Goal: Task Accomplishment & Management: Complete application form

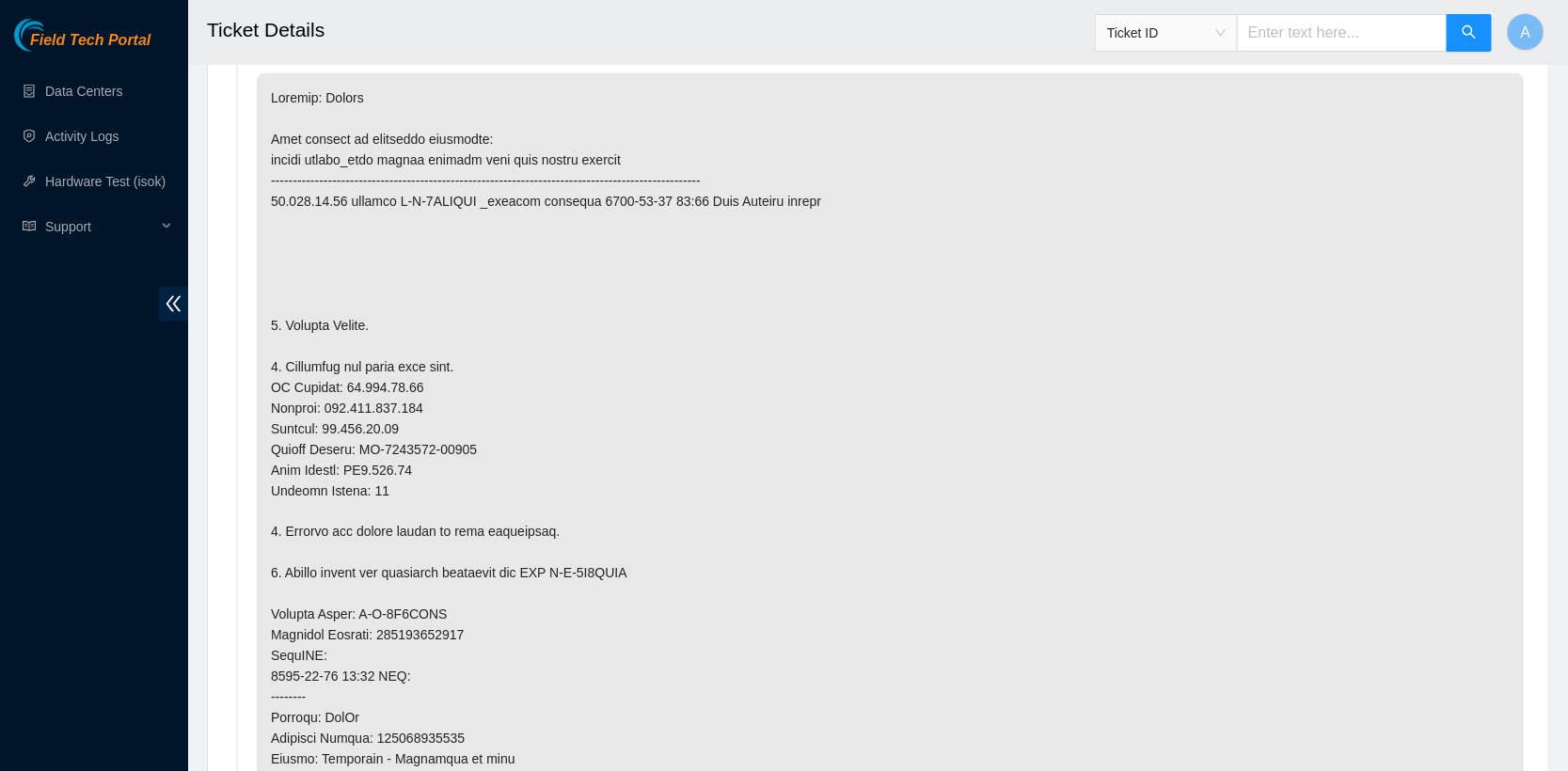
scroll to position [1073, 0]
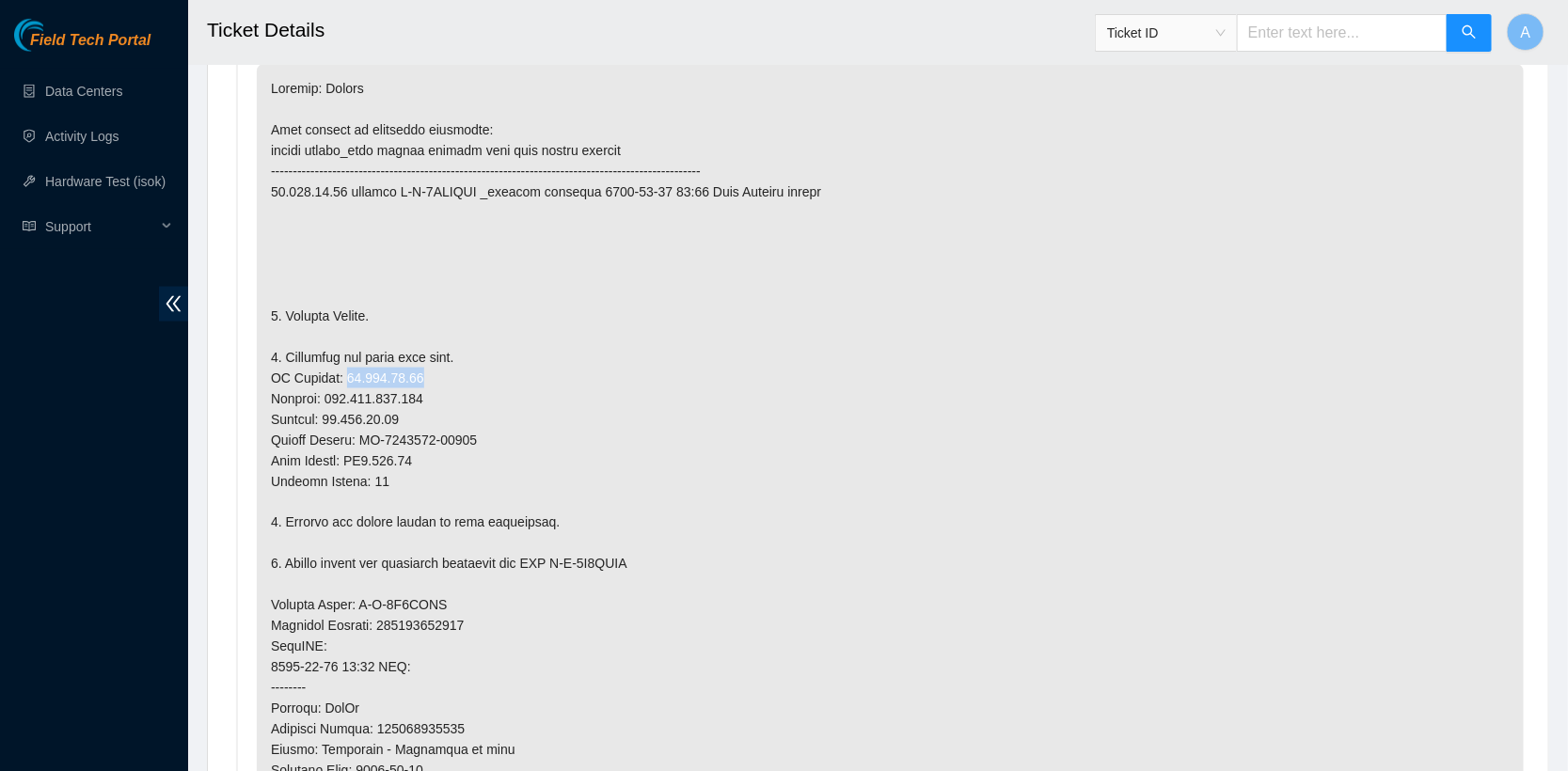
drag, startPoint x: 344, startPoint y: 370, endPoint x: 522, endPoint y: 381, distance: 178.3
click at [522, 381] on p at bounding box center [890, 606] width 1267 height 1084
click at [344, 372] on p at bounding box center [890, 606] width 1267 height 1084
drag, startPoint x: 345, startPoint y: 369, endPoint x: 482, endPoint y: 369, distance: 137.0
click at [482, 369] on p at bounding box center [890, 606] width 1267 height 1084
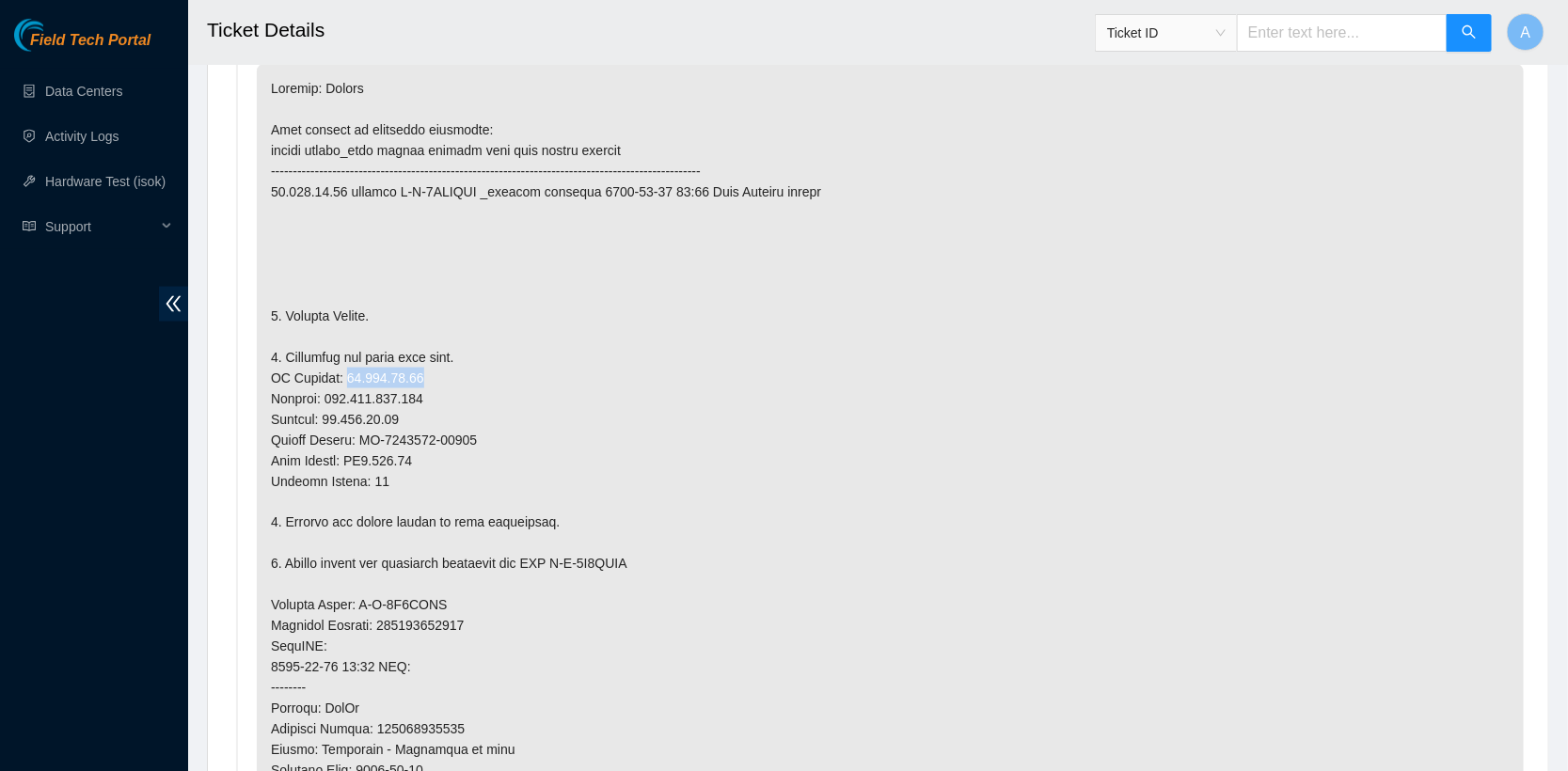
copy p "23.195.80.73"
drag, startPoint x: 361, startPoint y: 451, endPoint x: 494, endPoint y: 451, distance: 133.0
click at [494, 451] on p at bounding box center [890, 606] width 1267 height 1084
copy p "DH1.500.01"
click at [892, 386] on p at bounding box center [890, 606] width 1267 height 1084
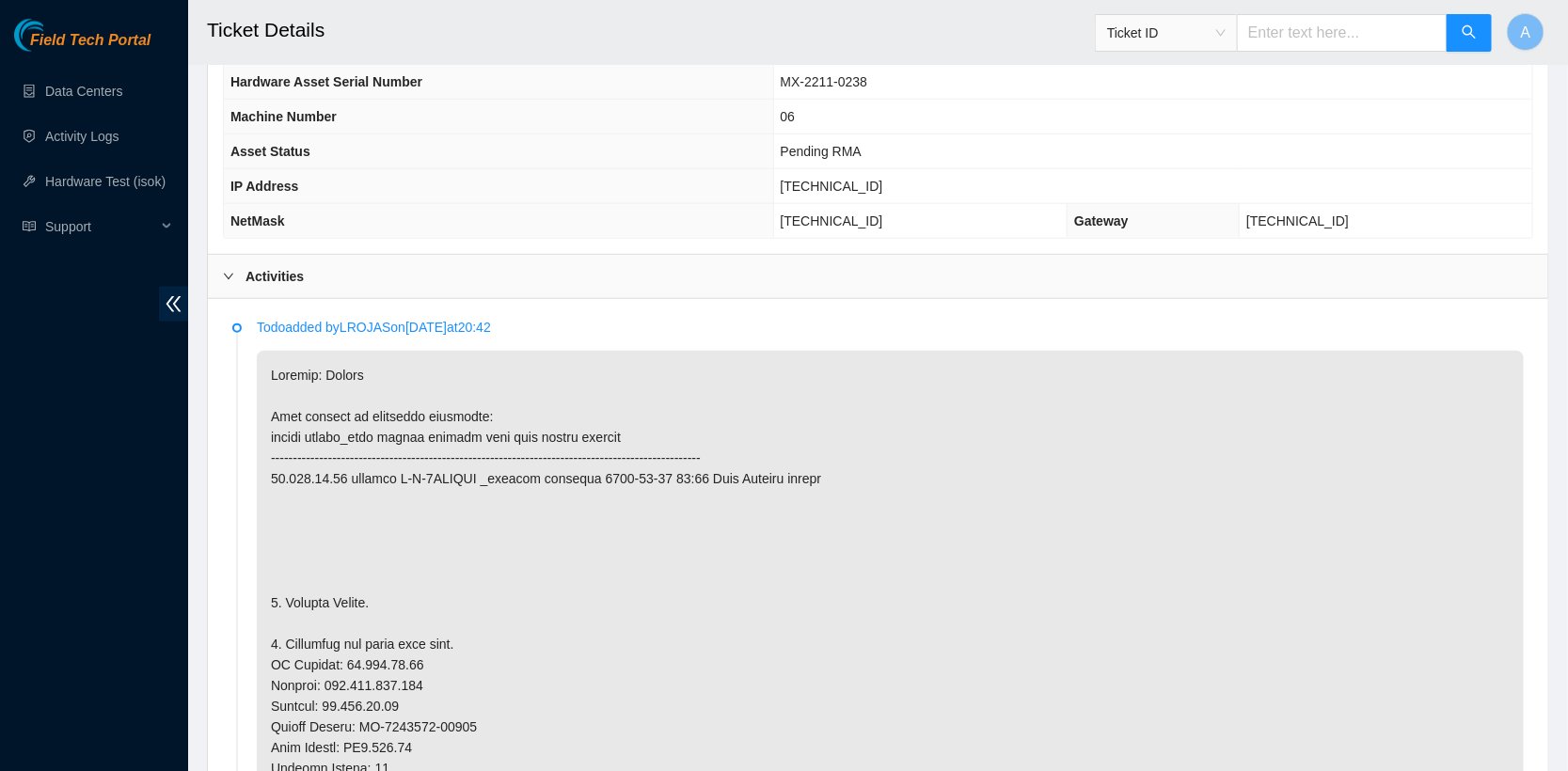
click at [272, 276] on b "Activities" at bounding box center [275, 277] width 59 height 21
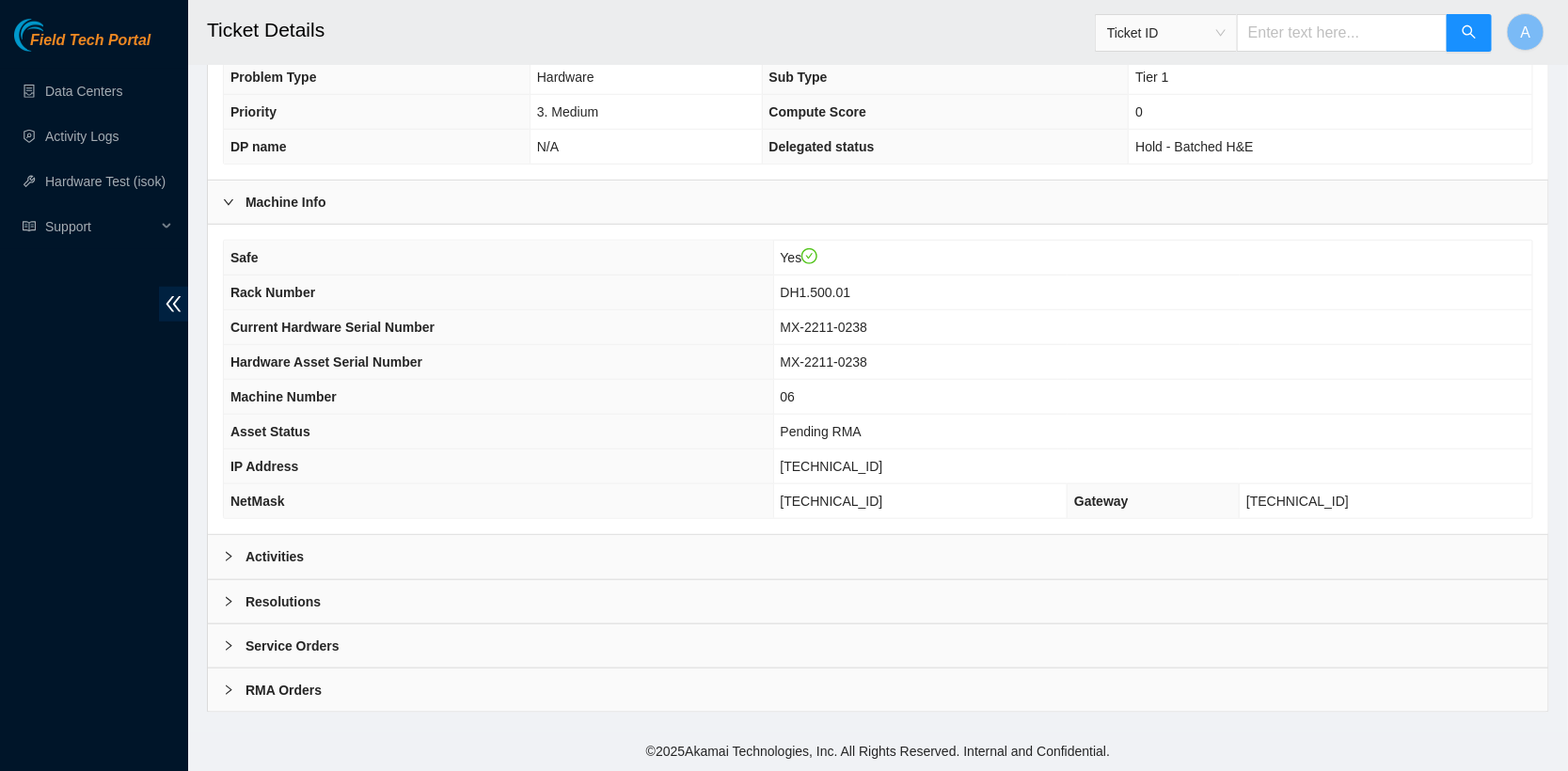
scroll to position [493, 0]
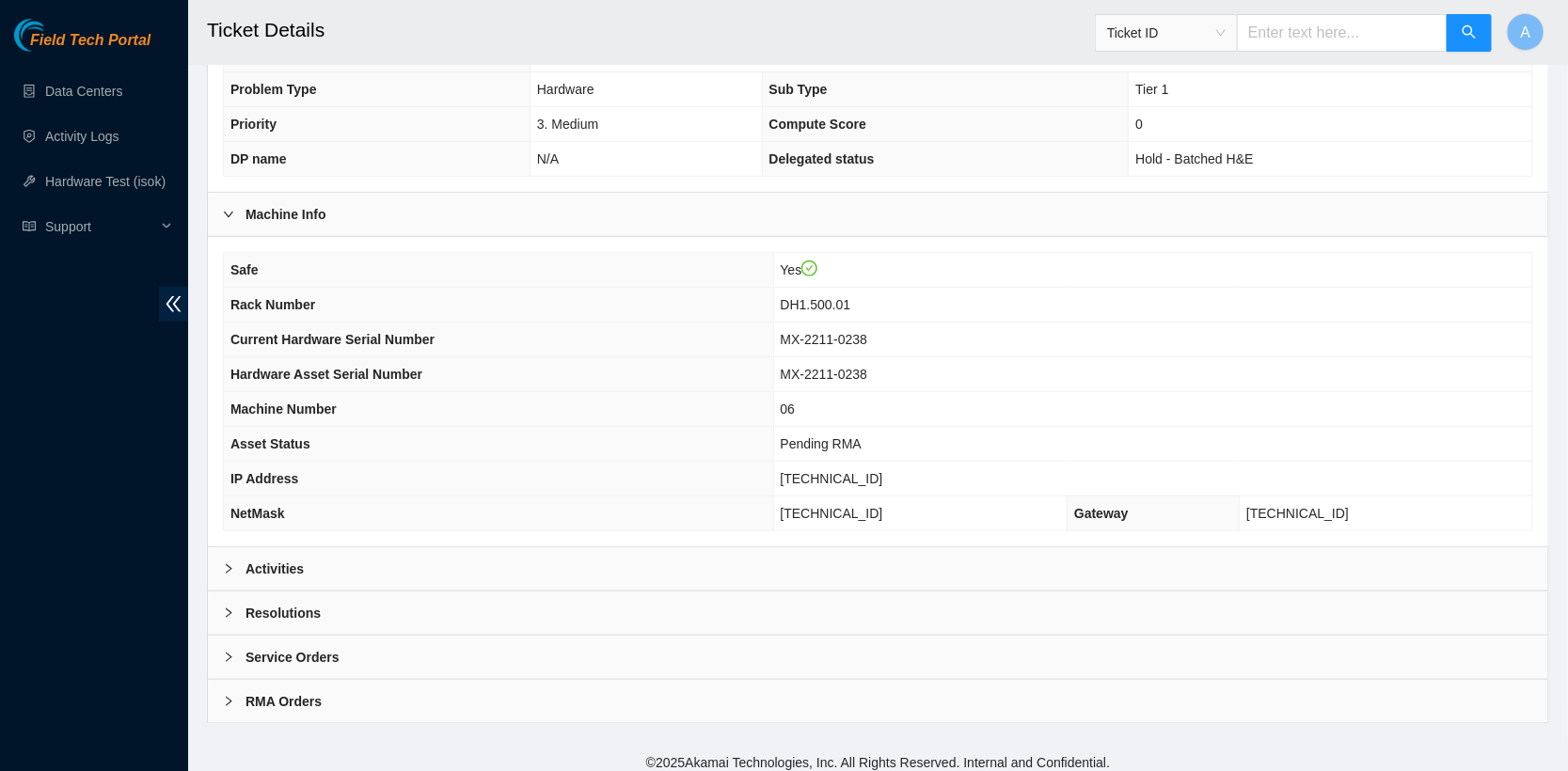
click at [291, 604] on b "Resolutions" at bounding box center [282, 614] width 75 height 21
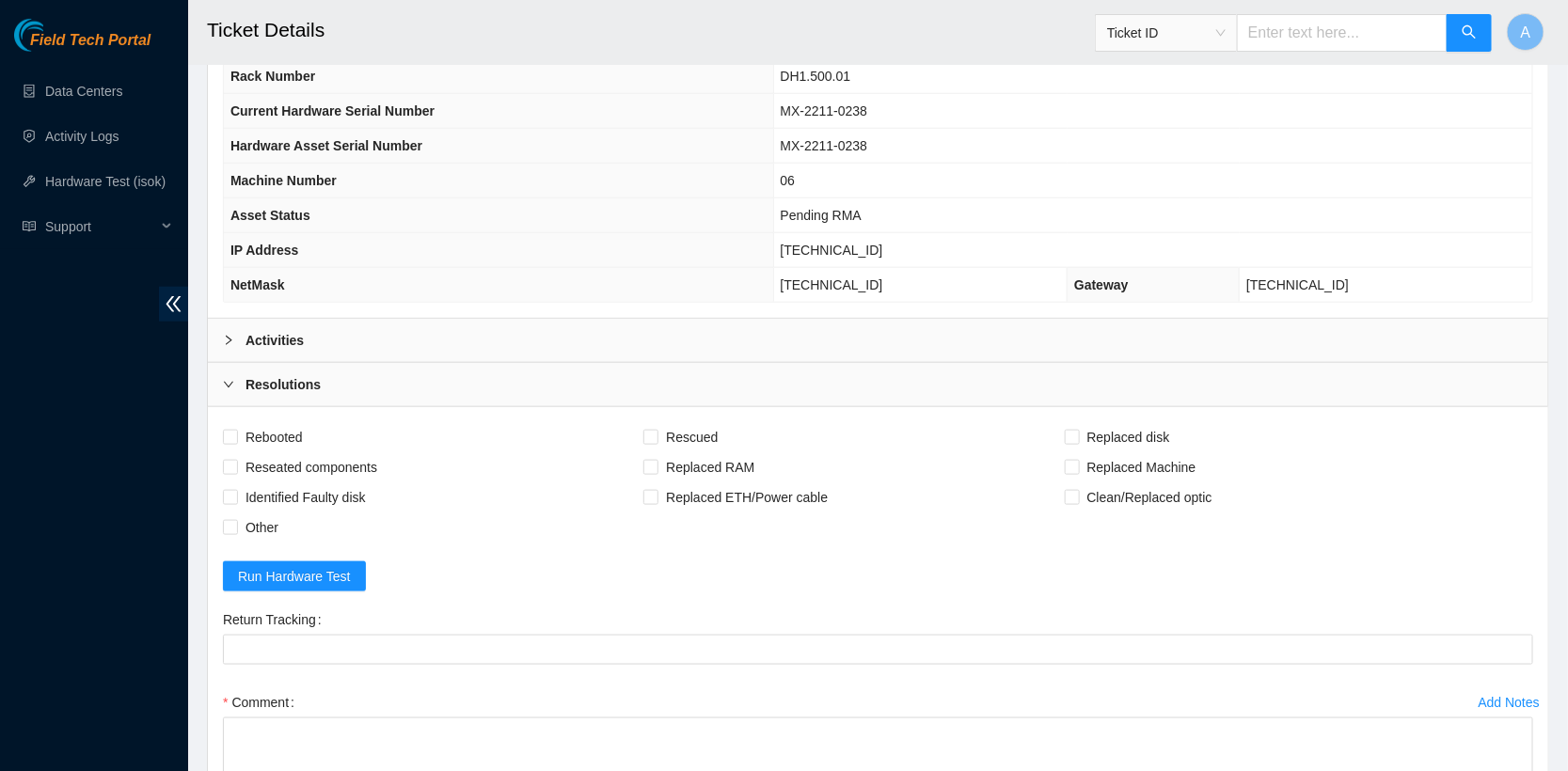
scroll to position [861, 0]
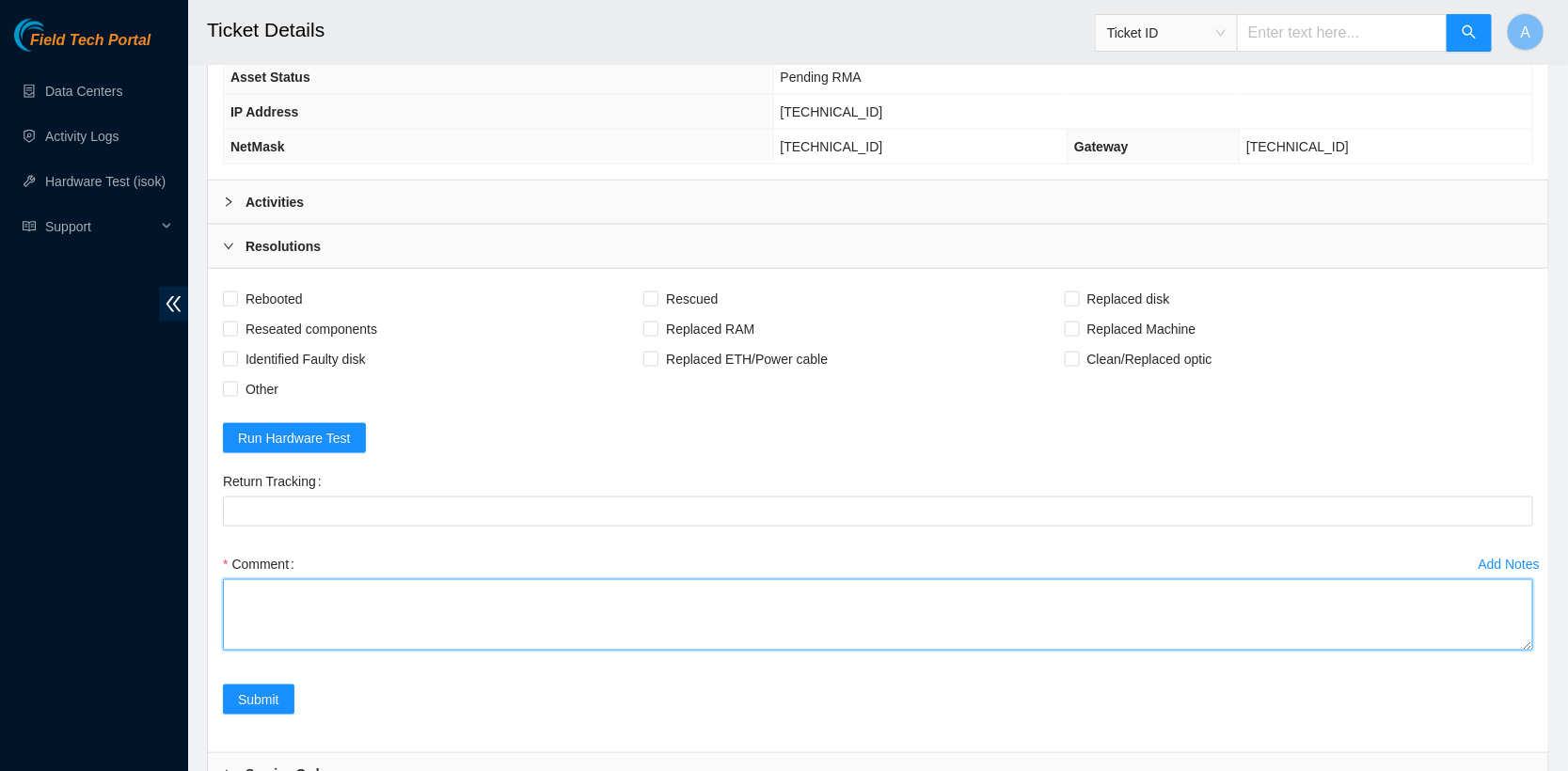
click at [337, 594] on textarea "Comment" at bounding box center [877, 615] width 1310 height 71
paste textarea "I Hooked up monitor and keyboard - Powered down machine Removed machine s/n: In…"
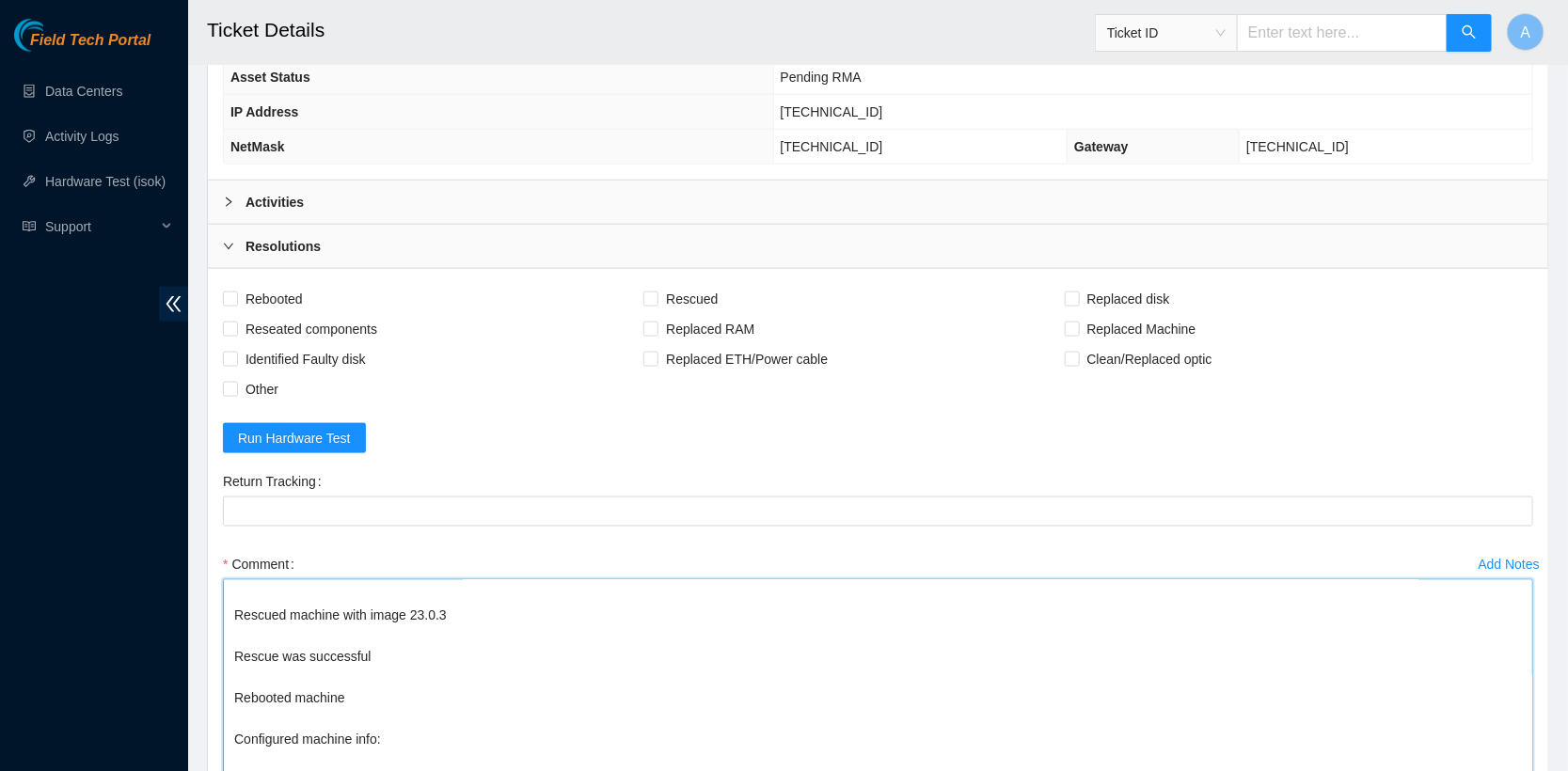
scroll to position [144, 0]
drag, startPoint x: 1530, startPoint y: 629, endPoint x: 1522, endPoint y: 879, distance: 250.1
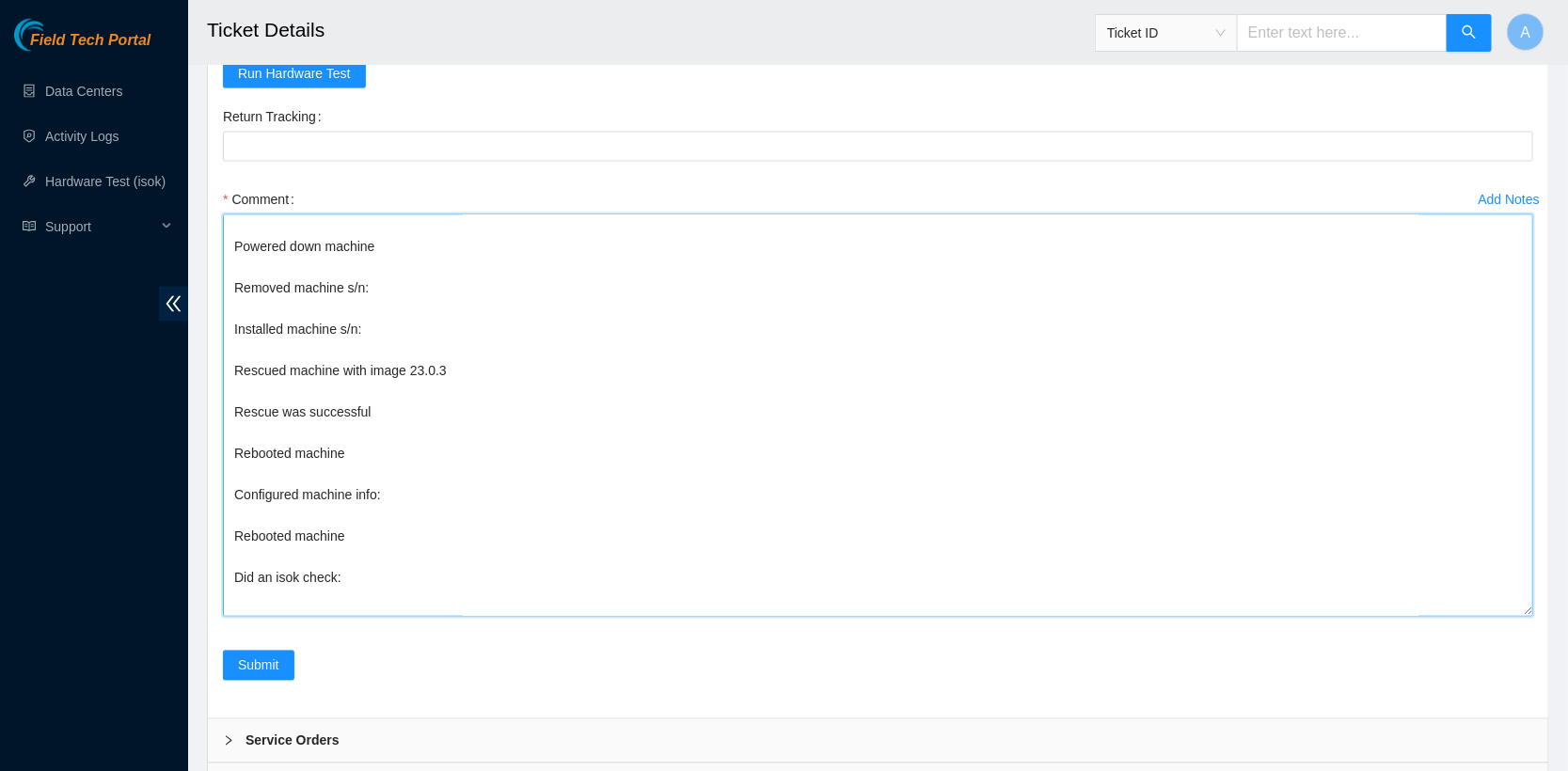
scroll to position [0, 0]
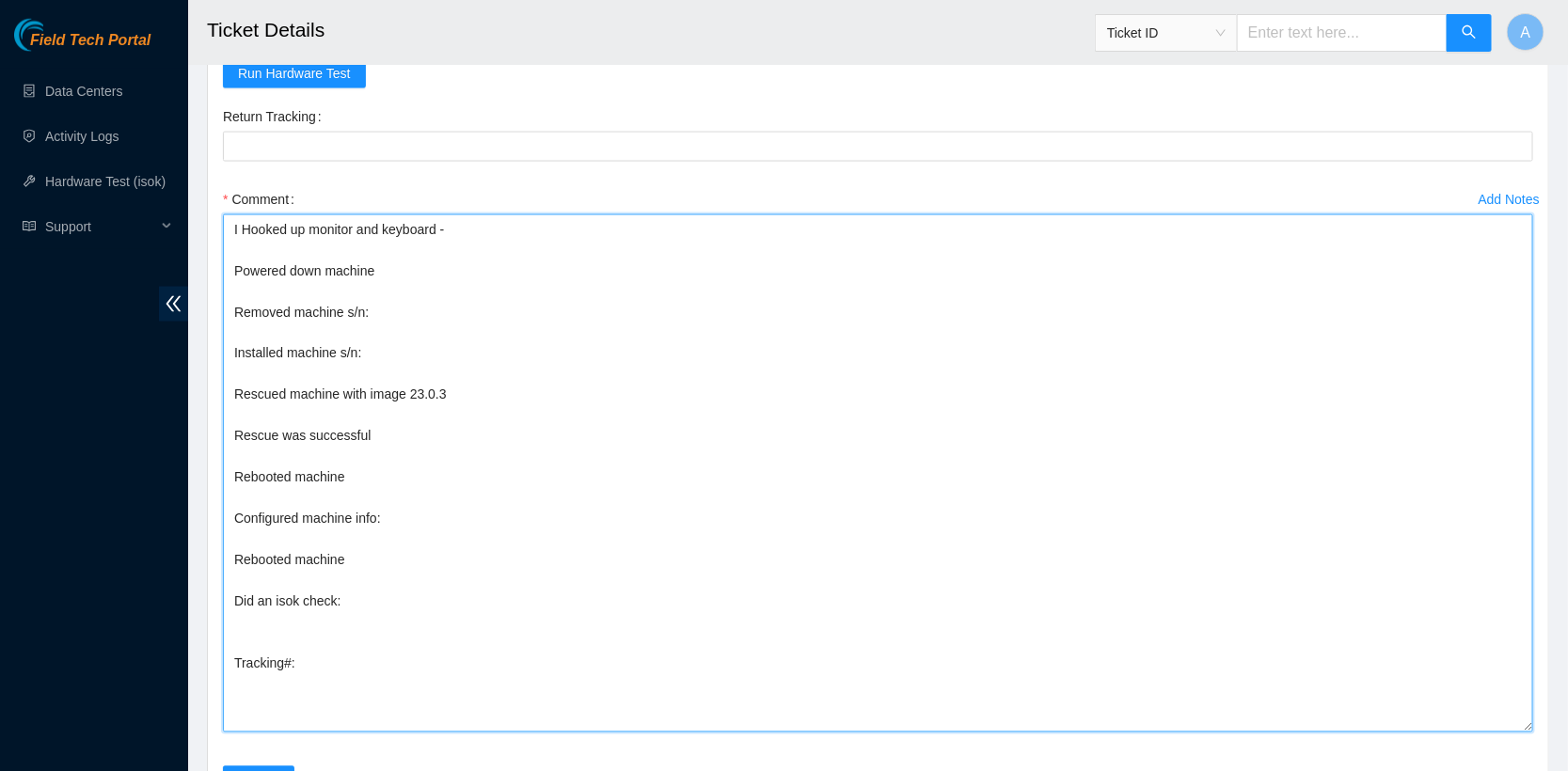
drag, startPoint x: 1526, startPoint y: 511, endPoint x: 1526, endPoint y: 715, distance: 204.0
click at [1526, 715] on textarea "I Hooked up monitor and keyboard - Powered down machine Removed machine s/n: In…" at bounding box center [877, 473] width 1310 height 518
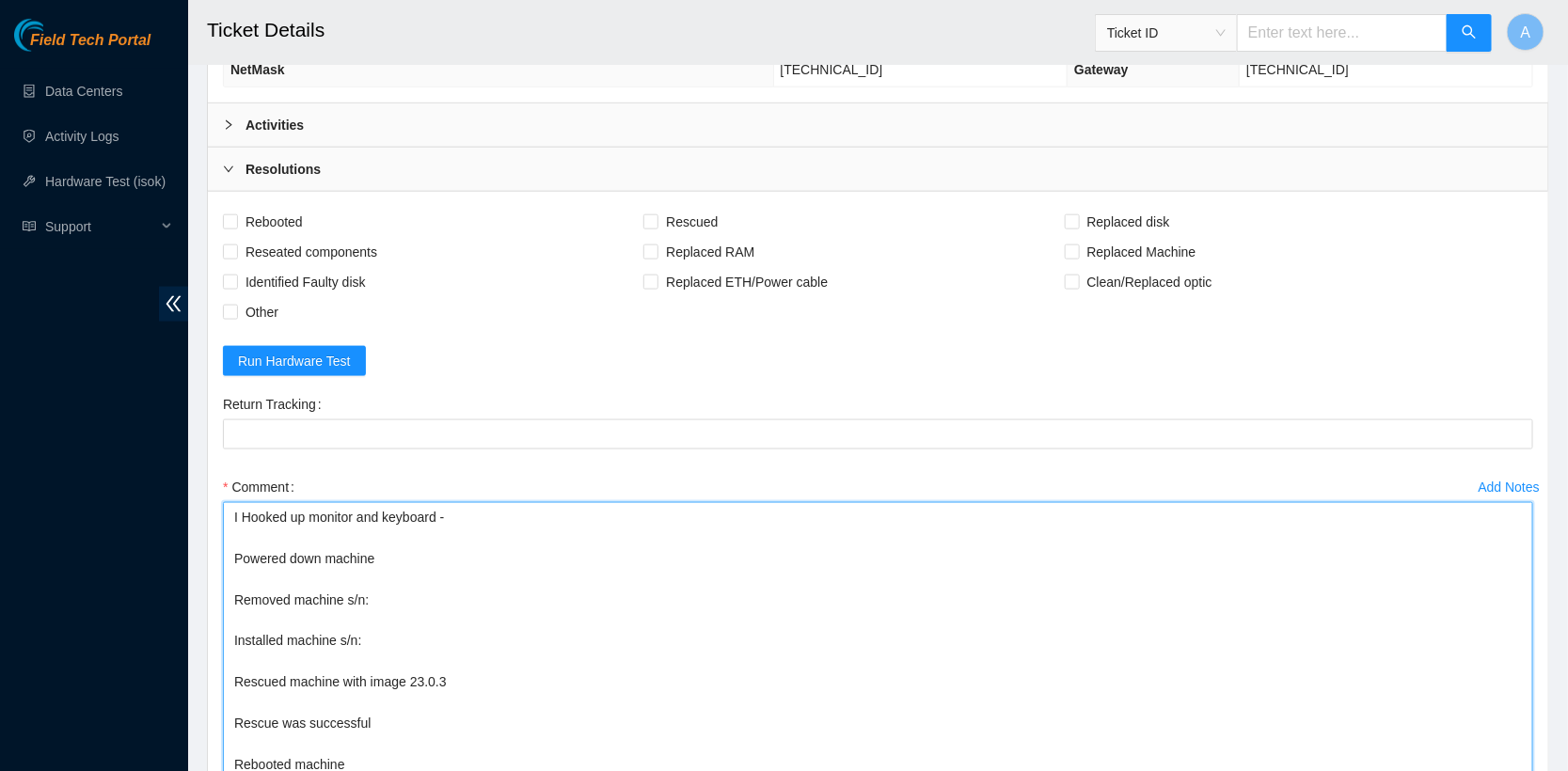
scroll to position [861, 0]
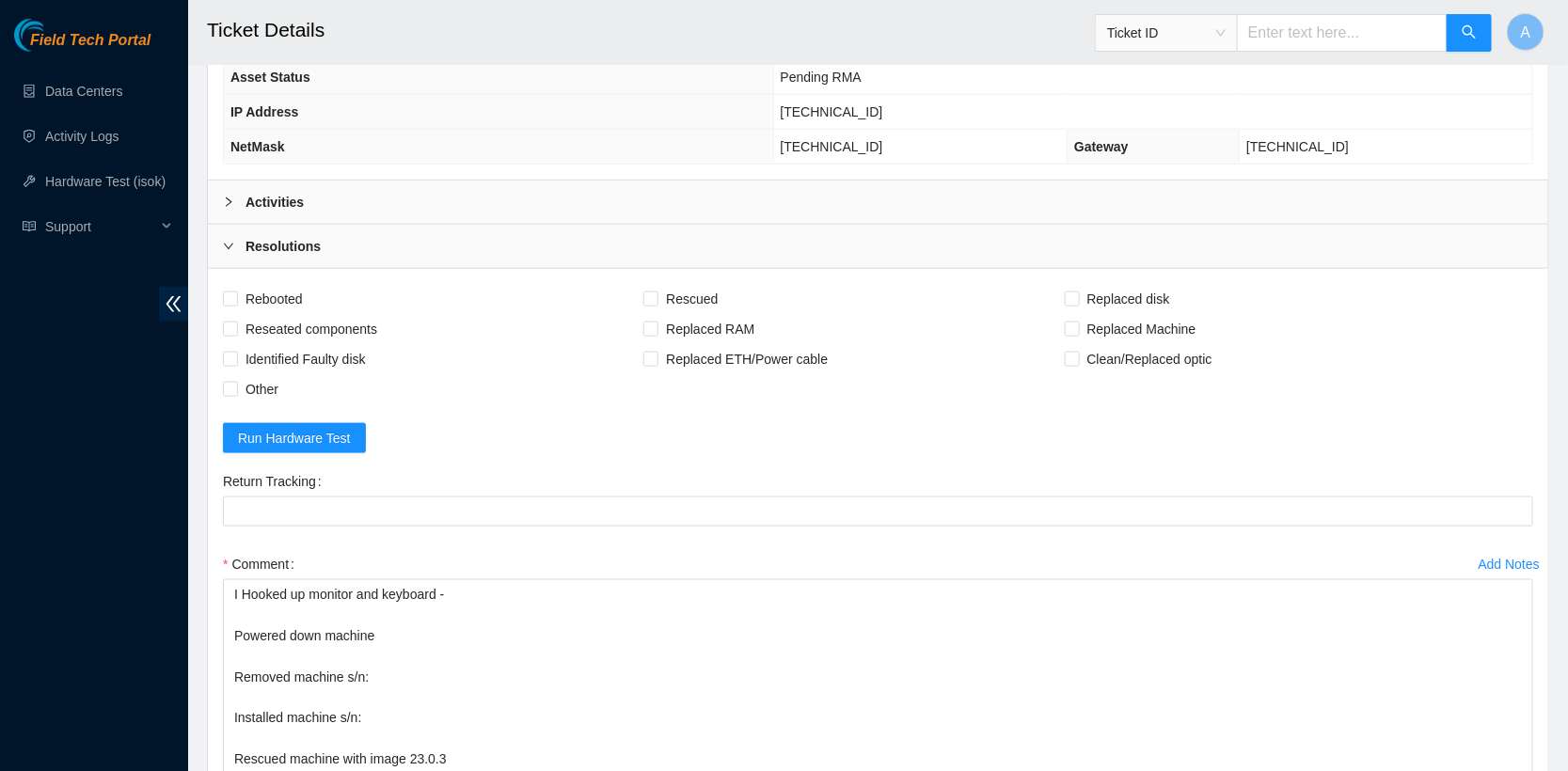
click at [250, 192] on b "Activities" at bounding box center [275, 203] width 59 height 21
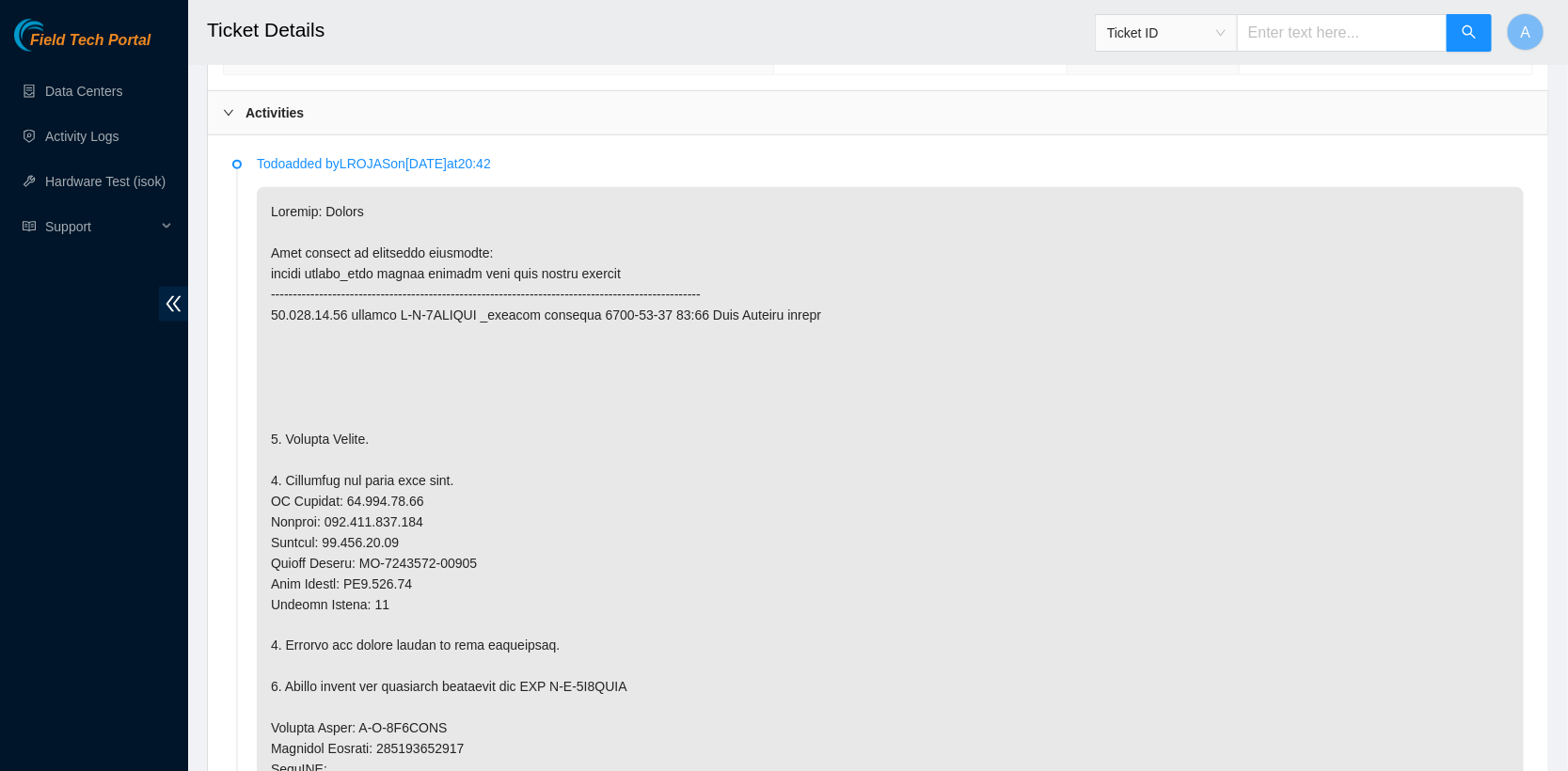
scroll to position [971, 0]
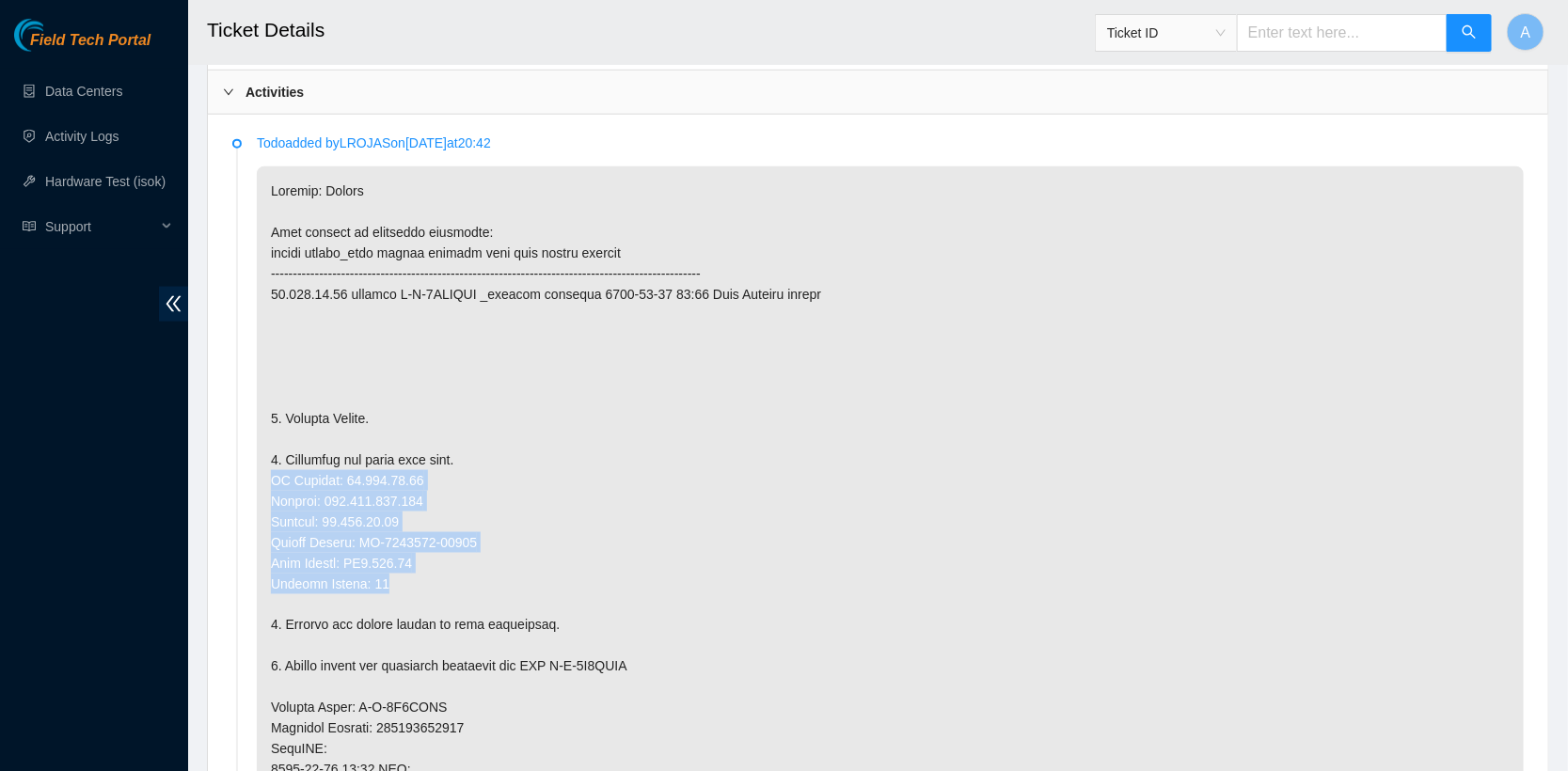
drag, startPoint x: 431, startPoint y: 578, endPoint x: 263, endPoint y: 470, distance: 199.7
click at [263, 470] on p at bounding box center [890, 708] width 1267 height 1084
copy p "IP Address: 23.195.80.73 Netmask: 255.255.255.224 Gateway: 23.195.80.65 Serial …"
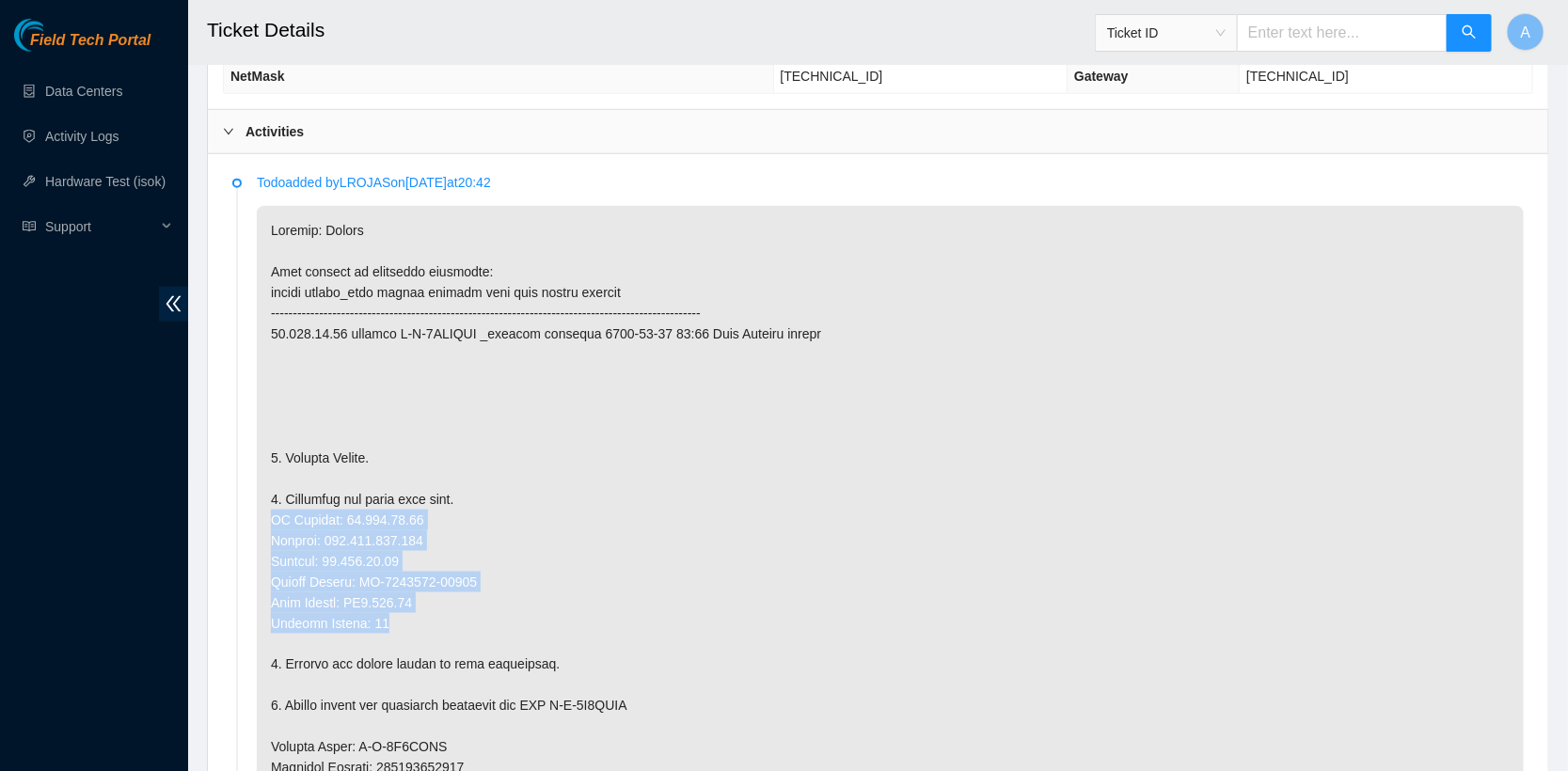
scroll to position [876, 0]
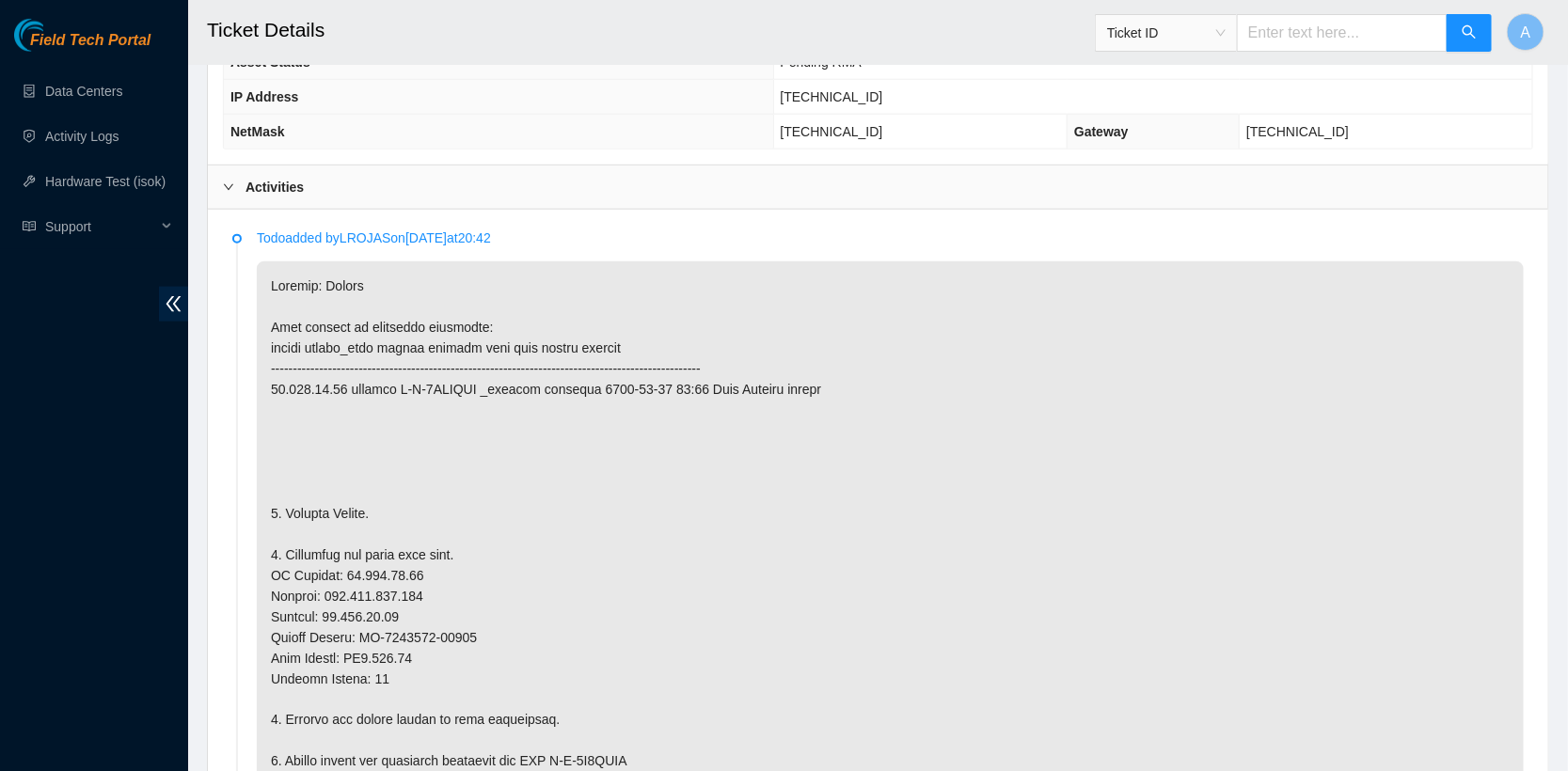
click at [310, 181] on div "Activities" at bounding box center [877, 188] width 1340 height 44
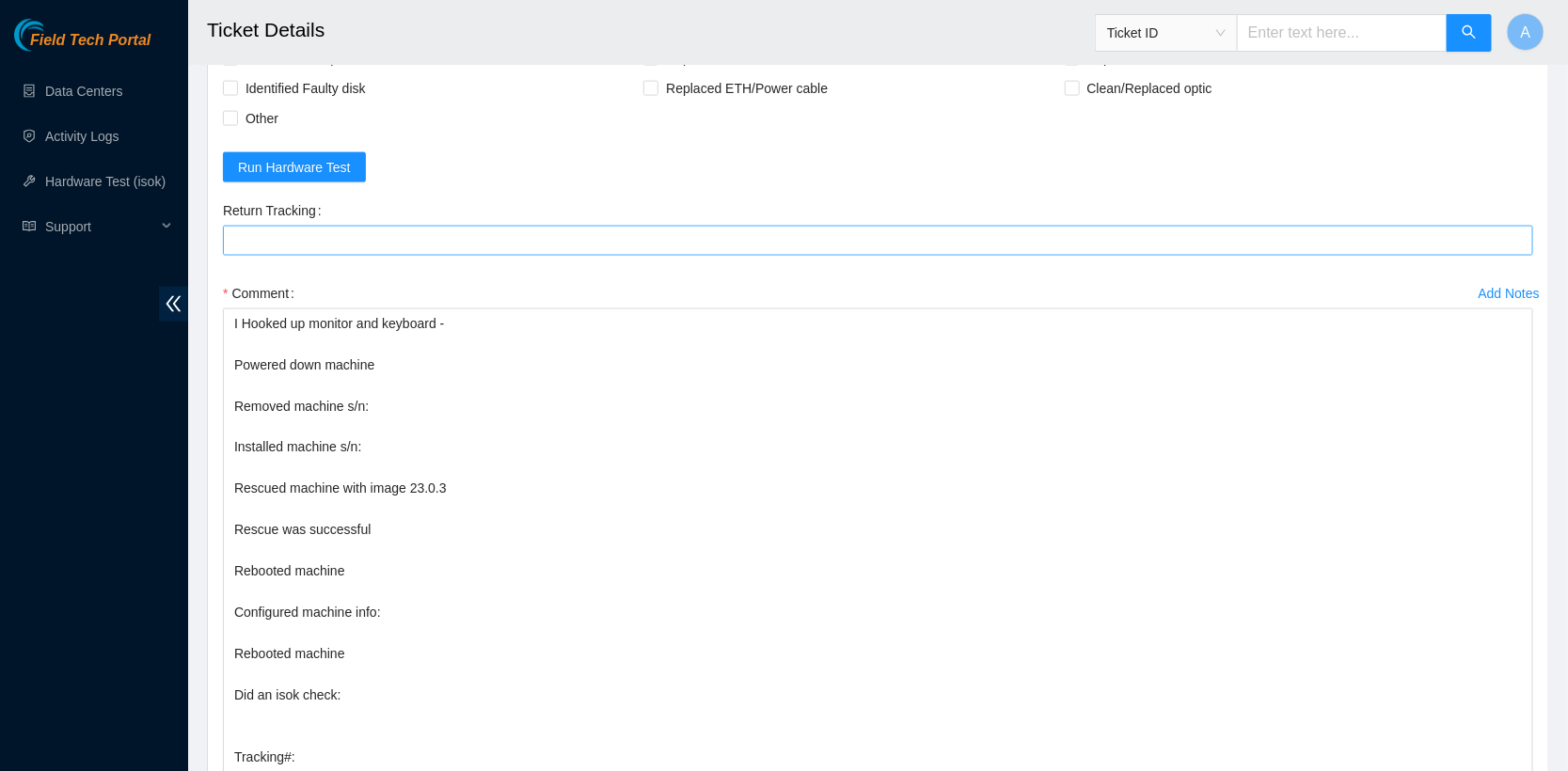
scroll to position [1134, 0]
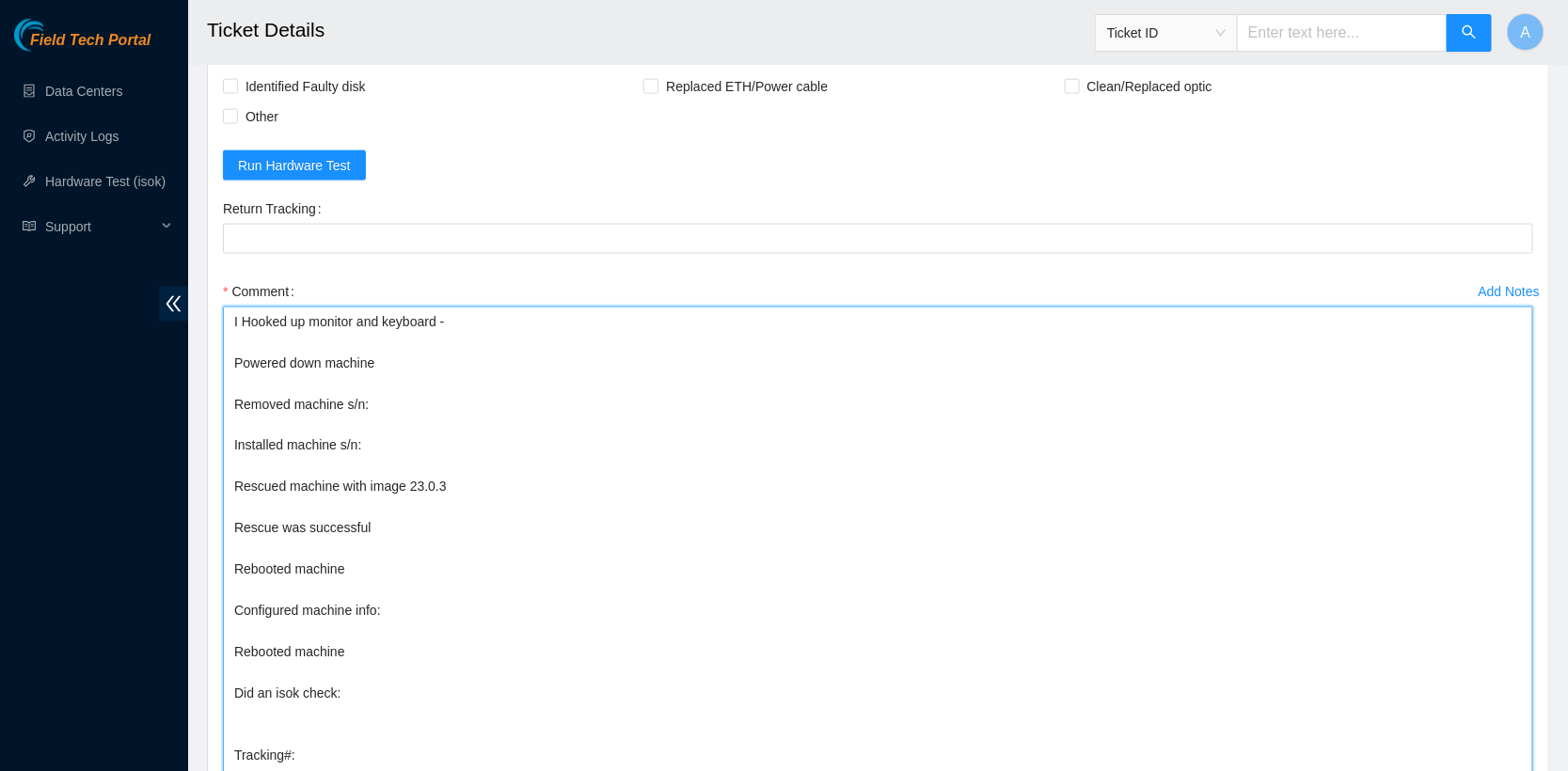
click at [441, 605] on textarea "I Hooked up monitor and keyboard - Powered down machine Removed machine s/n: In…" at bounding box center [877, 568] width 1310 height 523
paste textarea "IP Address: 23.195.80.73 Netmask: 255.255.255.224 Gateway: 23.195.80.65 Serial …"
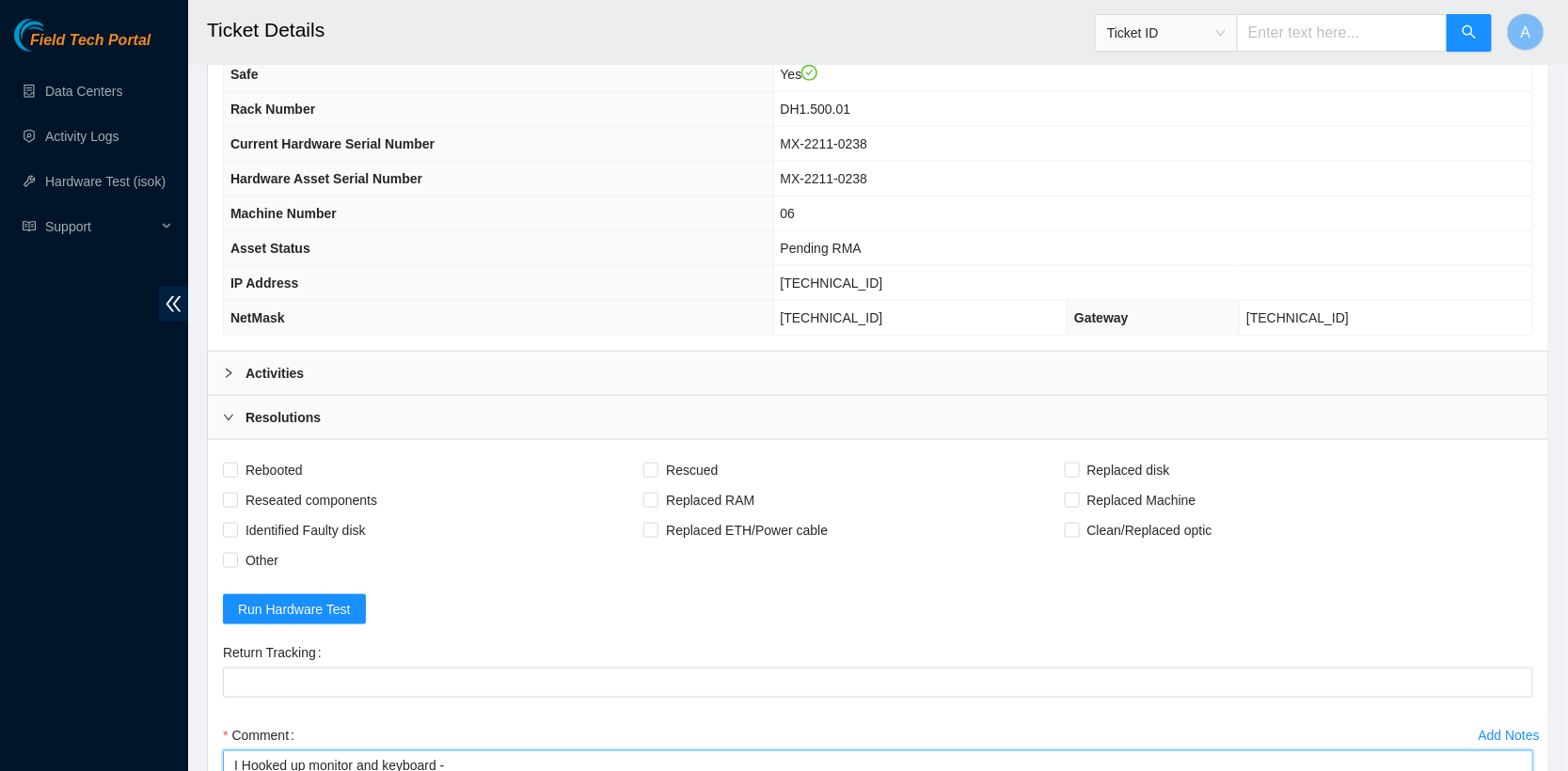
scroll to position [671, 0]
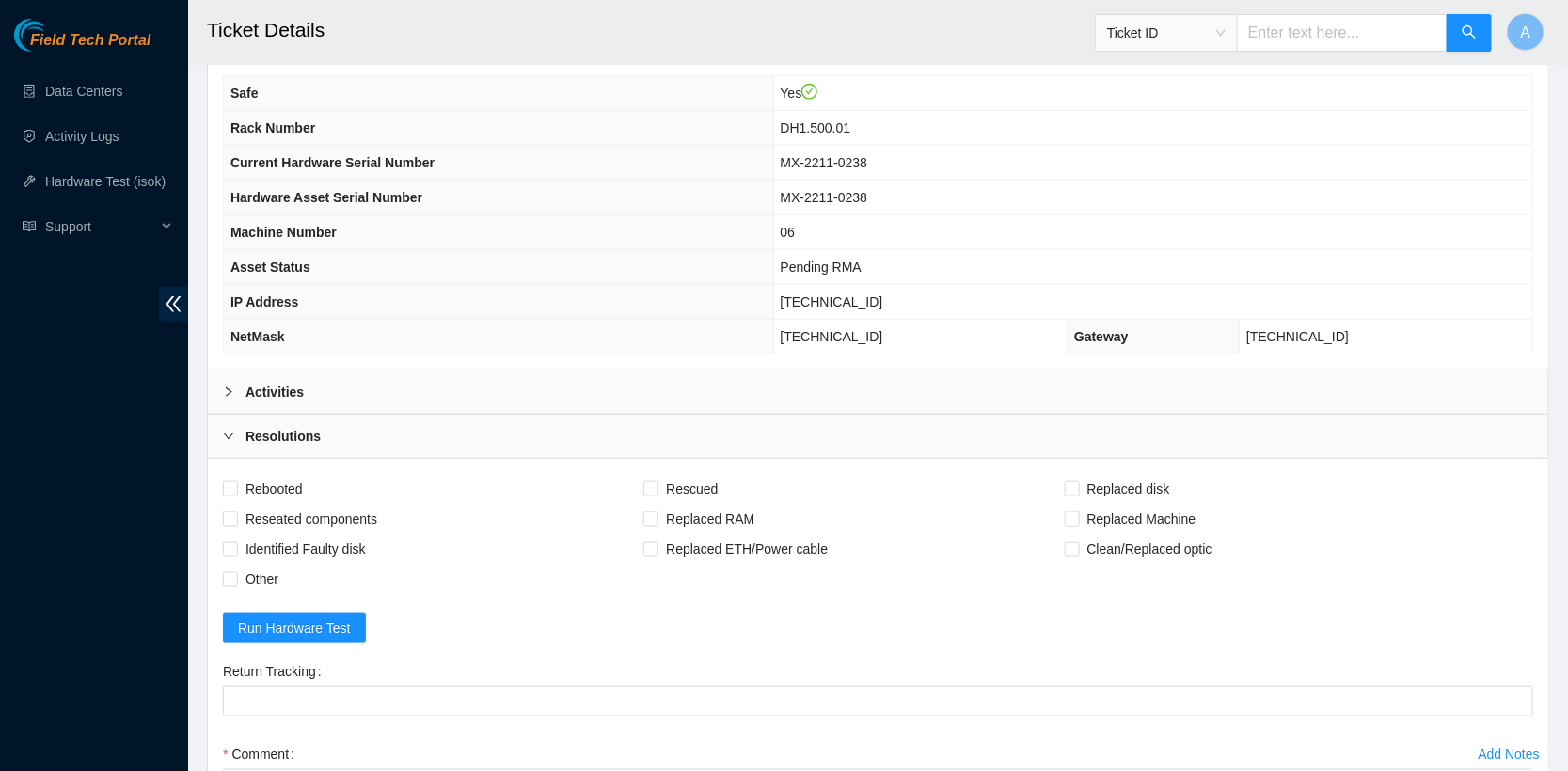
click at [844, 159] on span "MX-2211-0238" at bounding box center [824, 163] width 87 height 15
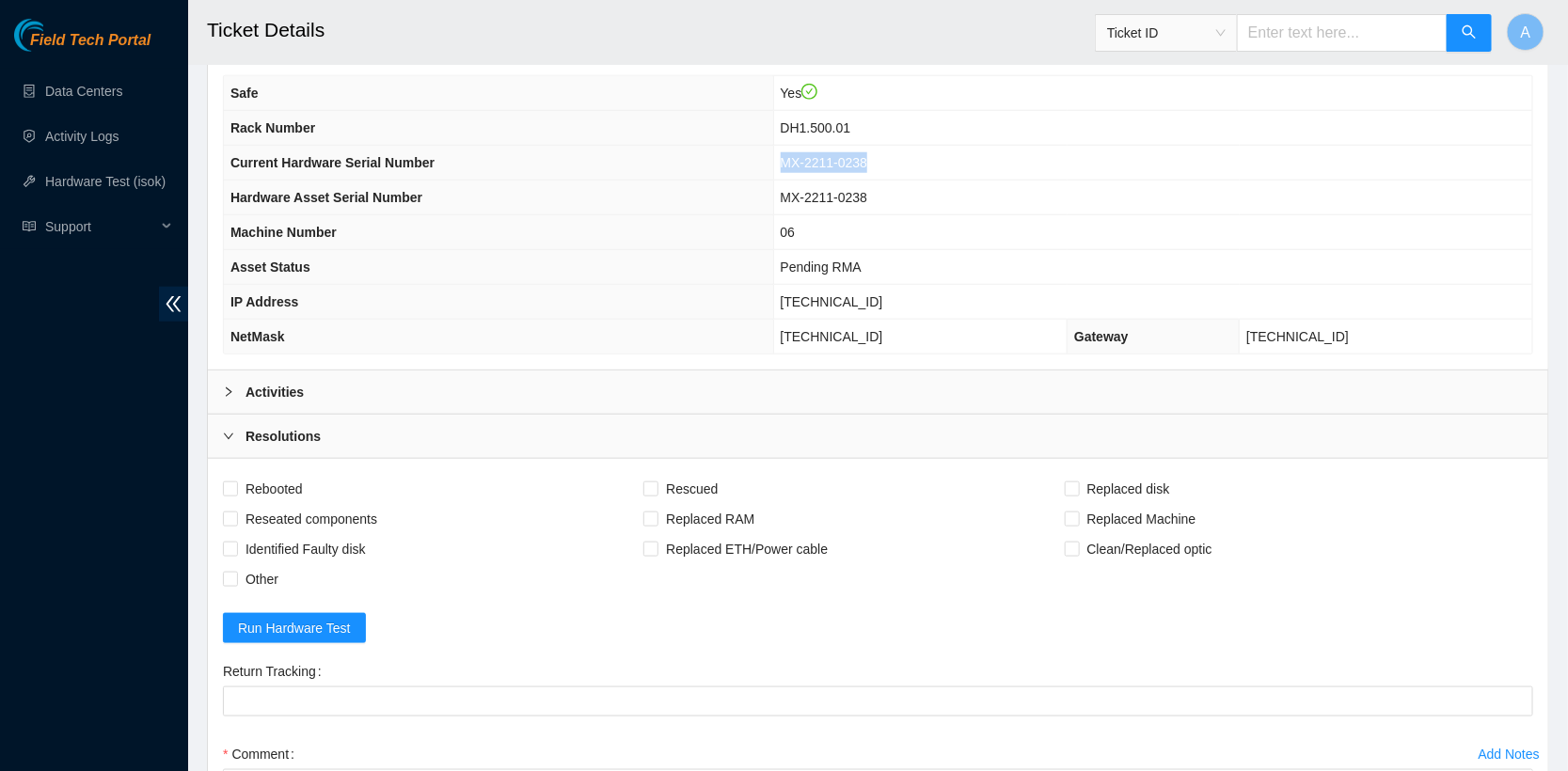
click at [844, 159] on span "MX-2211-0238" at bounding box center [824, 163] width 87 height 15
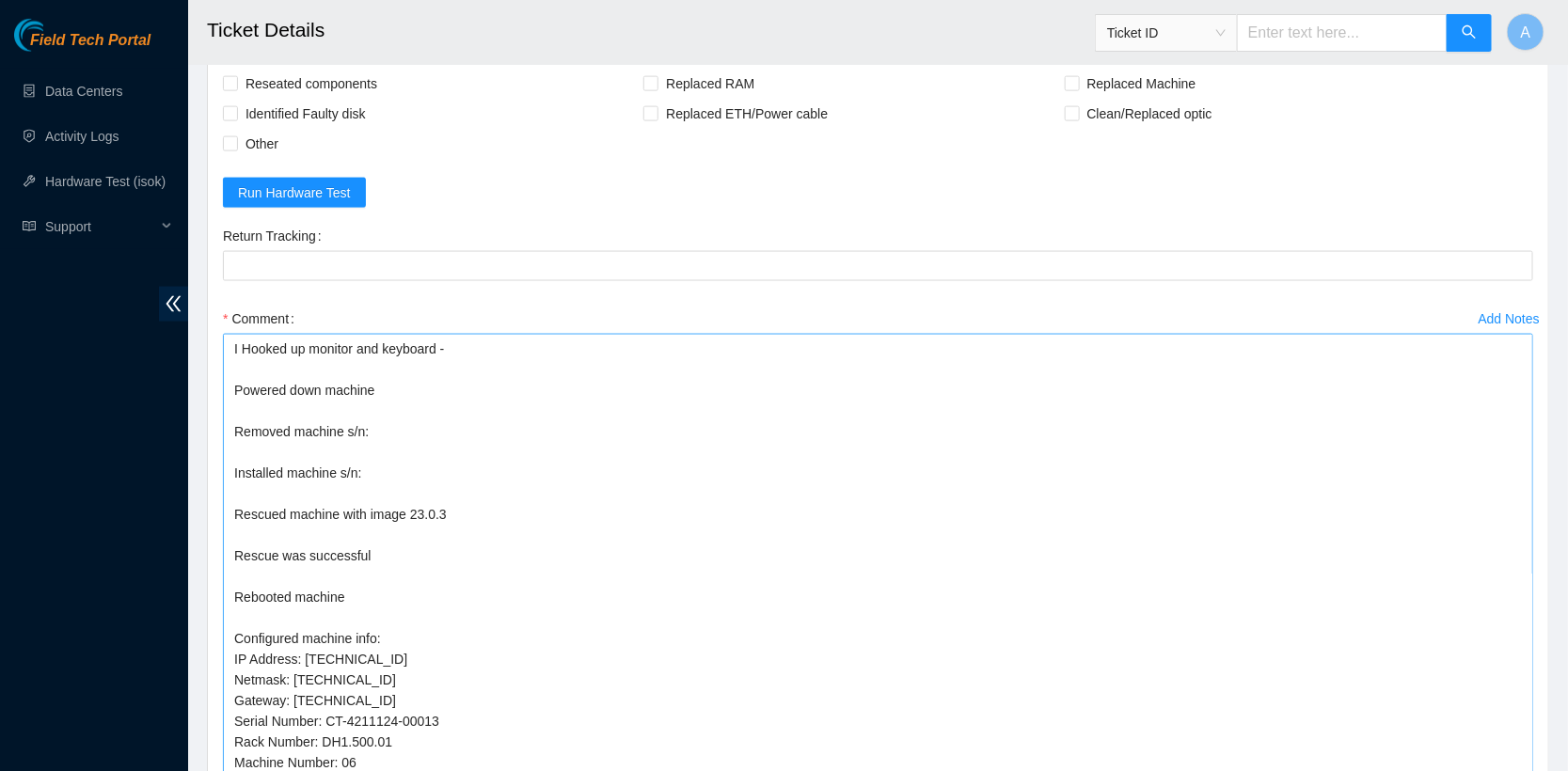
scroll to position [41, 0]
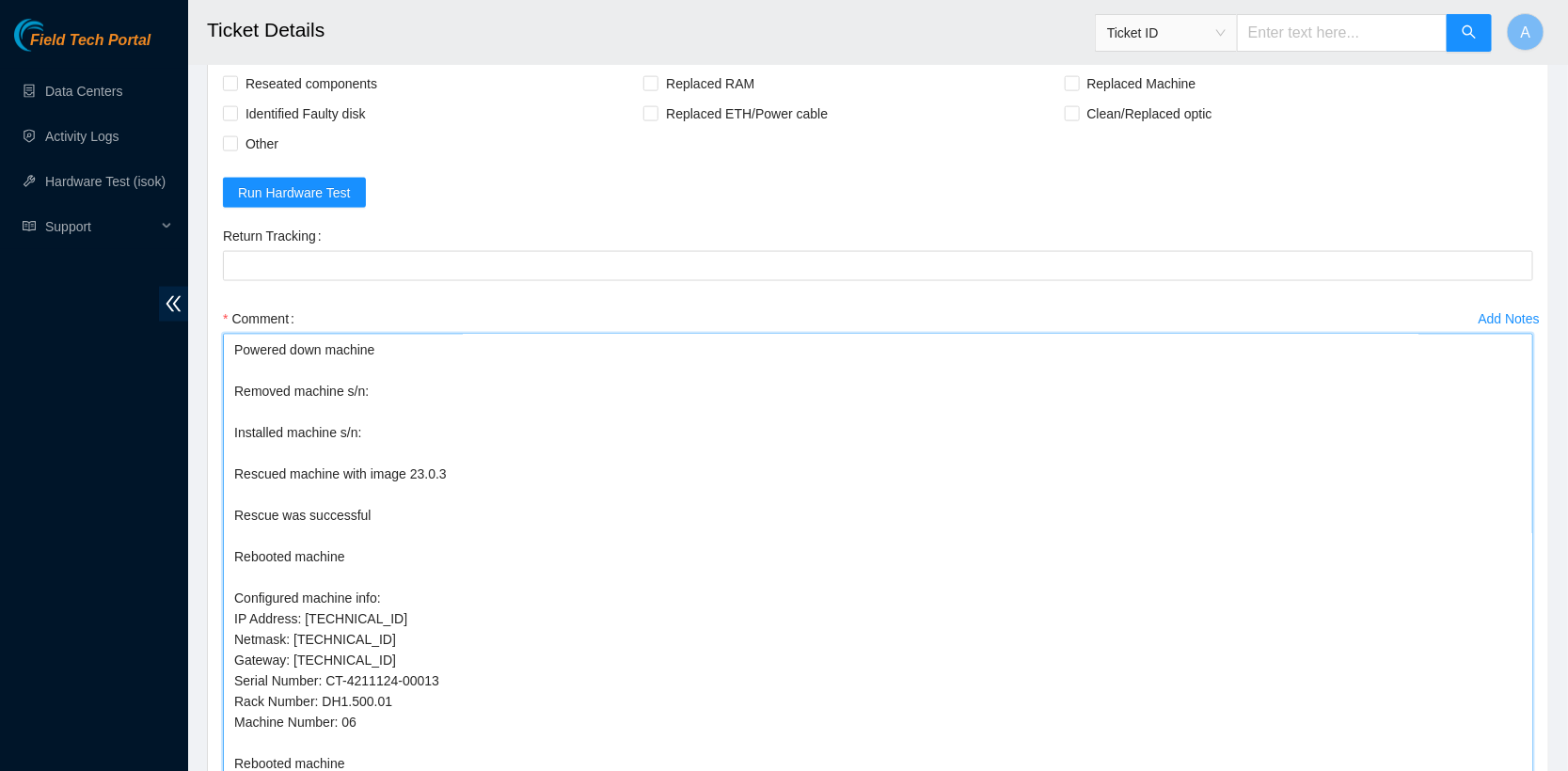
click at [405, 380] on textarea "I Hooked up monitor and keyboard - Powered down machine Removed machine s/n: In…" at bounding box center [877, 596] width 1310 height 523
paste textarea "MX-2211-0238"
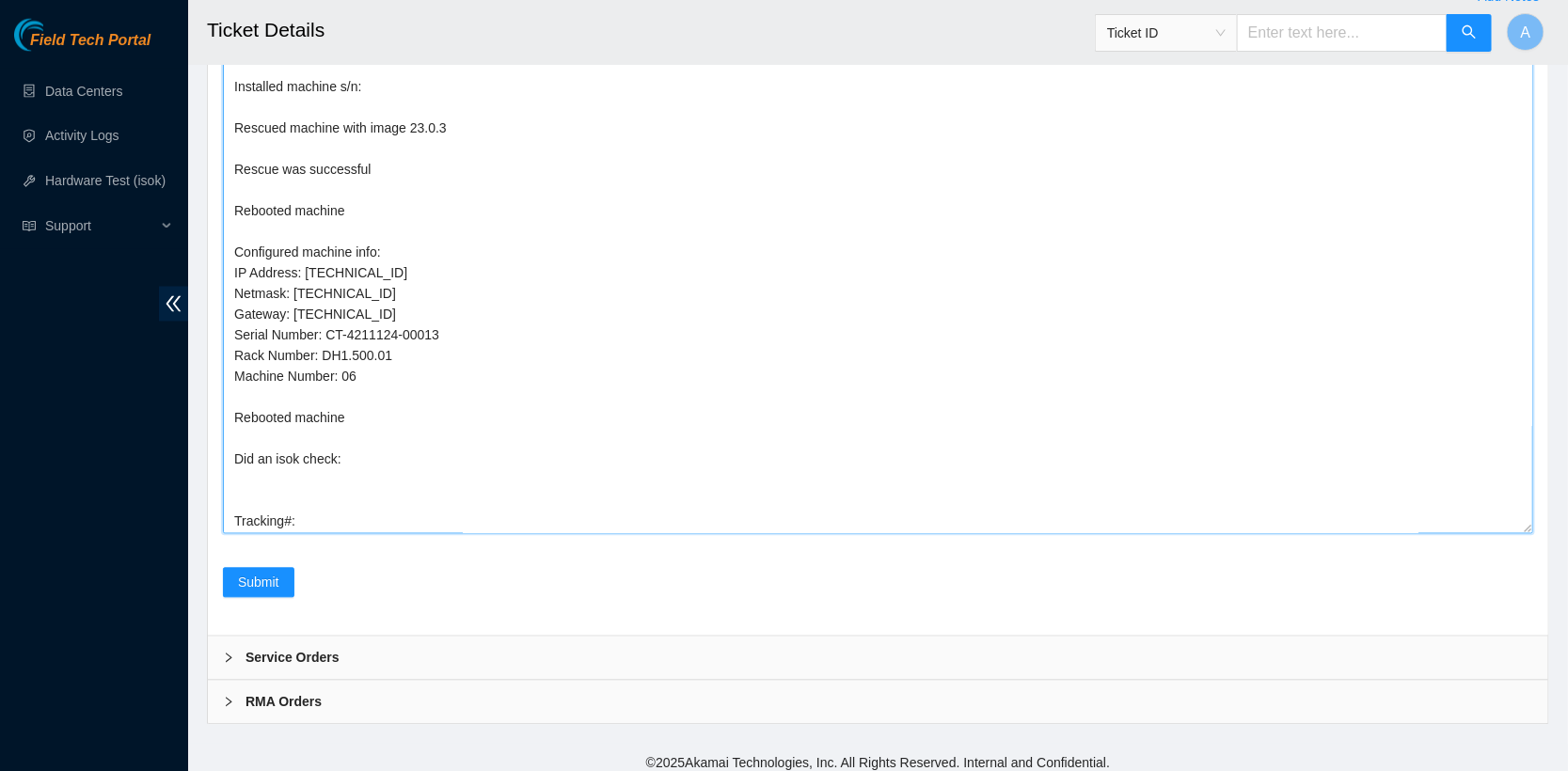
scroll to position [0, 0]
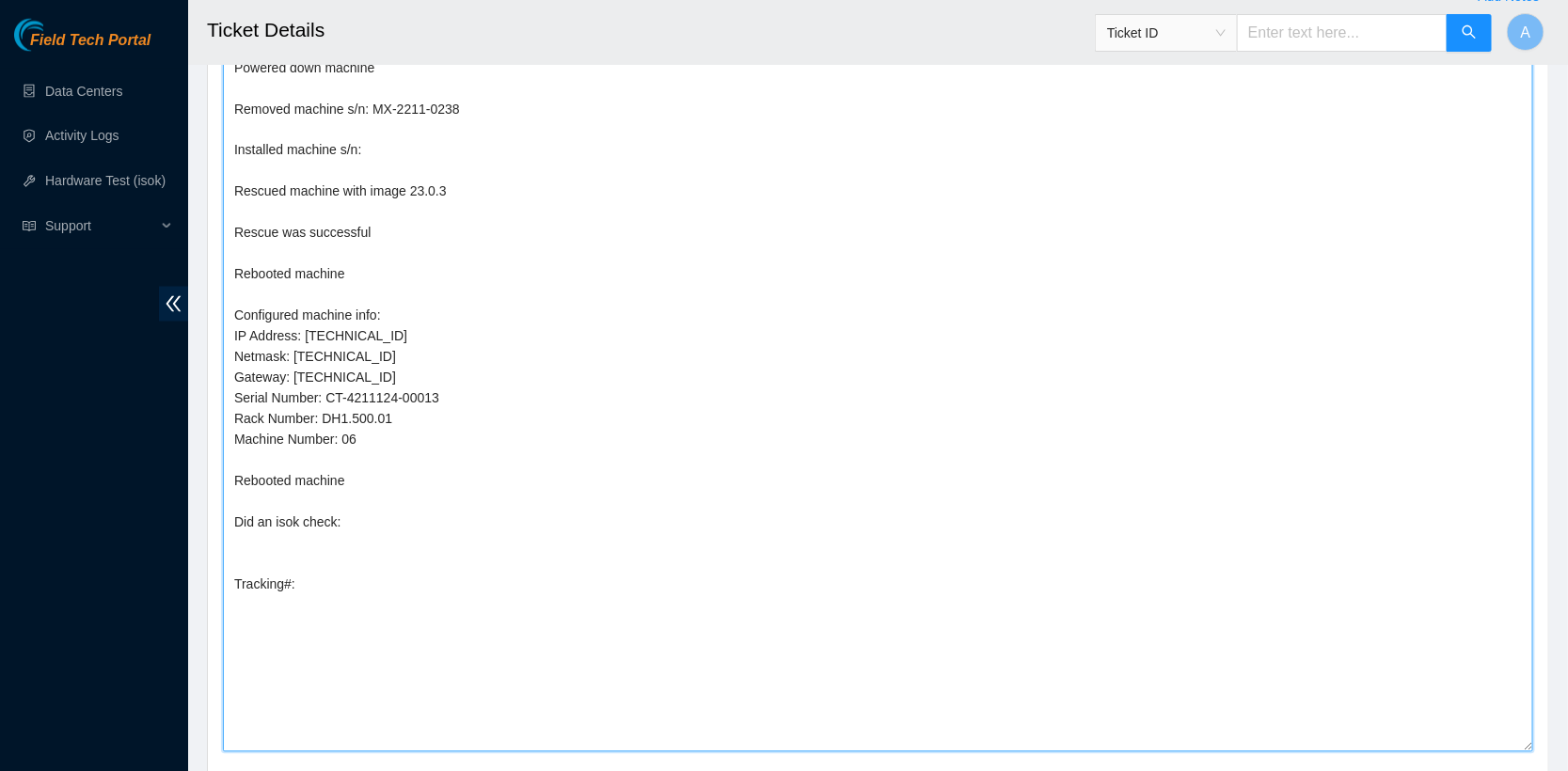
drag, startPoint x: 1528, startPoint y: 519, endPoint x: 1528, endPoint y: 767, distance: 248.0
click at [1528, 753] on textarea "I Hooked up monitor and keyboard - Powered down machine Removed machine s/n: MX…" at bounding box center [877, 382] width 1310 height 742
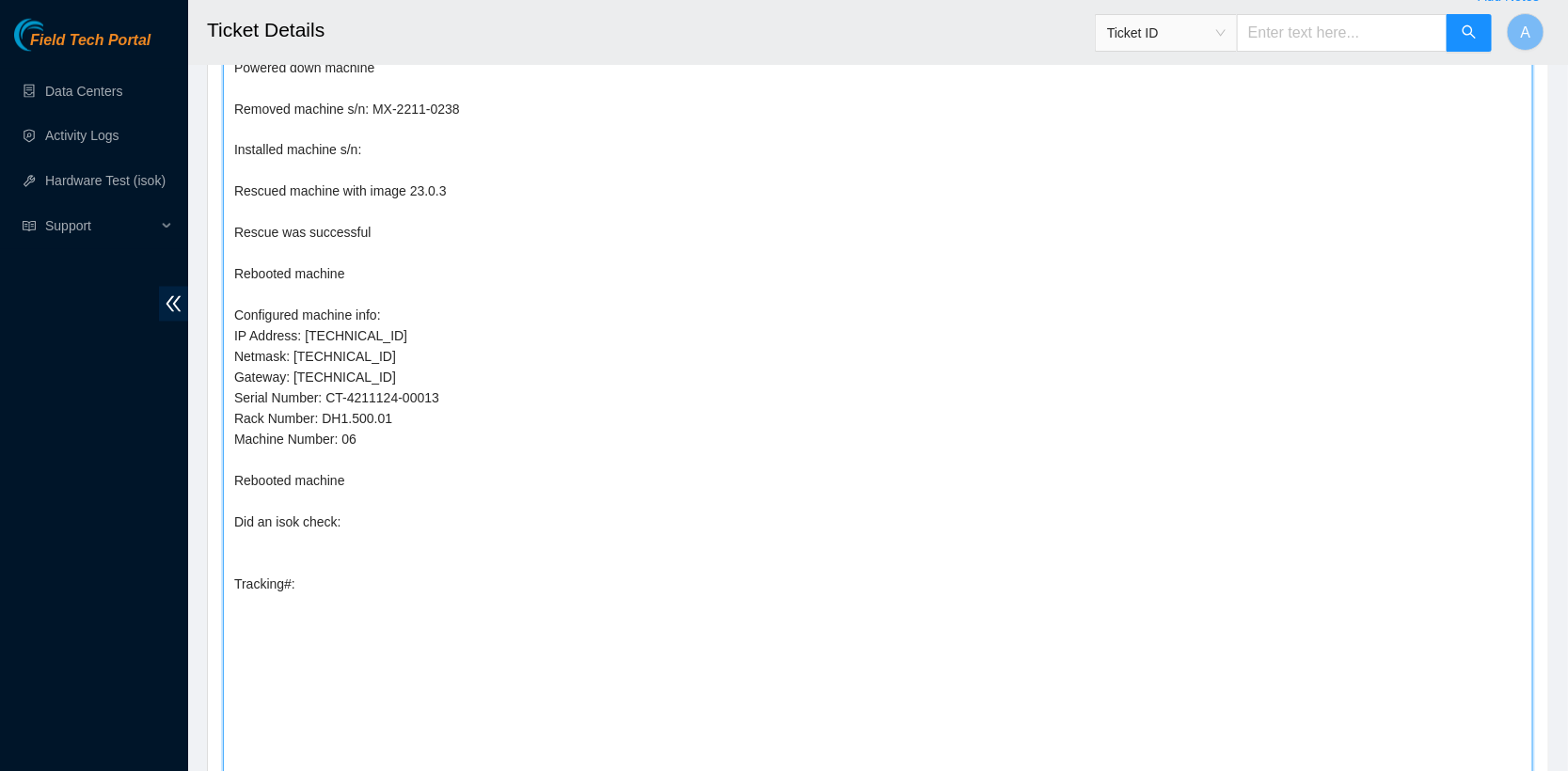
drag, startPoint x: 307, startPoint y: 330, endPoint x: 470, endPoint y: 332, distance: 163.0
click at [470, 332] on textarea "I Hooked up monitor and keyboard - Powered down machine Removed machine s/n: MX…" at bounding box center [877, 397] width 1310 height 771
click at [389, 142] on textarea "I Hooked up monitor and keyboard - Powered down machine Removed machine s/n: MX…" at bounding box center [877, 397] width 1310 height 771
paste textarea "23.195.80.73"
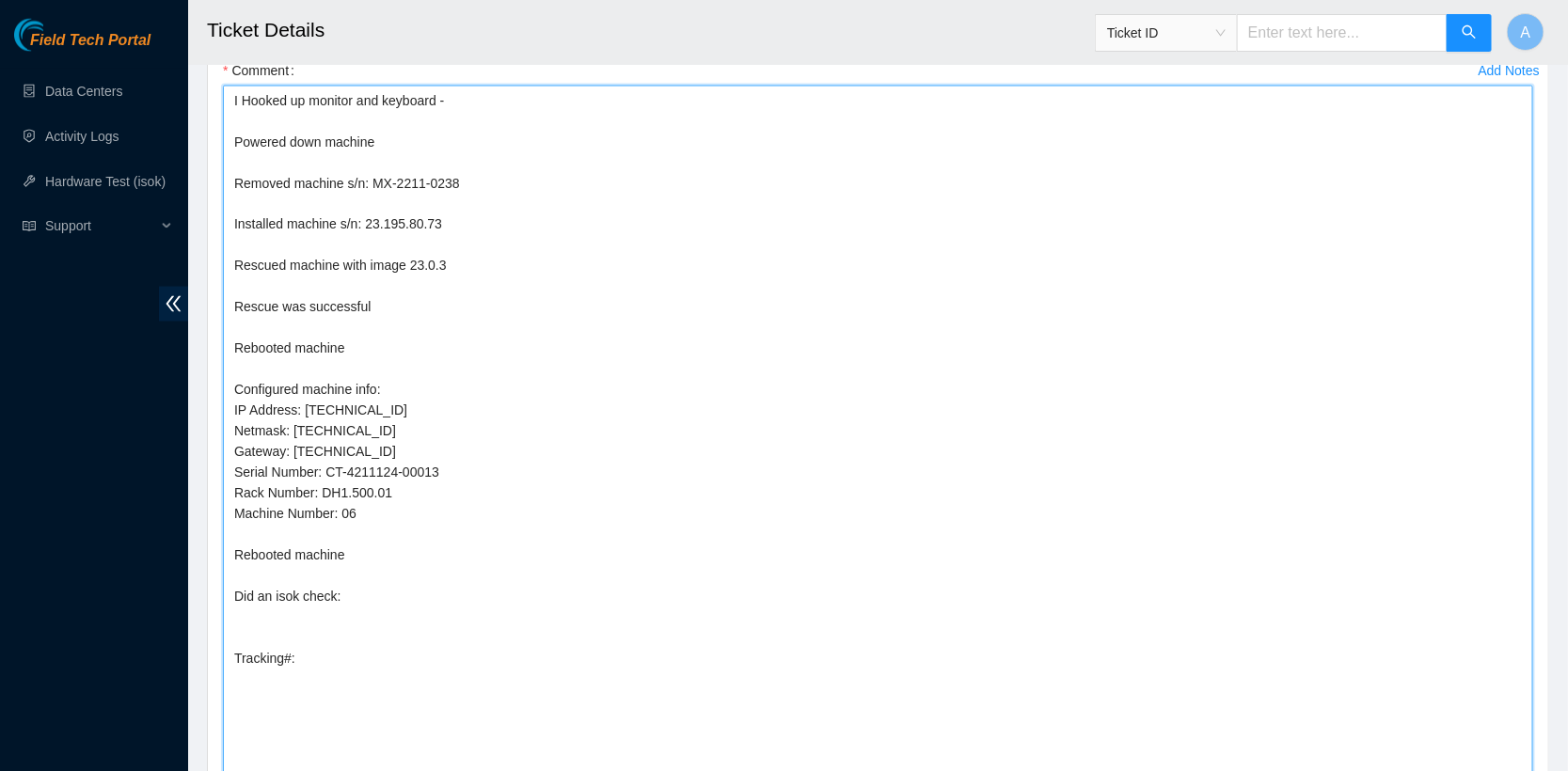
scroll to position [1358, 0]
drag, startPoint x: 328, startPoint y: 455, endPoint x: 515, endPoint y: 455, distance: 187.0
click at [515, 455] on textarea "I Hooked up monitor and keyboard - Powered down machine Removed machine s/n: MX…" at bounding box center [877, 467] width 1310 height 771
click at [403, 207] on textarea "I Hooked up monitor and keyboard - Powered down machine Removed machine s/n: MX…" at bounding box center [877, 467] width 1310 height 771
paste textarea "CT-4211124-00013"
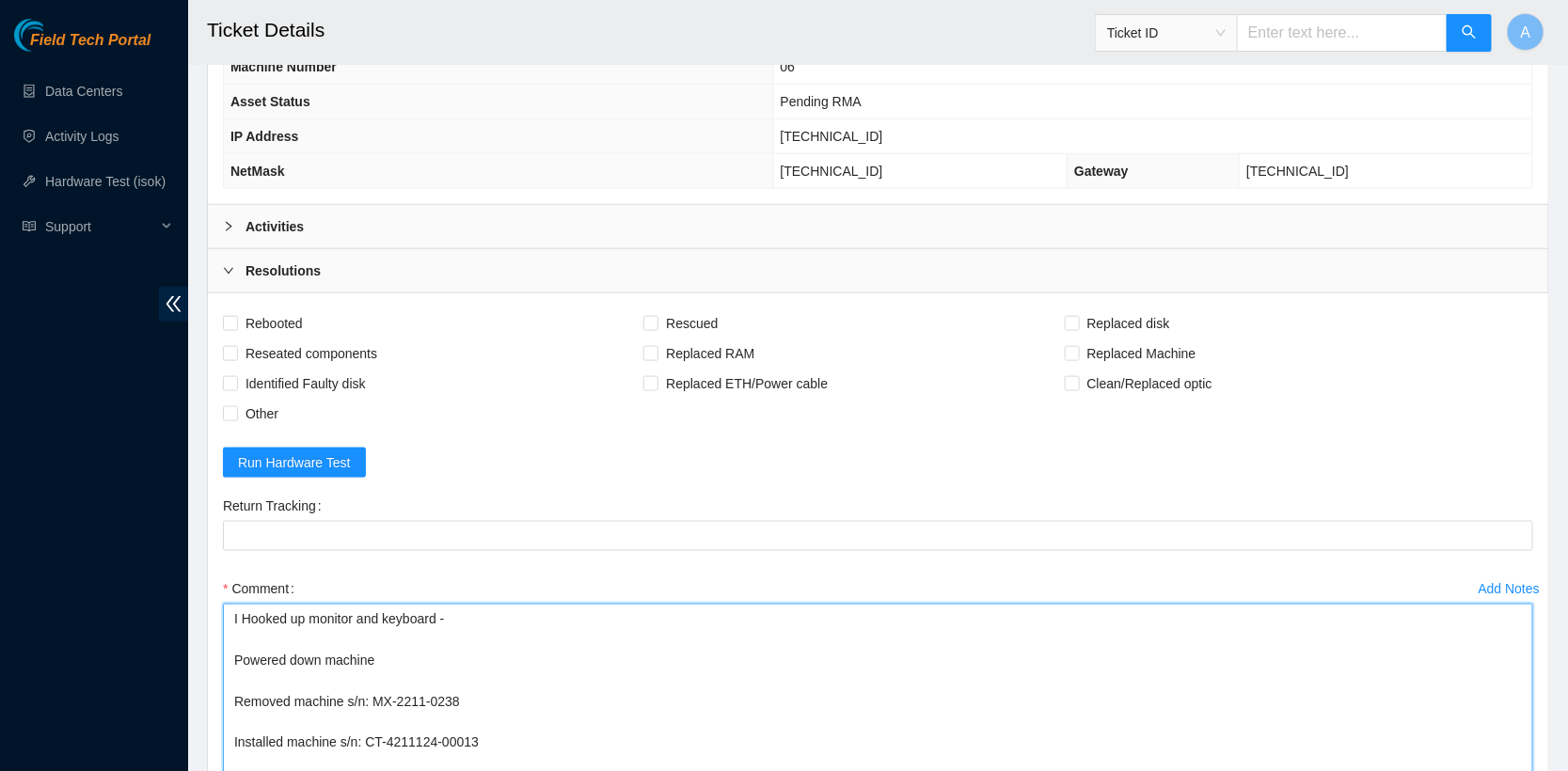
scroll to position [835, 0]
type textarea "I Hooked up monitor and keyboard - Powered down machine Removed machine s/n: MX…"
click at [403, 207] on div "Activities" at bounding box center [877, 227] width 1340 height 44
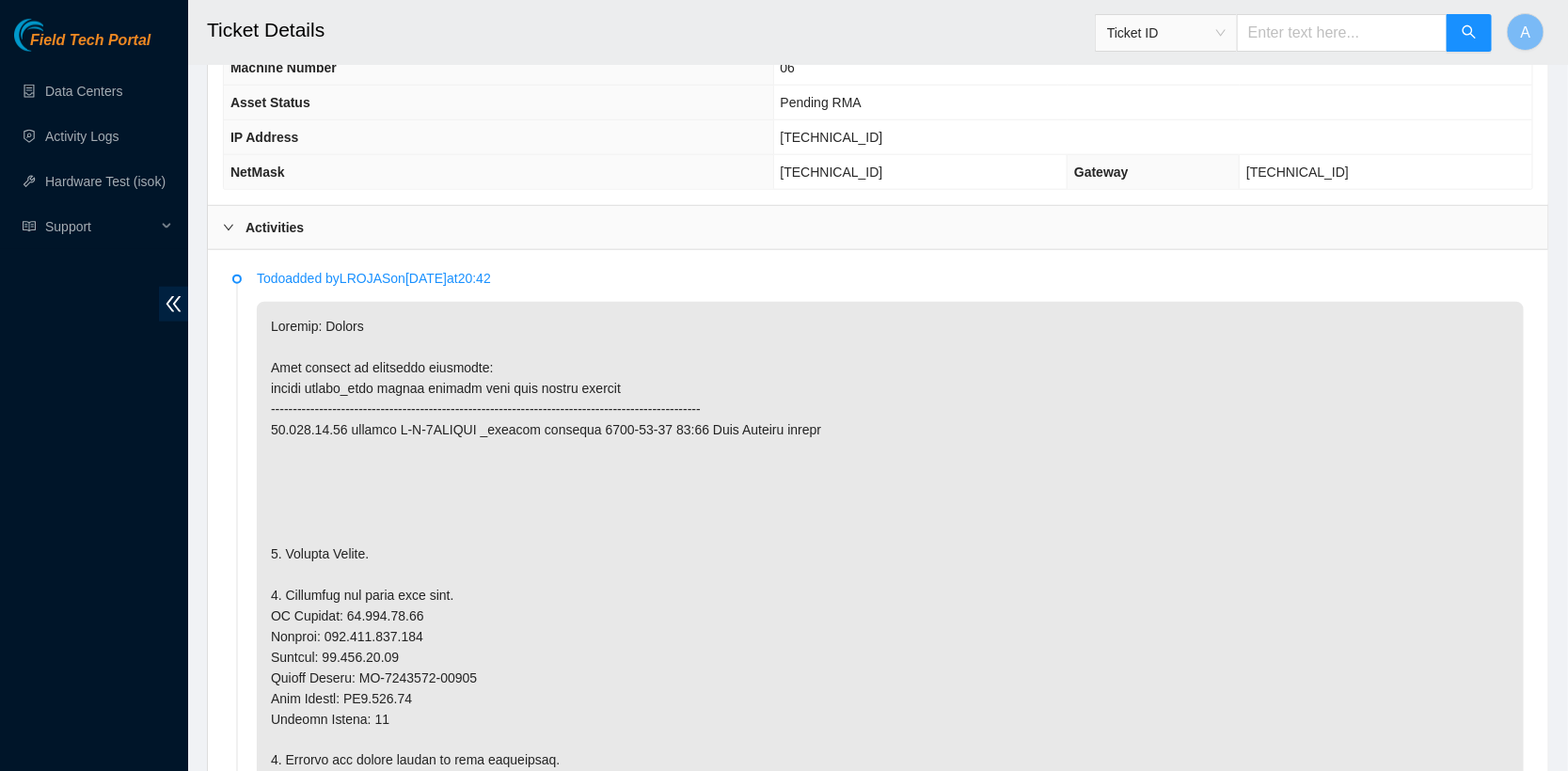
click at [403, 207] on div "Activities" at bounding box center [877, 227] width 1340 height 44
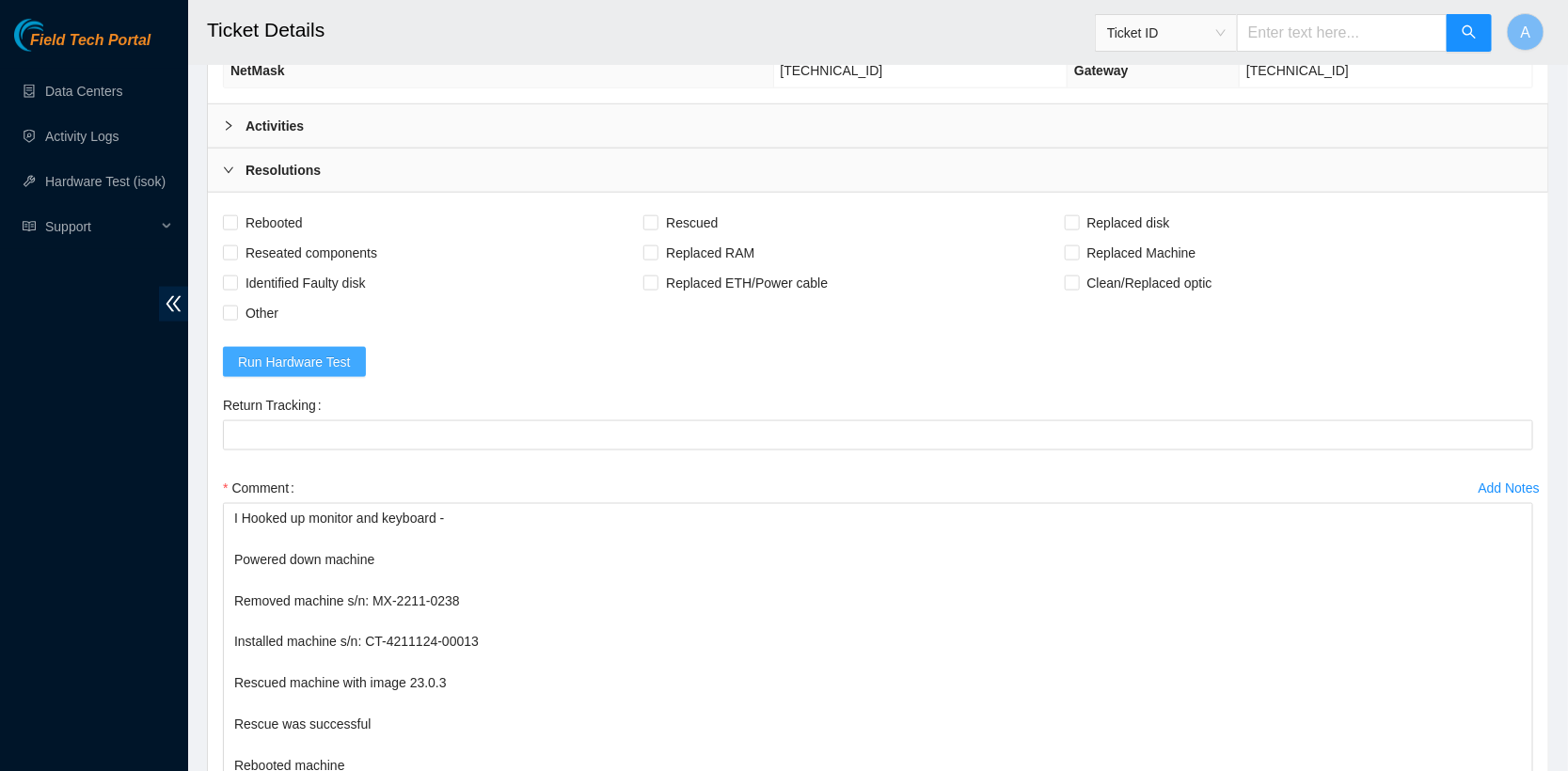
scroll to position [920, 0]
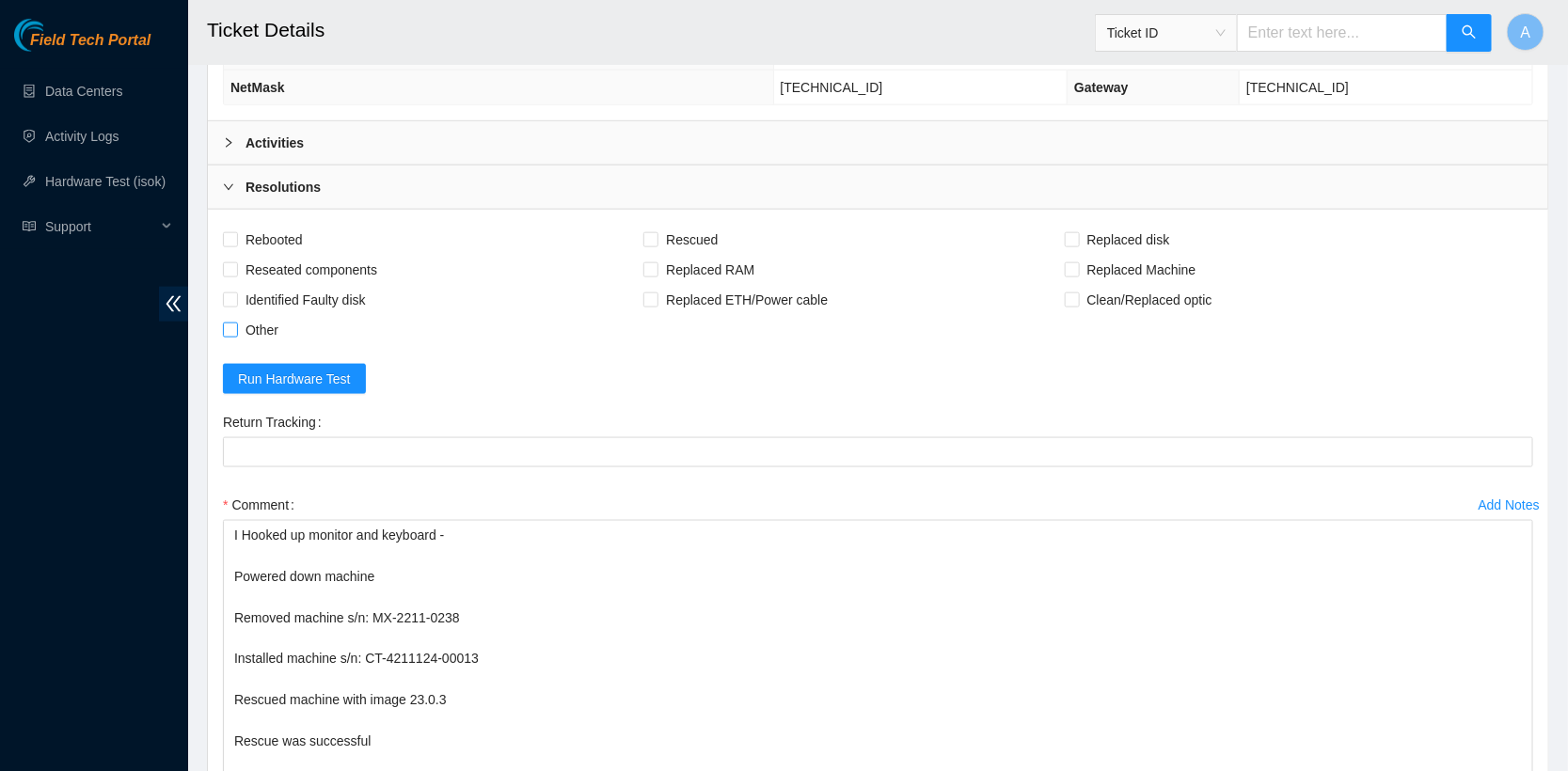
click at [250, 318] on span "Other" at bounding box center [261, 331] width 48 height 30
click at [236, 323] on input "Other" at bounding box center [229, 330] width 13 height 13
checkbox input "true"
click at [253, 262] on span "Reseated components" at bounding box center [311, 270] width 147 height 30
click at [236, 262] on input "Reseated components" at bounding box center [229, 269] width 13 height 13
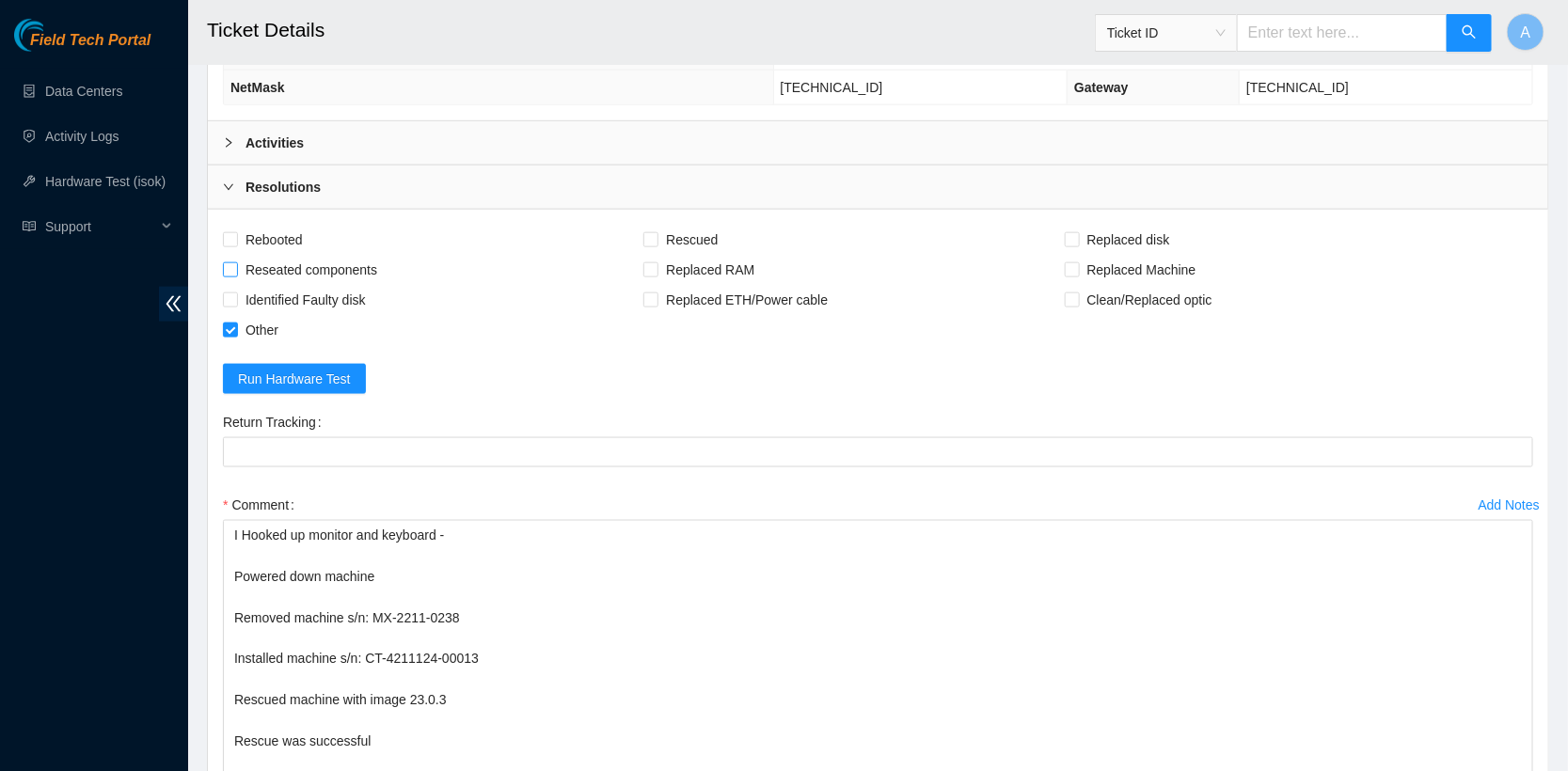
checkbox input "true"
click at [258, 233] on span "Rebooted" at bounding box center [274, 240] width 72 height 30
click at [236, 233] on input "Rebooted" at bounding box center [229, 239] width 13 height 13
checkbox input "true"
click at [683, 233] on span "Rescued" at bounding box center [691, 240] width 67 height 30
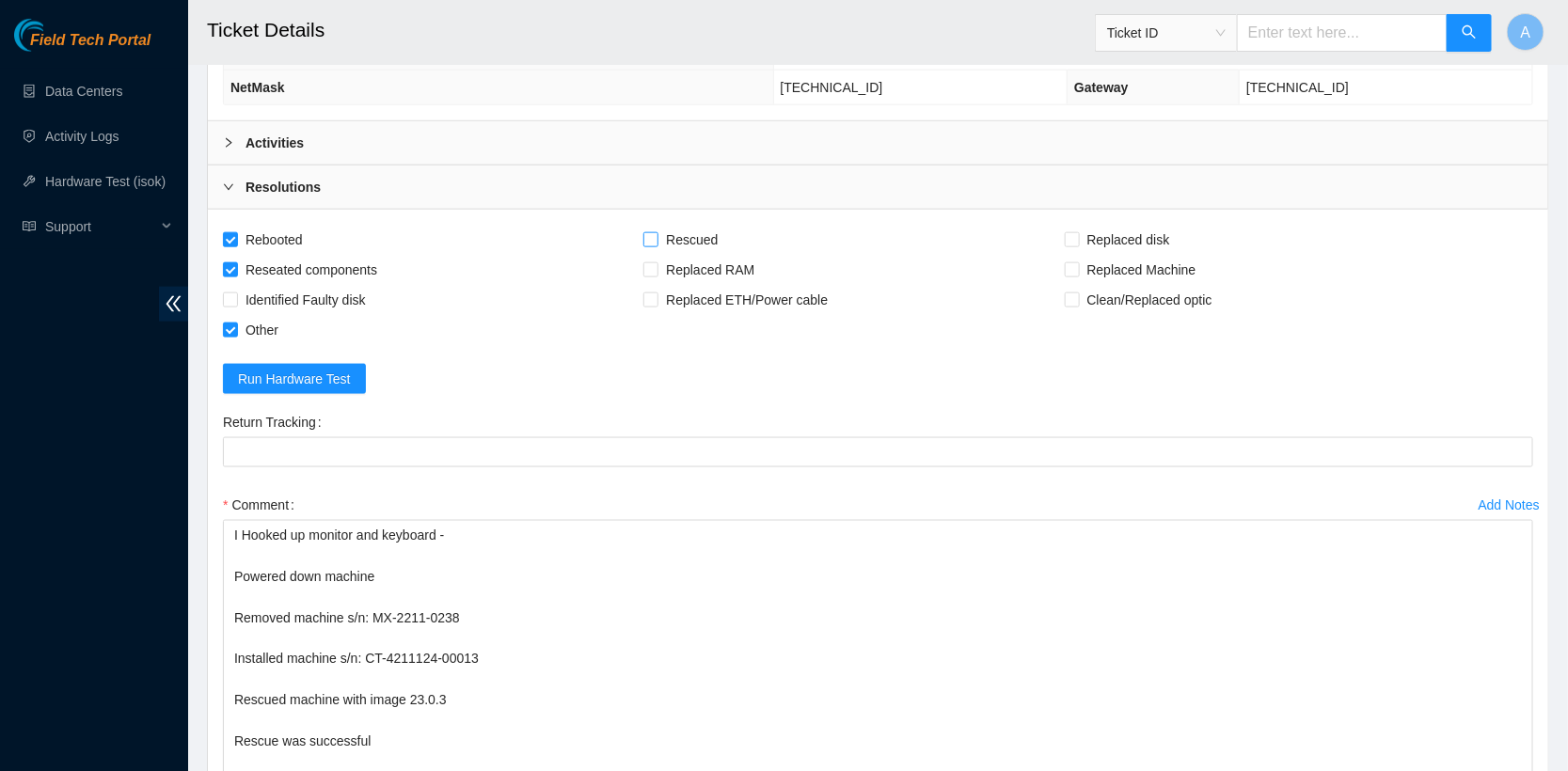
click at [656, 233] on input "Rescued" at bounding box center [650, 239] width 13 height 13
checkbox input "true"
click at [1078, 263] on input "Replaced Machine" at bounding box center [1071, 269] width 13 height 13
checkbox input "true"
click at [529, 123] on div "Activities" at bounding box center [877, 143] width 1340 height 44
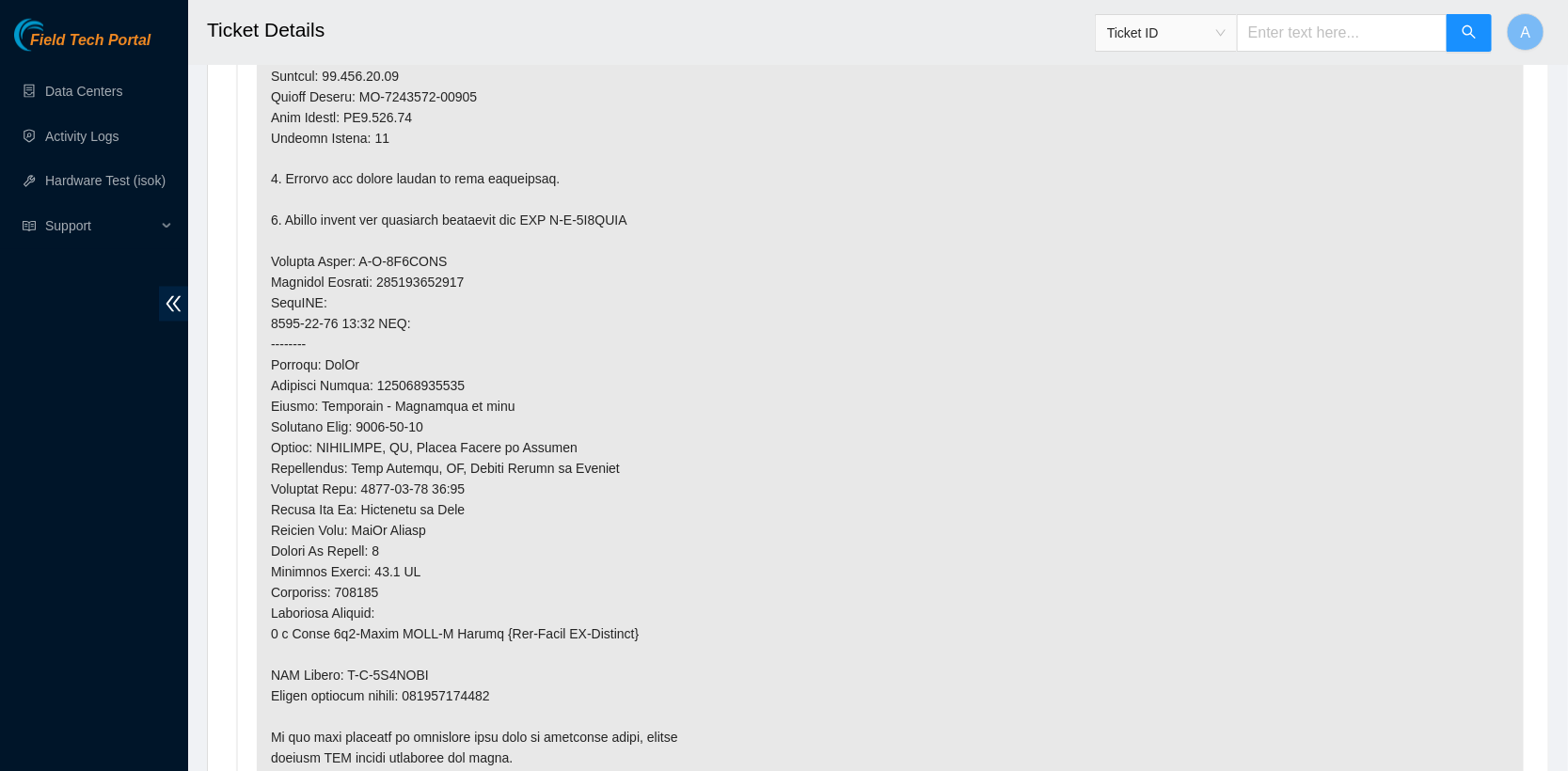
scroll to position [1422, 0]
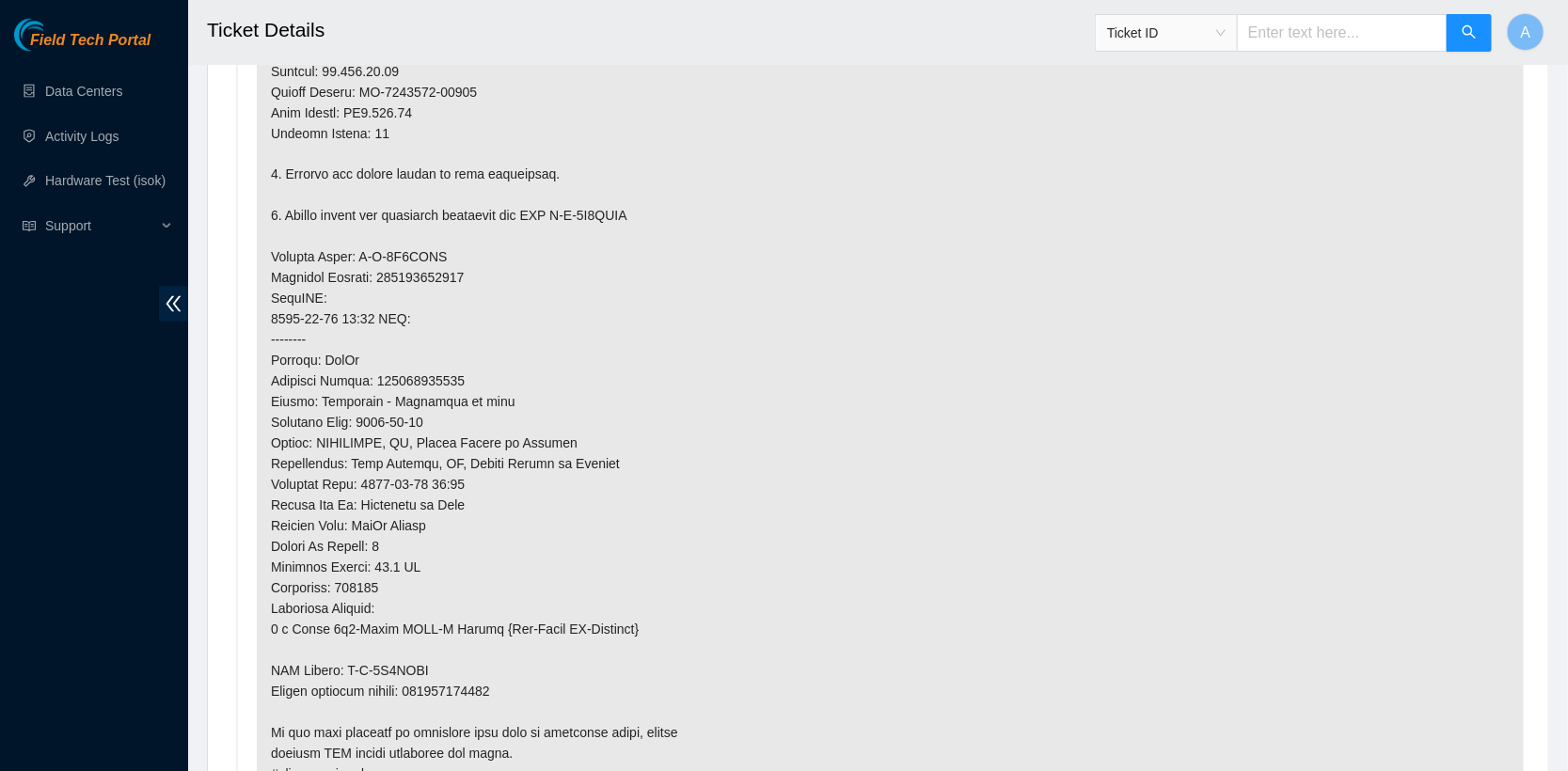
click at [449, 367] on p at bounding box center [890, 258] width 1267 height 1084
copy p "417328421772"
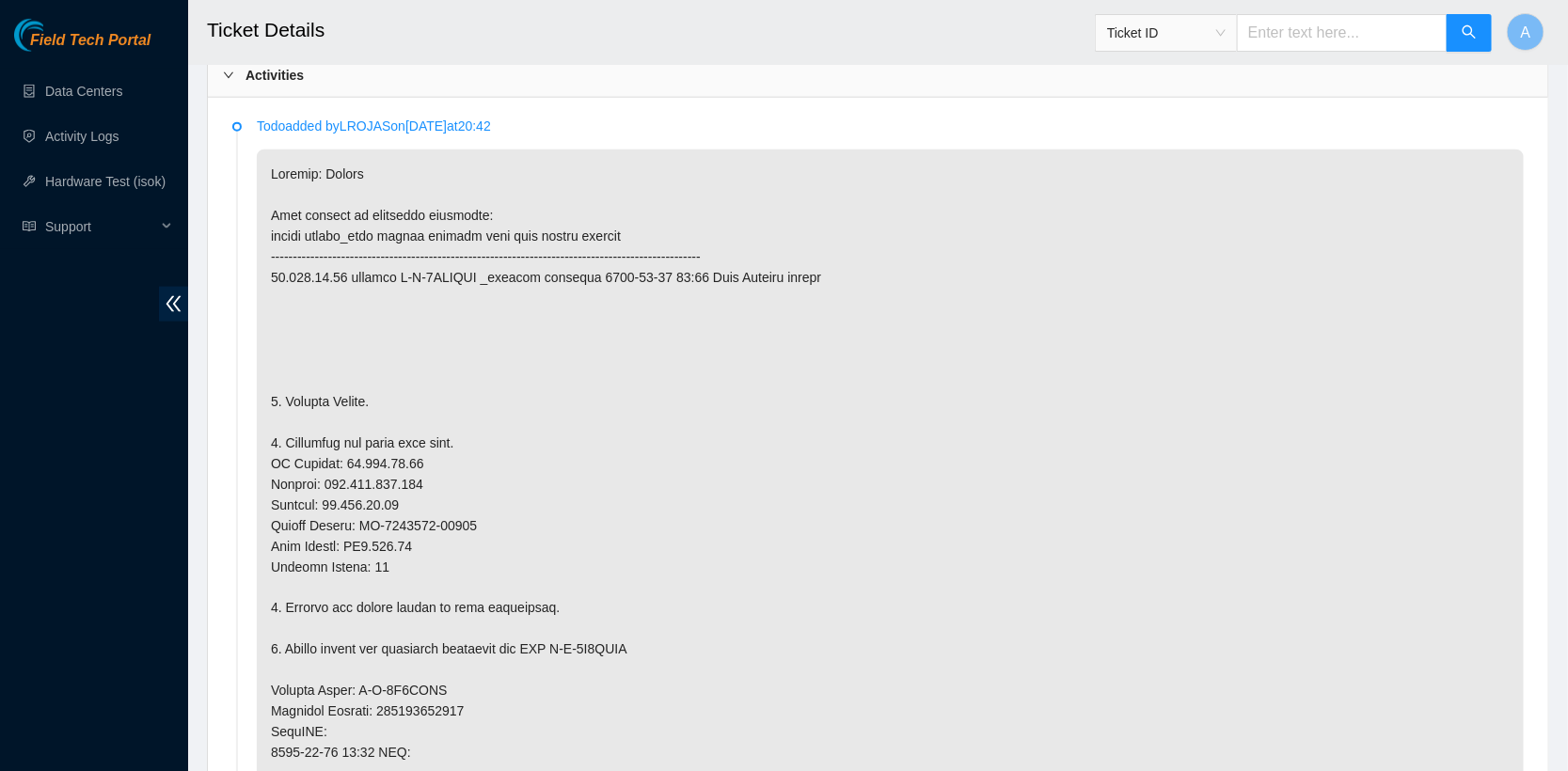
scroll to position [851, 0]
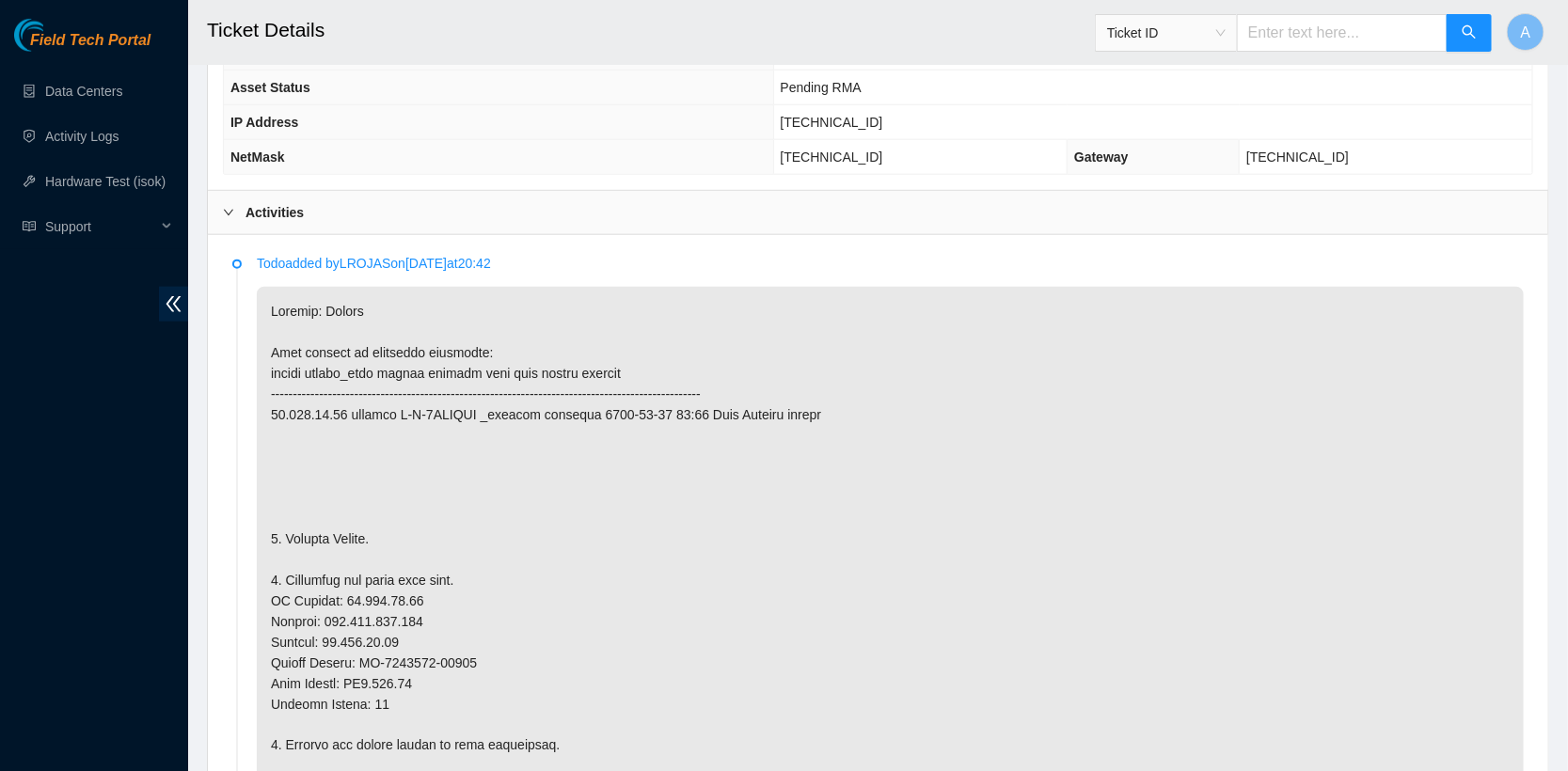
click at [279, 175] on div "Safe Yes Rack Number DH1.500.01 Current Hardware Serial Number MX-2211-0238 Har…" at bounding box center [877, 35] width 1340 height 310
click at [279, 203] on b "Activities" at bounding box center [275, 213] width 59 height 21
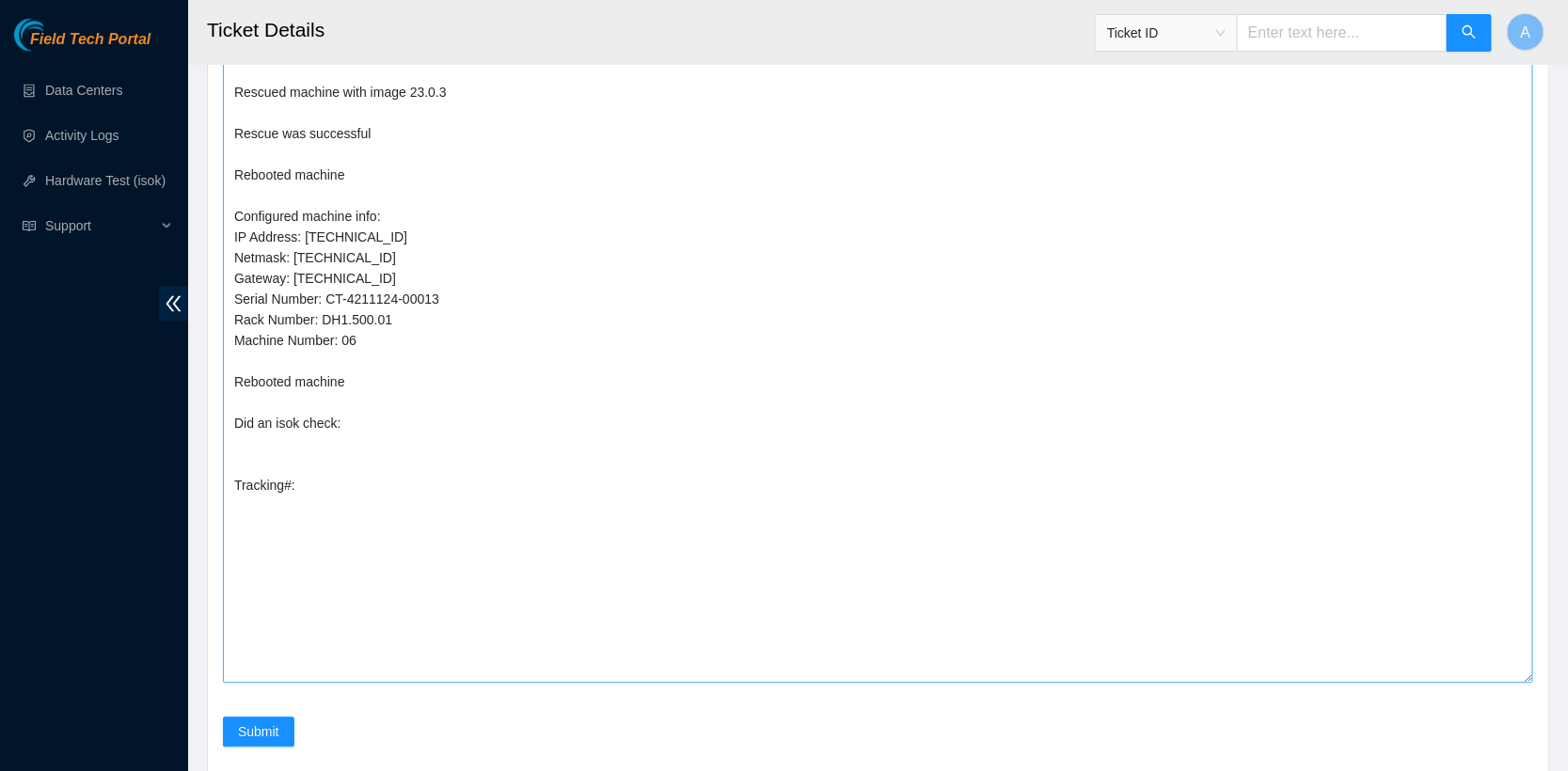
scroll to position [1533, 0]
click at [353, 455] on textarea "I Hooked up monitor and keyboard - Powered down machine Removed machine s/n: MX…" at bounding box center [877, 294] width 1310 height 771
click at [403, 498] on textarea "I Hooked up monitor and keyboard - Powered down machine Removed machine s/n: MX…" at bounding box center [877, 294] width 1310 height 771
paste textarea "417328421772"
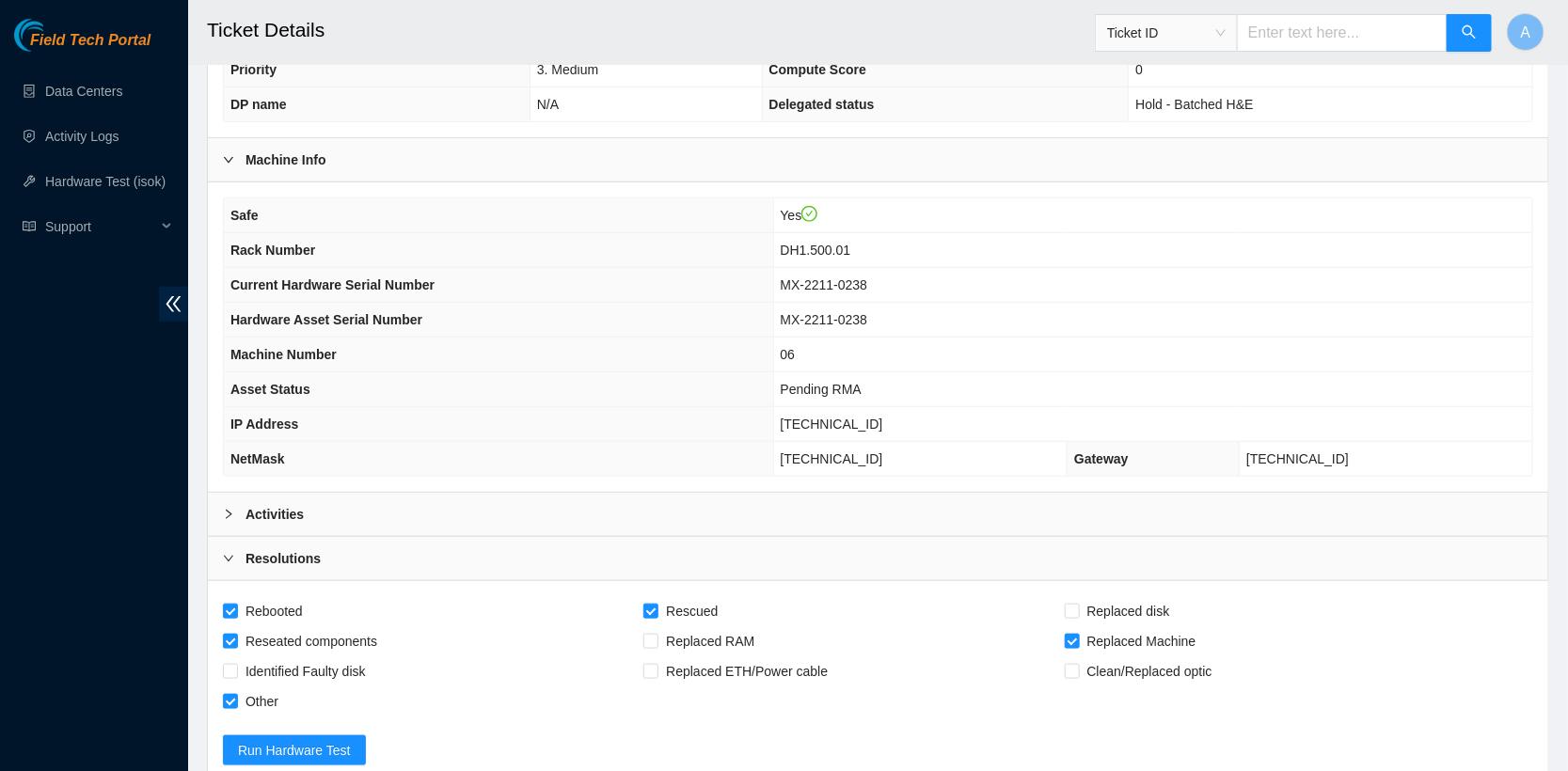
scroll to position [442, 0]
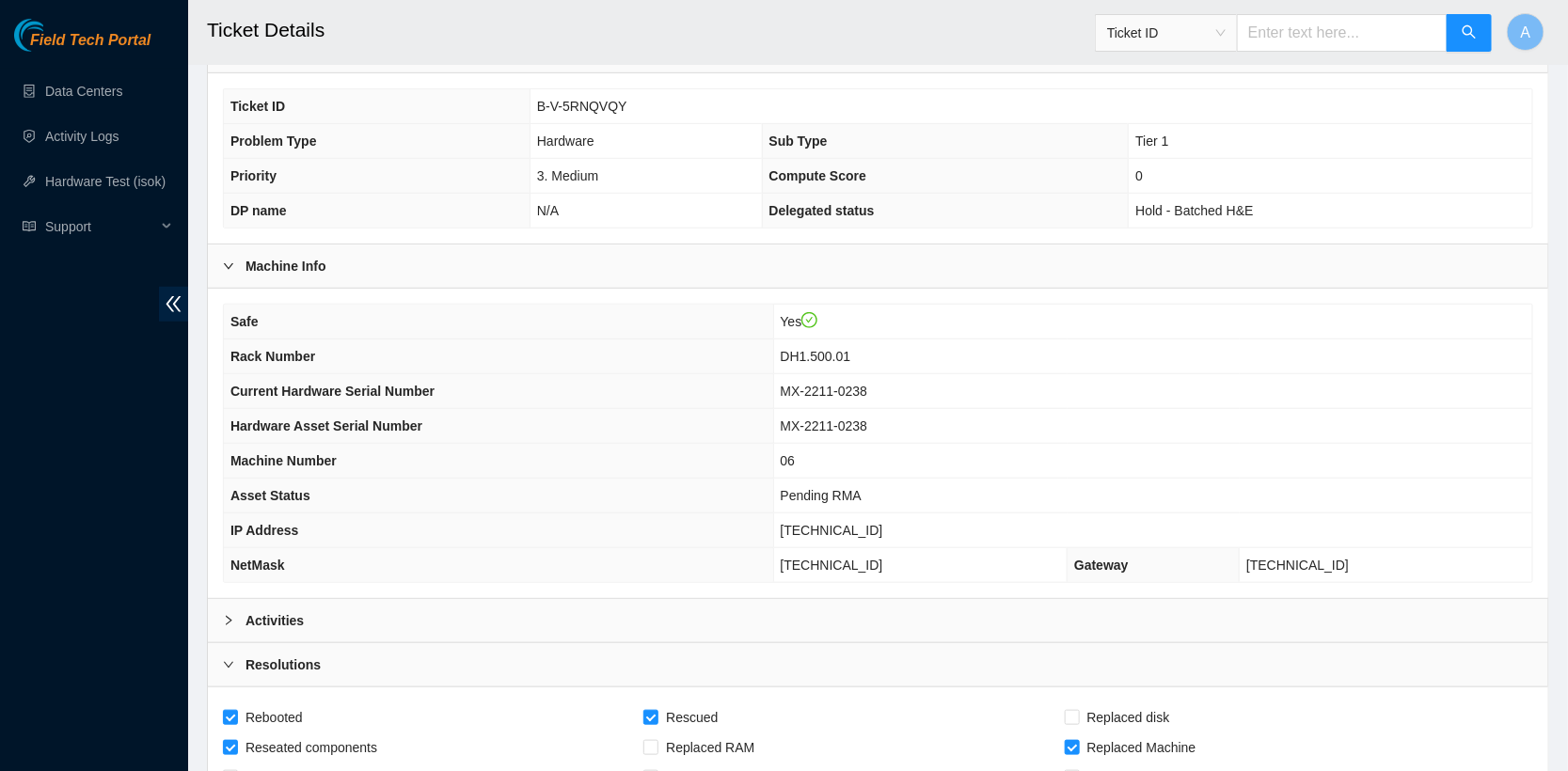
type textarea "I Hooked up monitor and keyboard - Powered down machine Removed machine s/n: MX…"
click at [331, 606] on div "Activities" at bounding box center [877, 621] width 1340 height 44
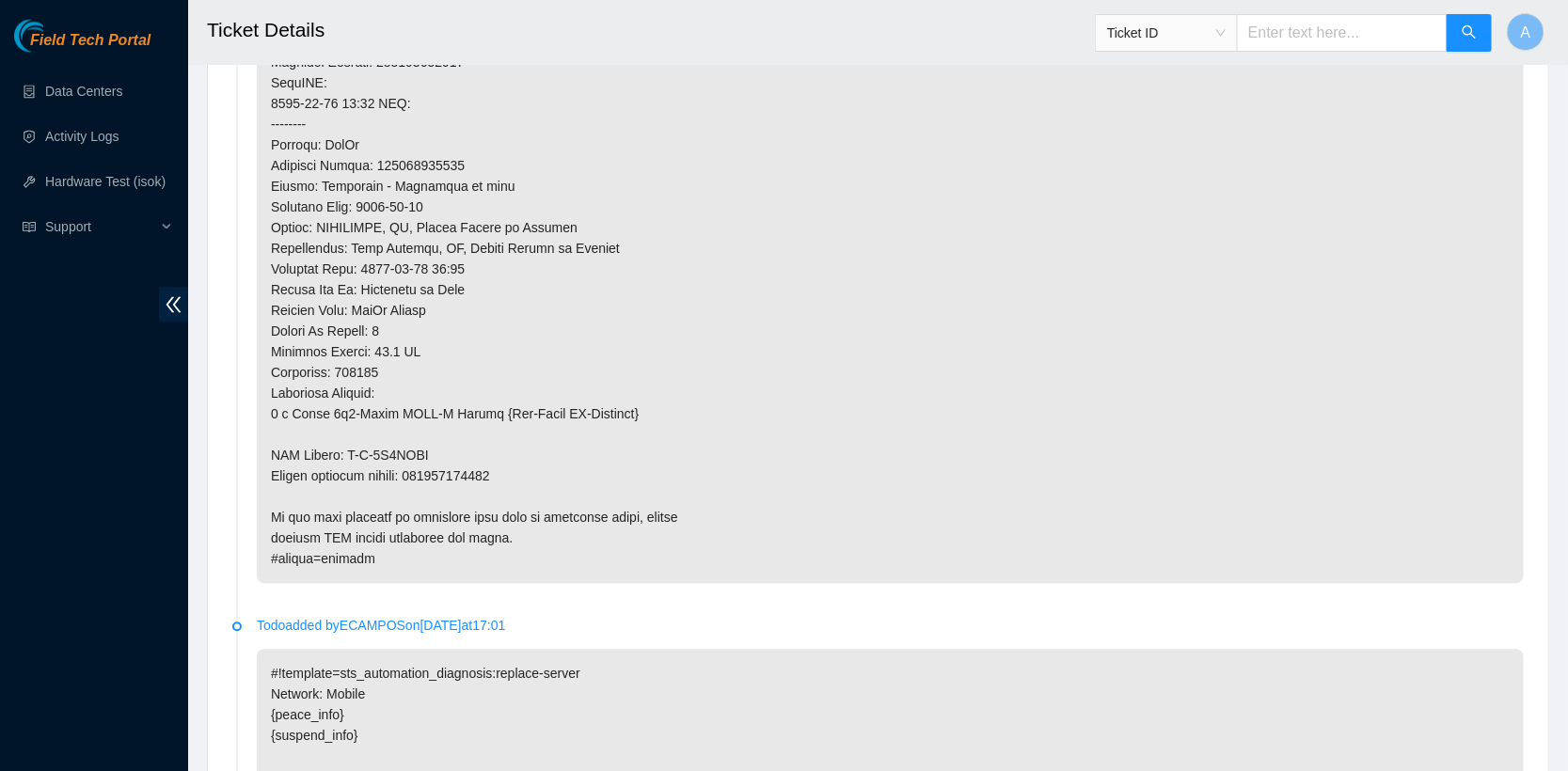
scroll to position [1647, 0]
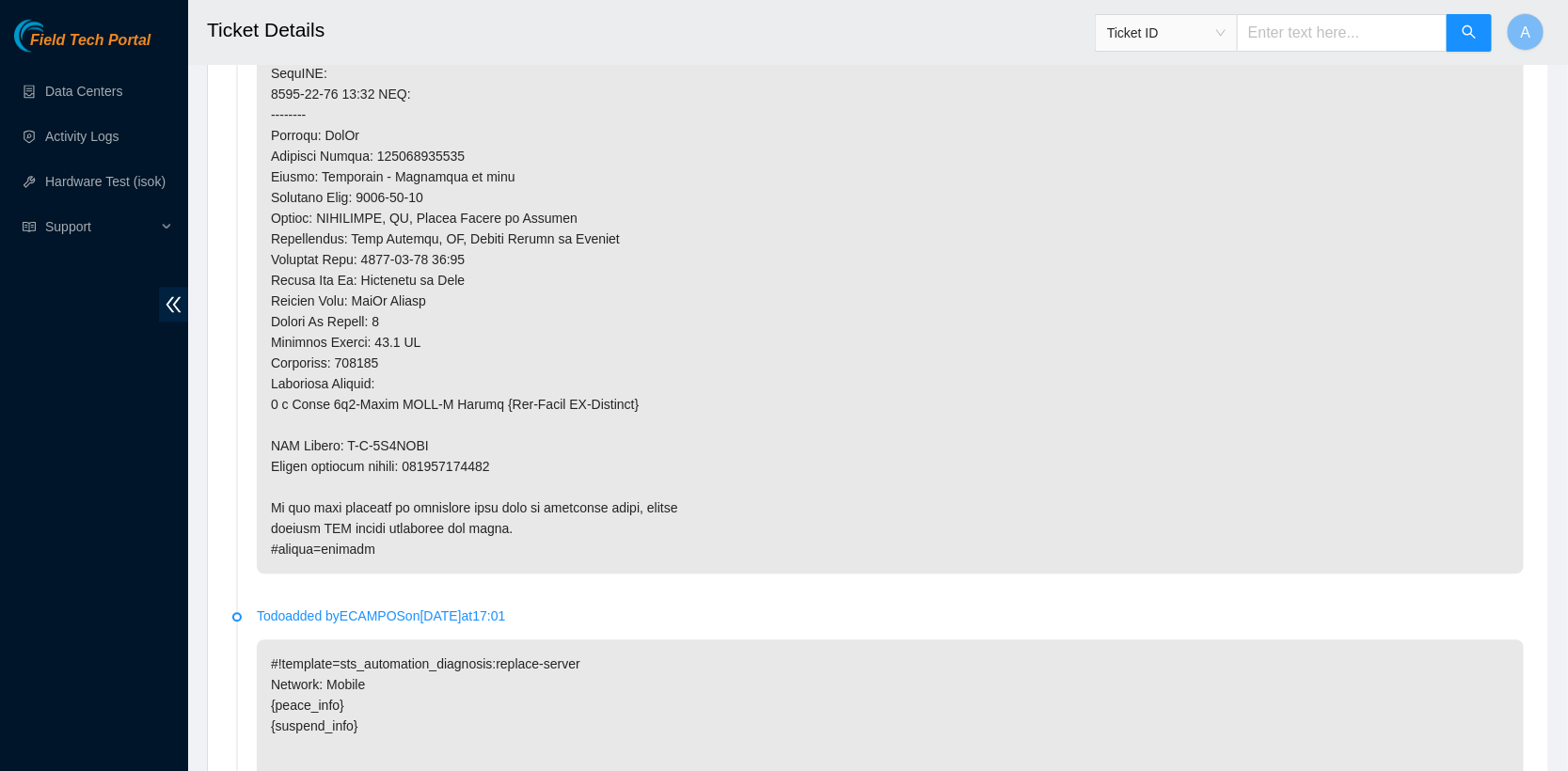
click at [477, 460] on p at bounding box center [890, 32] width 1267 height 1084
copy p "417328421783"
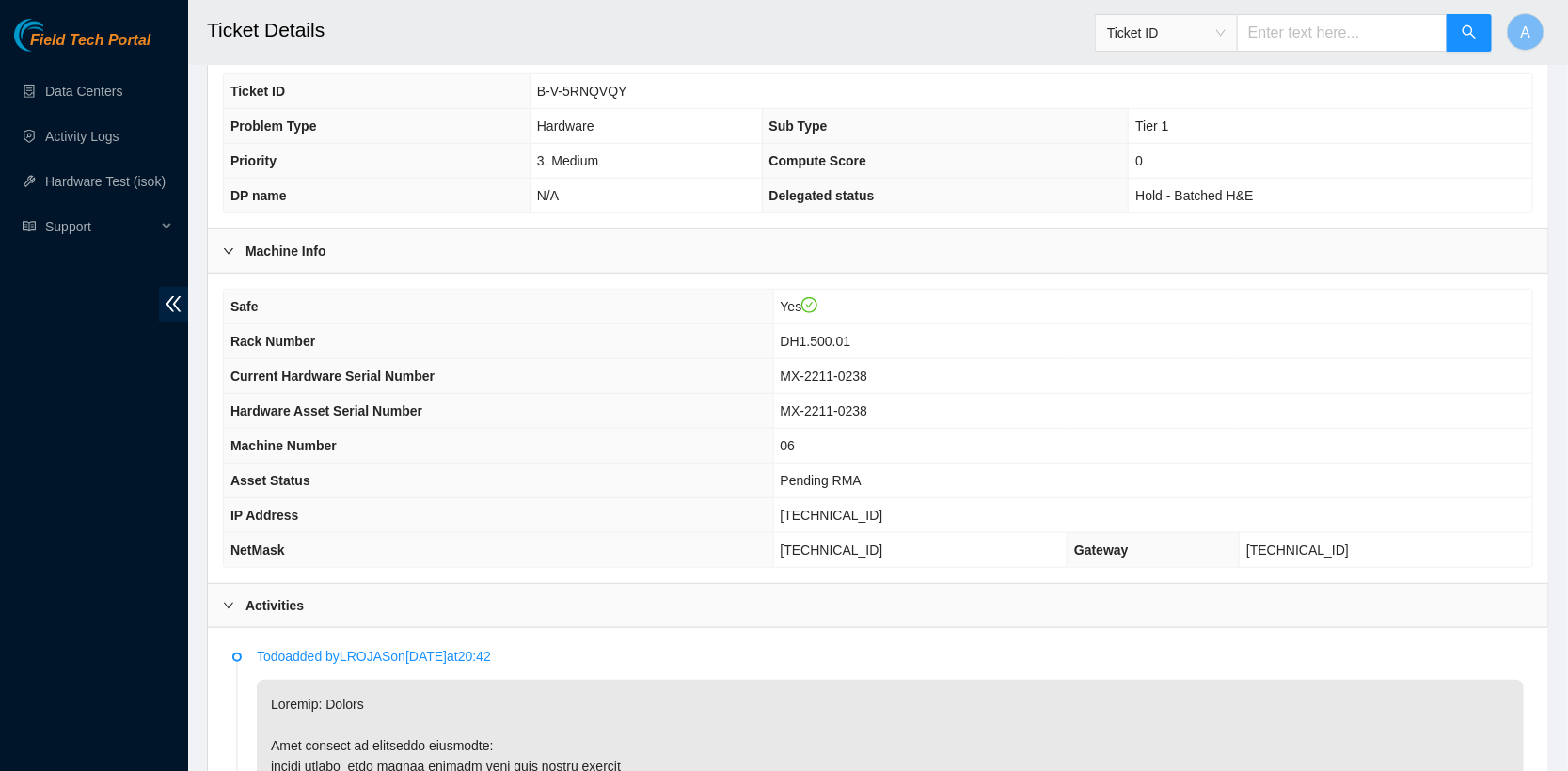
click at [288, 596] on b "Activities" at bounding box center [275, 606] width 59 height 21
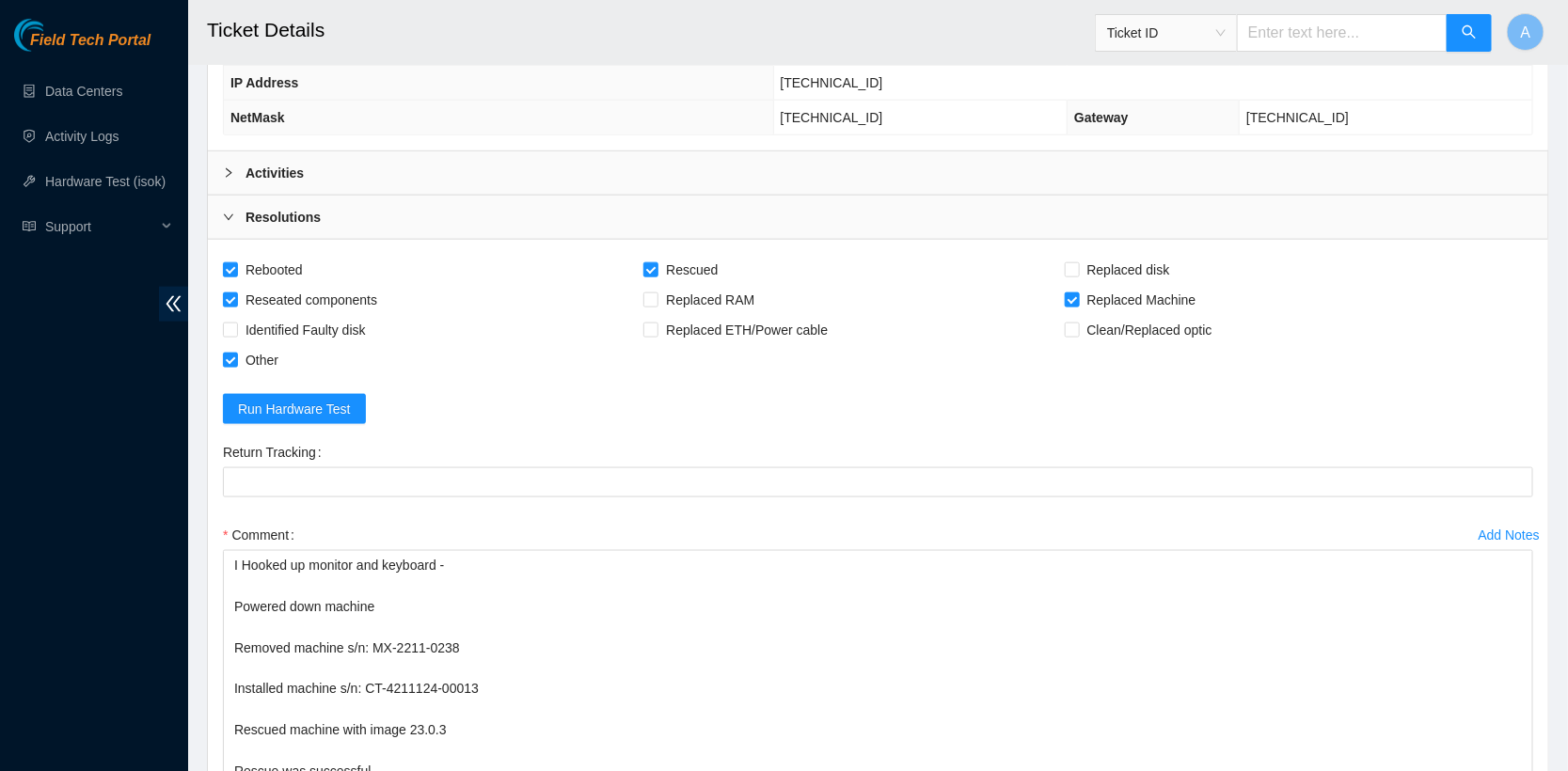
scroll to position [897, 0]
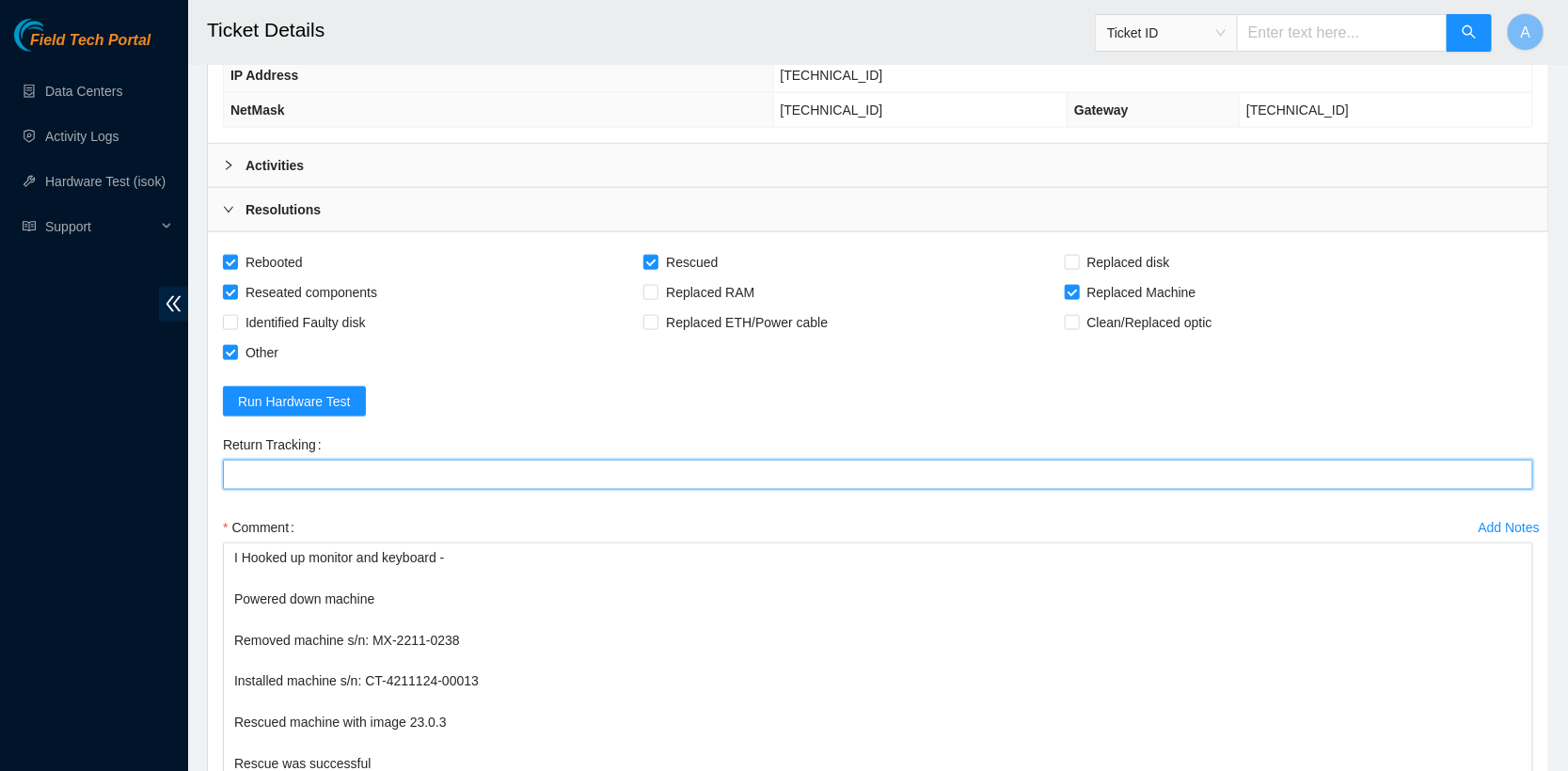
click at [276, 466] on Tracking "Return Tracking" at bounding box center [877, 475] width 1310 height 30
paste Tracking "417328421783"
type Tracking "417328421783"
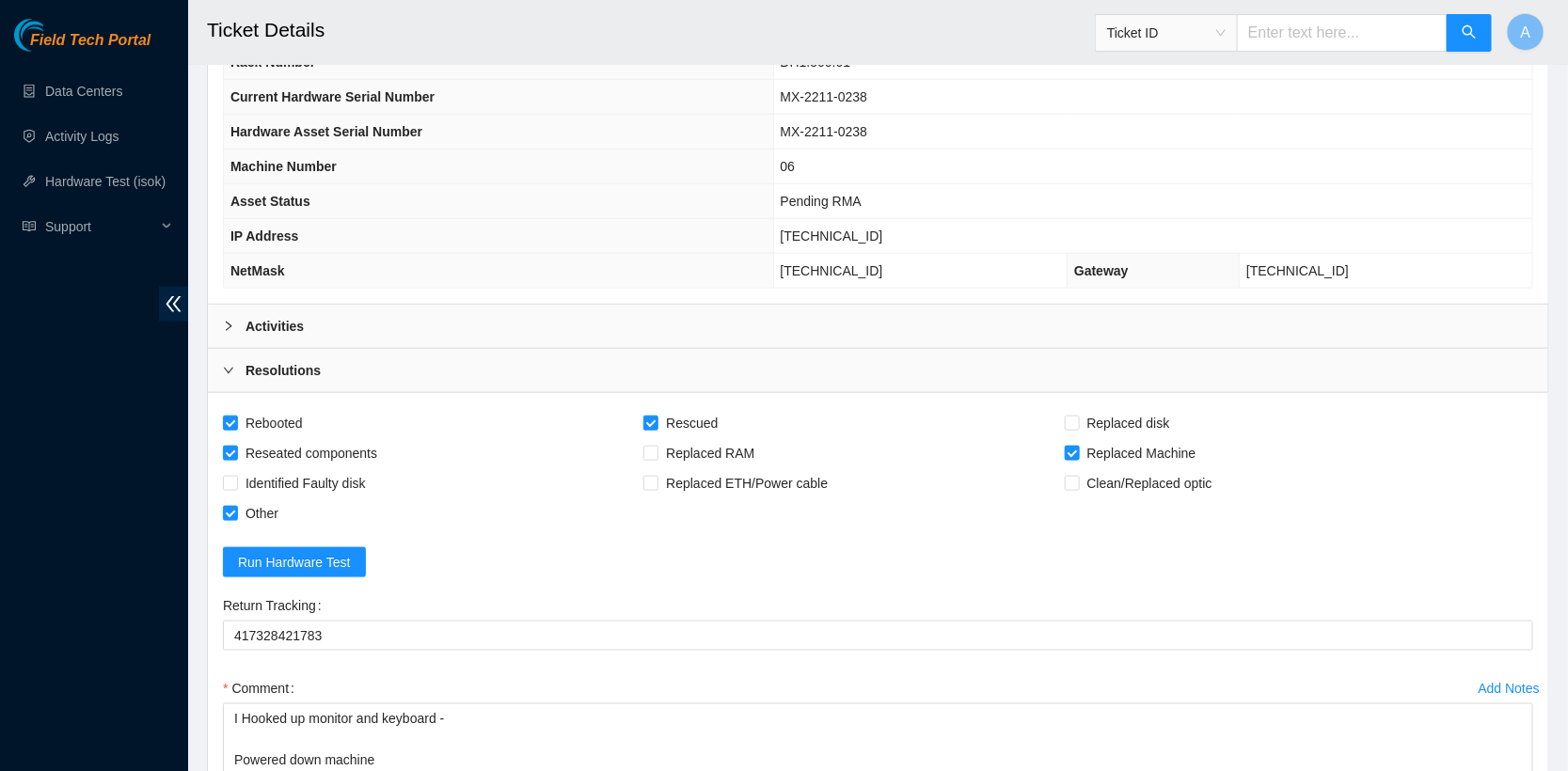
scroll to position [709, 0]
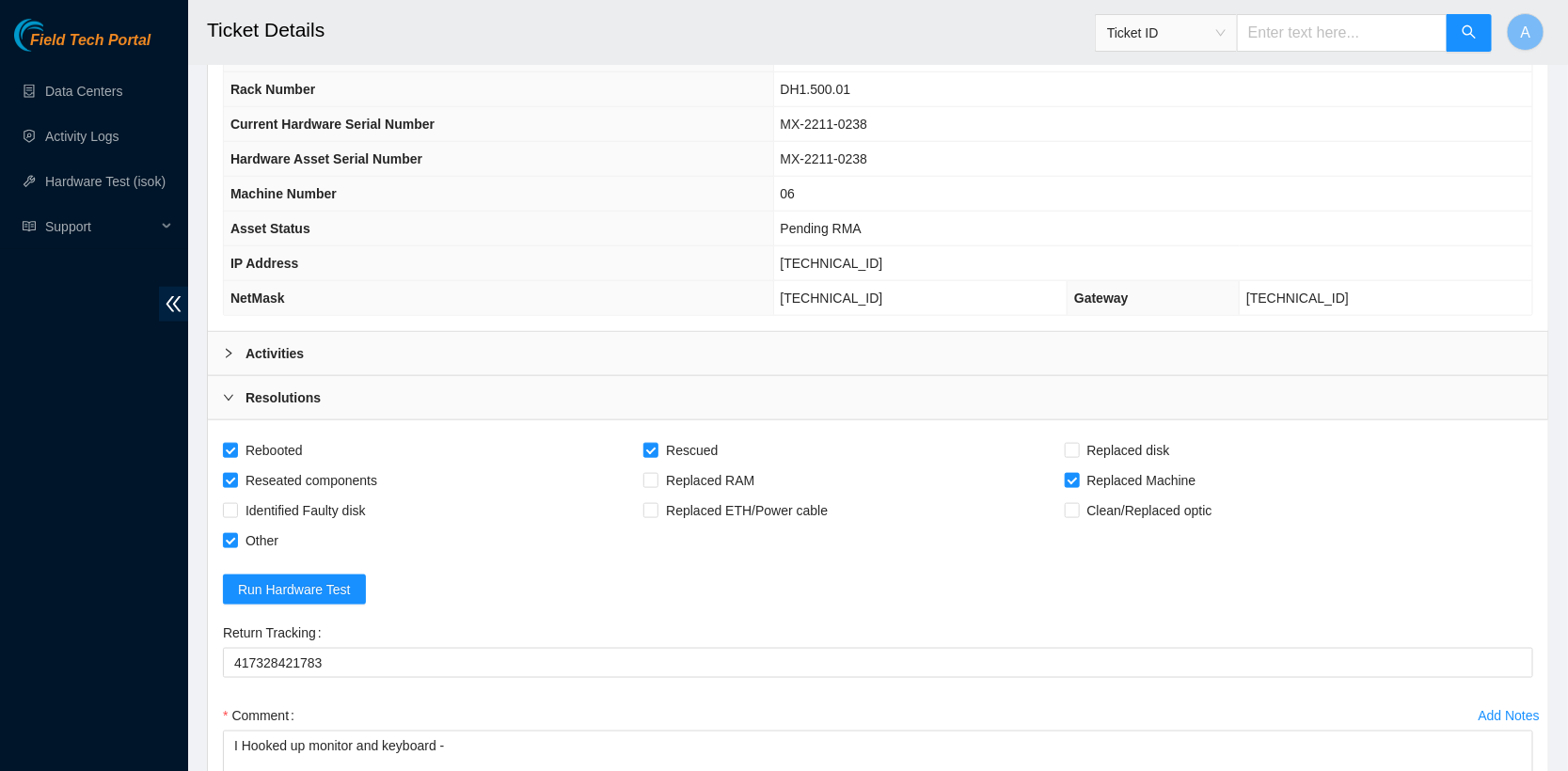
click at [845, 258] on span "23.195.80.73" at bounding box center [831, 263] width 102 height 15
copy span "23.195.80.73"
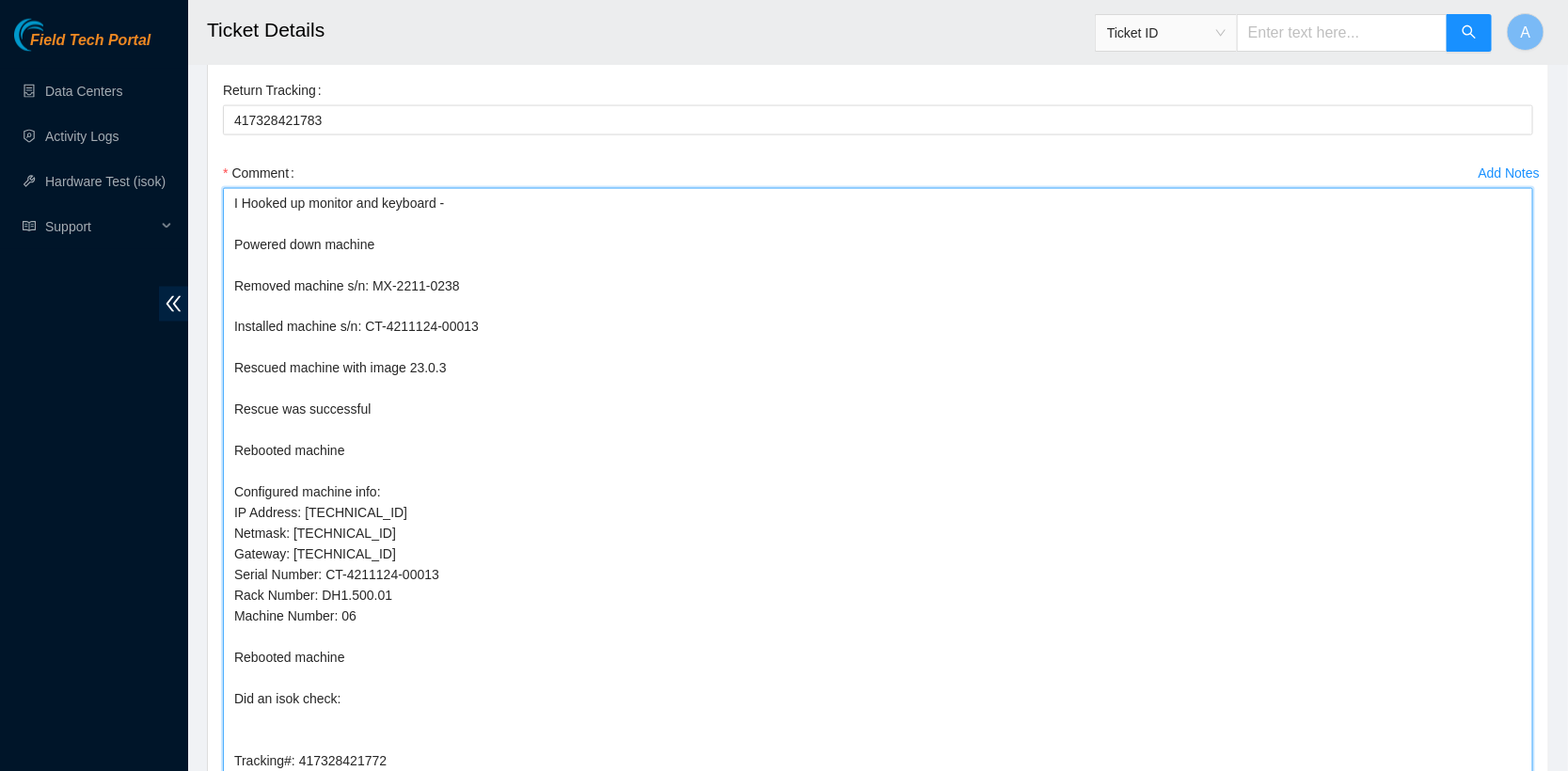
click at [490, 583] on textarea "I Hooked up monitor and keyboard - Powered down machine Removed machine s/n: MX…" at bounding box center [877, 574] width 1310 height 771
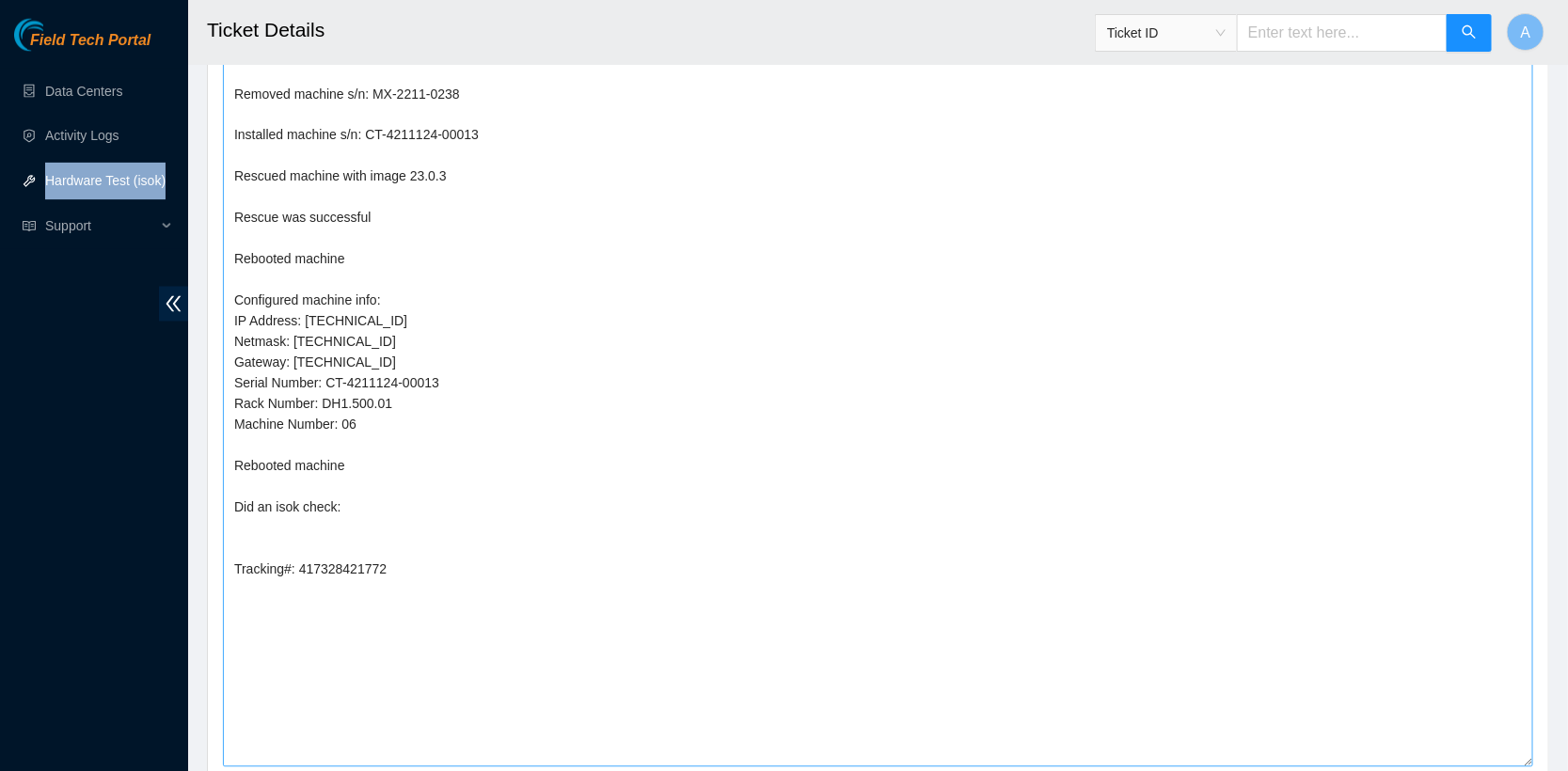
scroll to position [1452, 0]
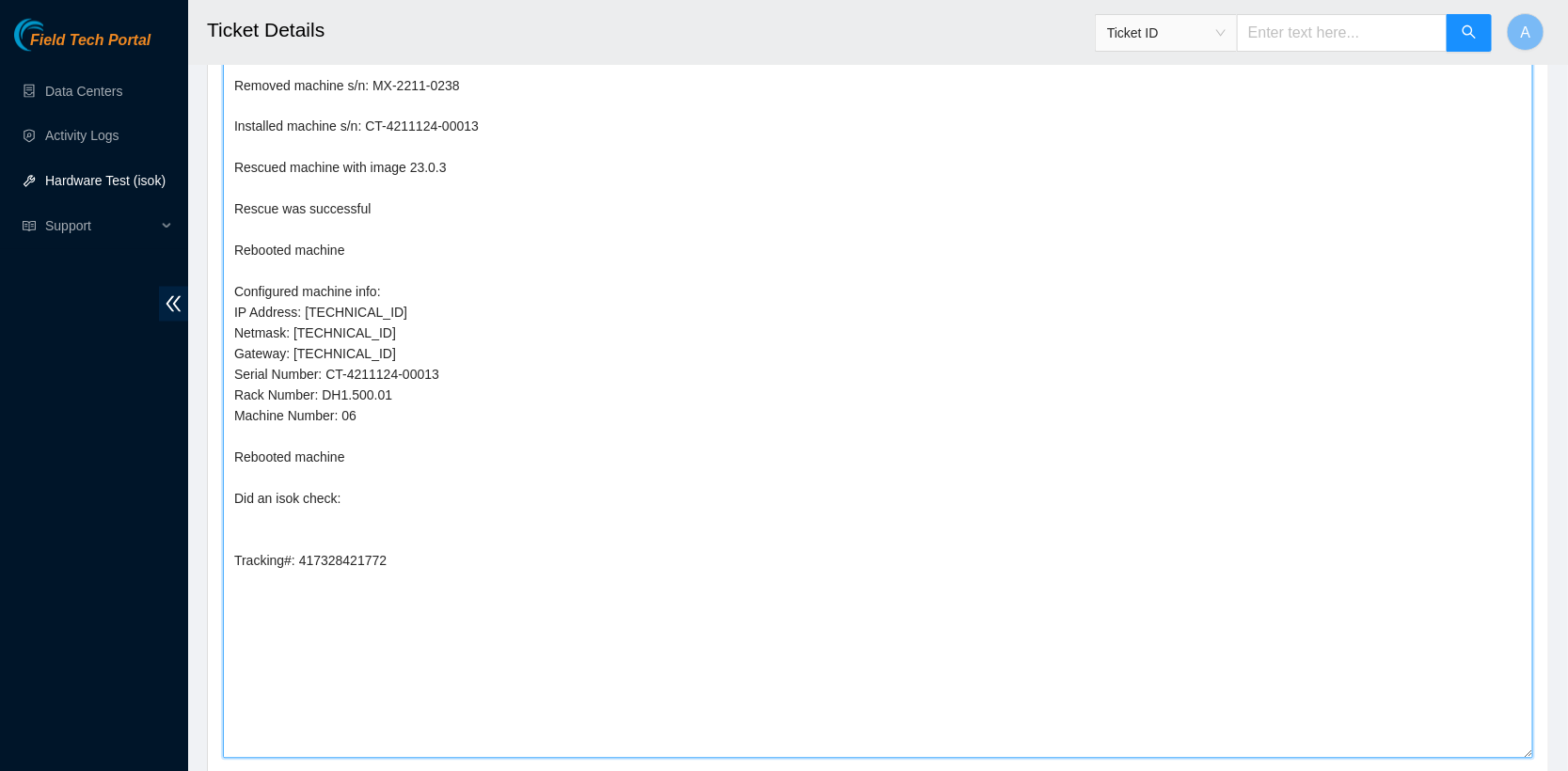
click at [454, 517] on textarea "I Hooked up monitor and keyboard - Powered down machine Removed machine s/n: MX…" at bounding box center [877, 373] width 1310 height 771
click at [469, 501] on textarea "I Hooked up monitor and keyboard - Powered down machine Removed machine s/n: MX…" at bounding box center [877, 373] width 1310 height 771
click at [476, 474] on textarea "I Hooked up monitor and keyboard - Powered down machine Removed machine s/n: MX…" at bounding box center [877, 373] width 1310 height 771
click at [505, 487] on textarea "I Hooked up monitor and keyboard - Powered down machine Removed machine s/n: MX…" at bounding box center [877, 373] width 1310 height 771
paste textarea "23.195.80.73 : failed: ram-mismatch: ram-mismatch - Siebel ram size(134217728) …"
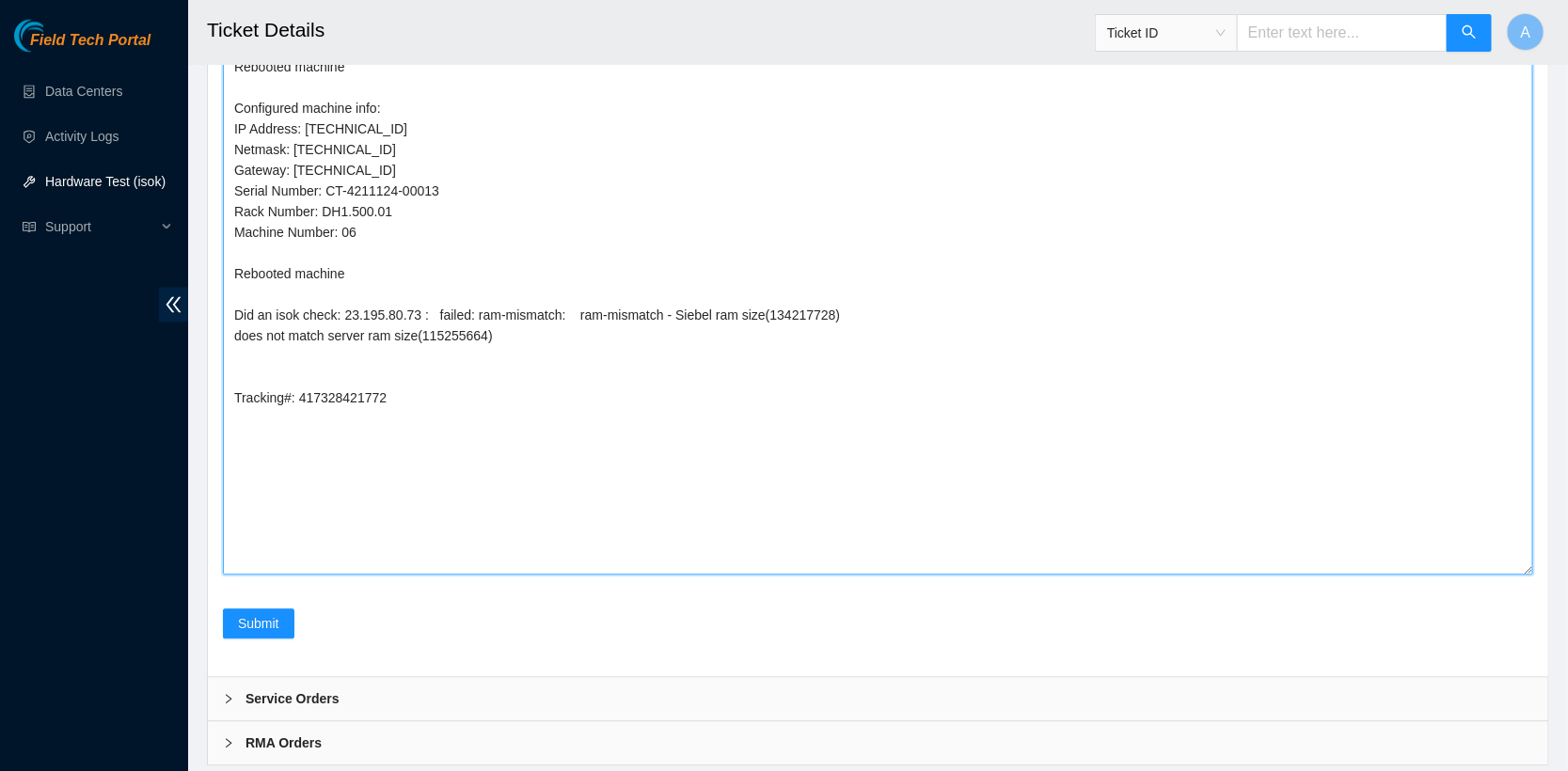
scroll to position [1645, 0]
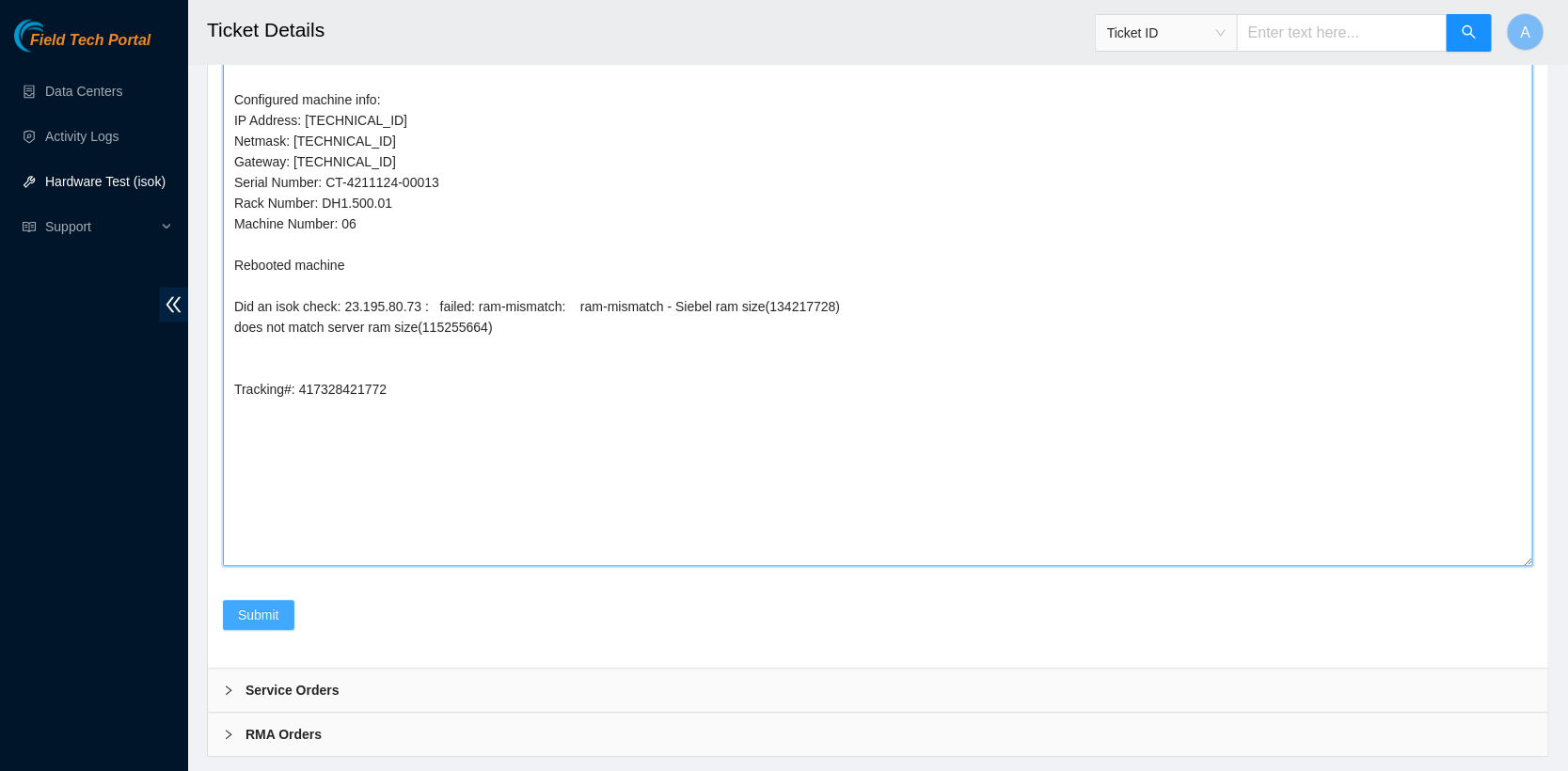
type textarea "I Hooked up monitor and keyboard - Powered down machine Removed machine s/n: MX…"
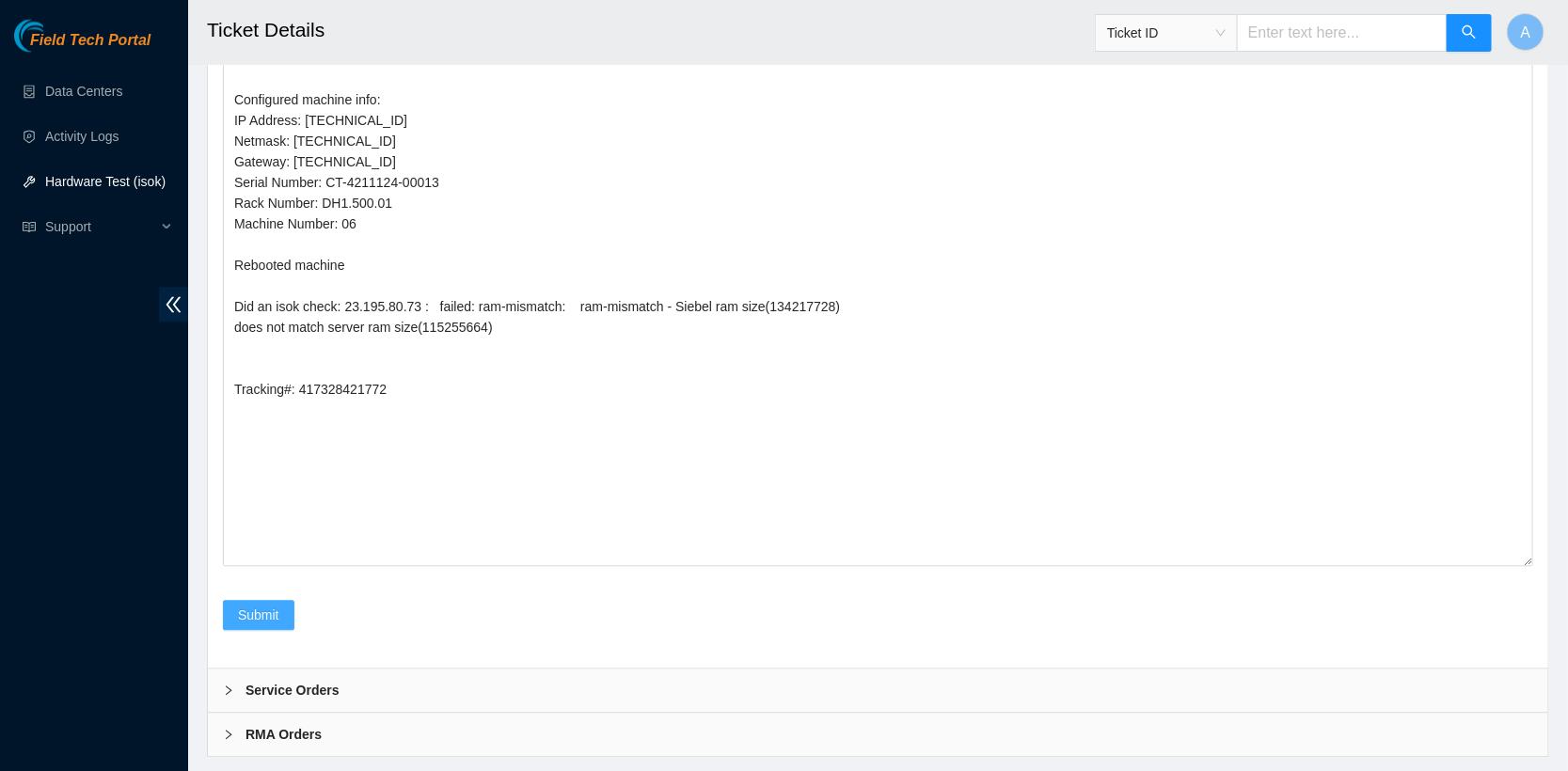
click at [250, 605] on span "Submit" at bounding box center [258, 616] width 42 height 21
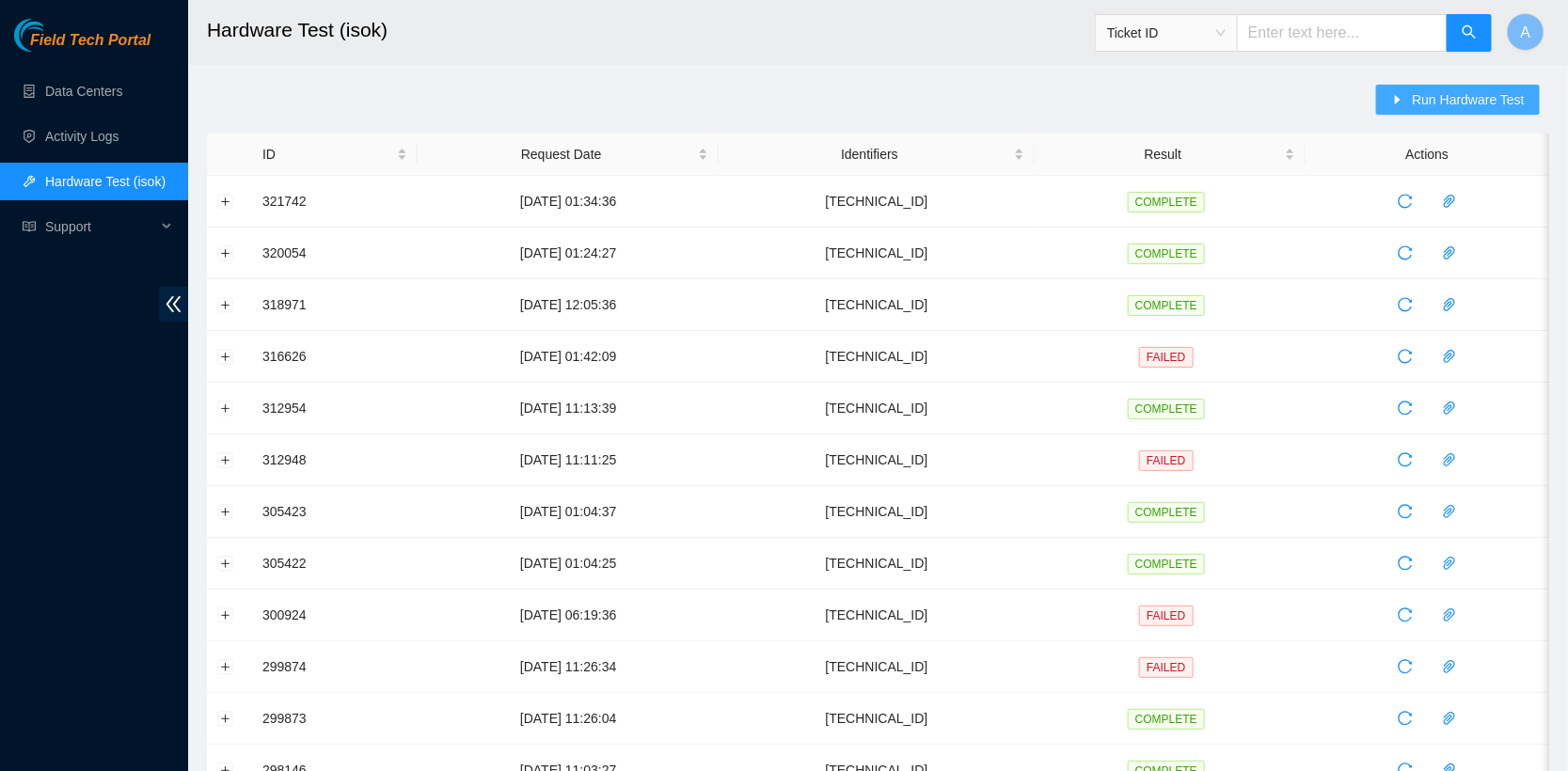
click at [1440, 94] on span "Run Hardware Test" at bounding box center [1468, 99] width 113 height 21
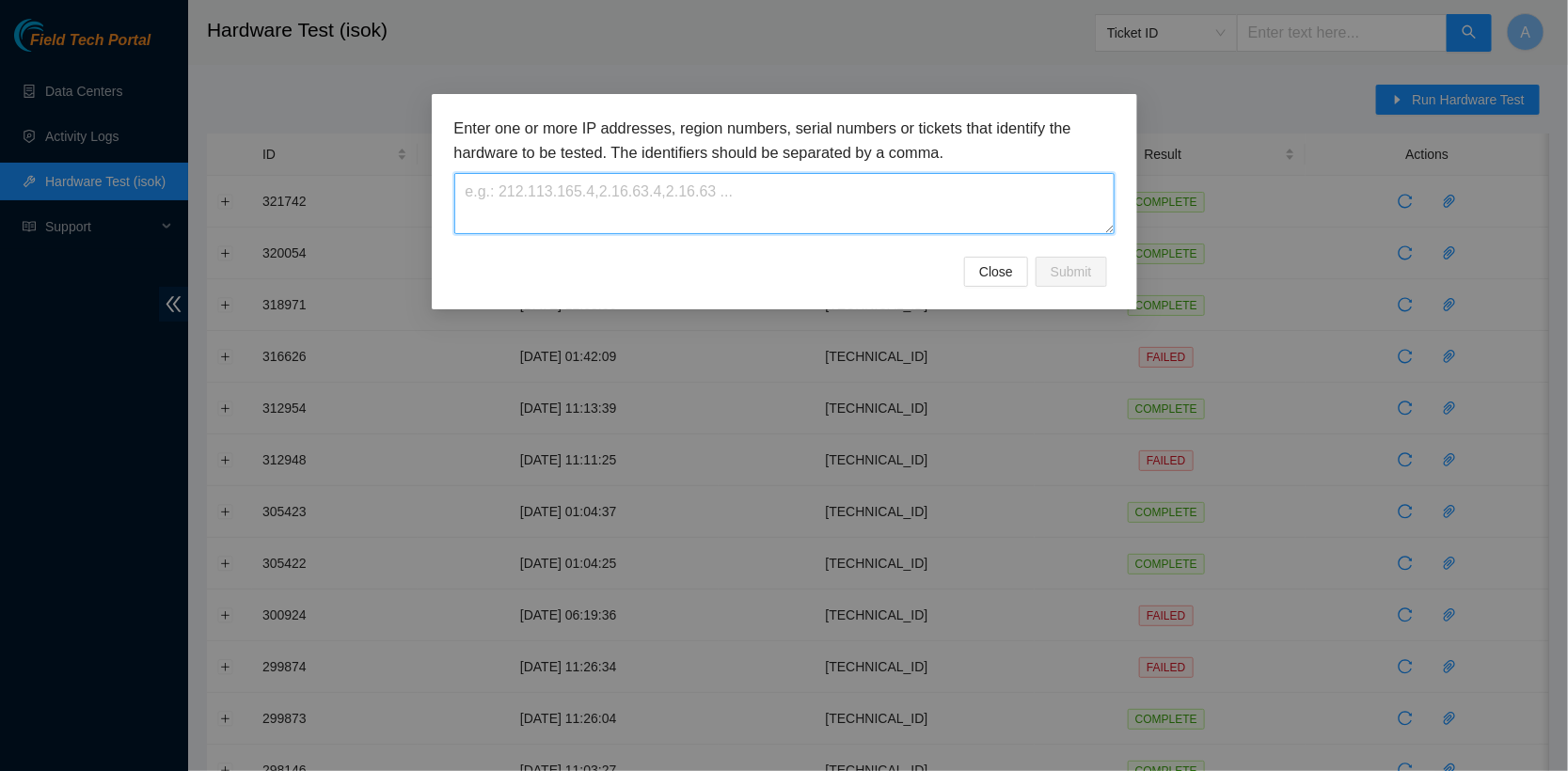
click at [717, 192] on textarea at bounding box center [784, 204] width 660 height 62
paste textarea "23.195.80.73"
type textarea "23.195.80.73"
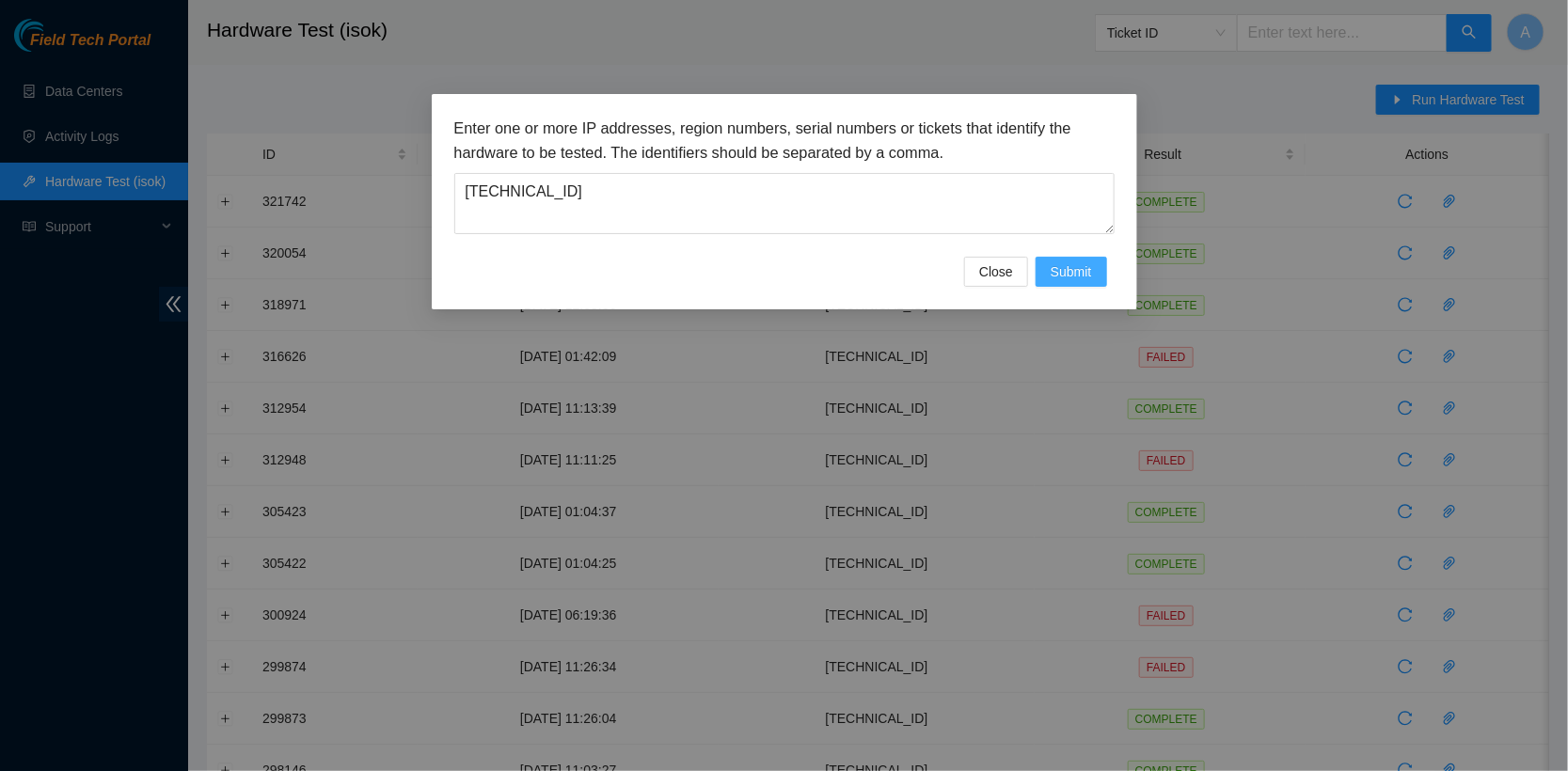
click at [1100, 269] on button "Submit" at bounding box center [1070, 272] width 71 height 30
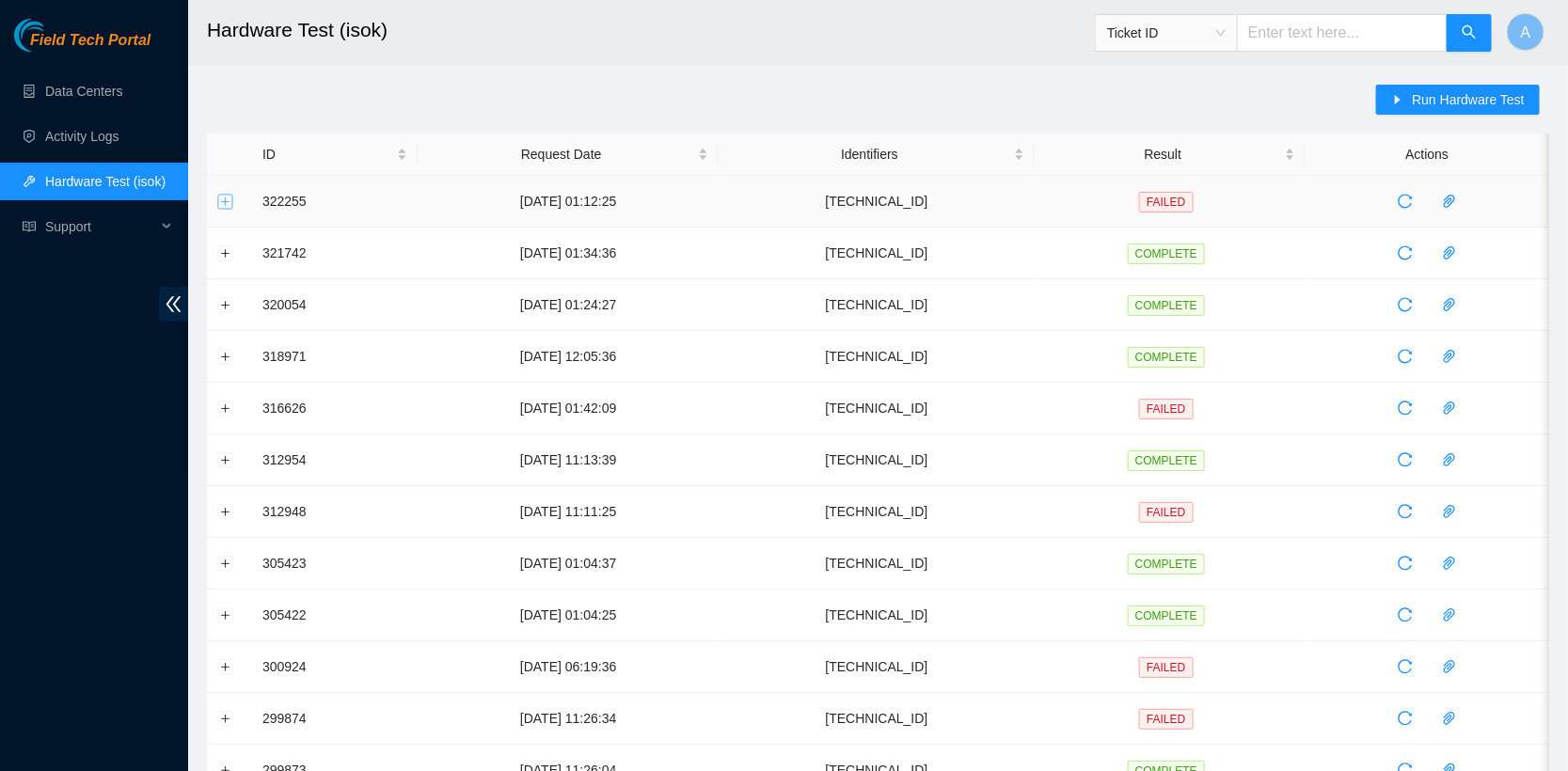
click at [228, 206] on button "Expand row" at bounding box center [225, 202] width 15 height 15
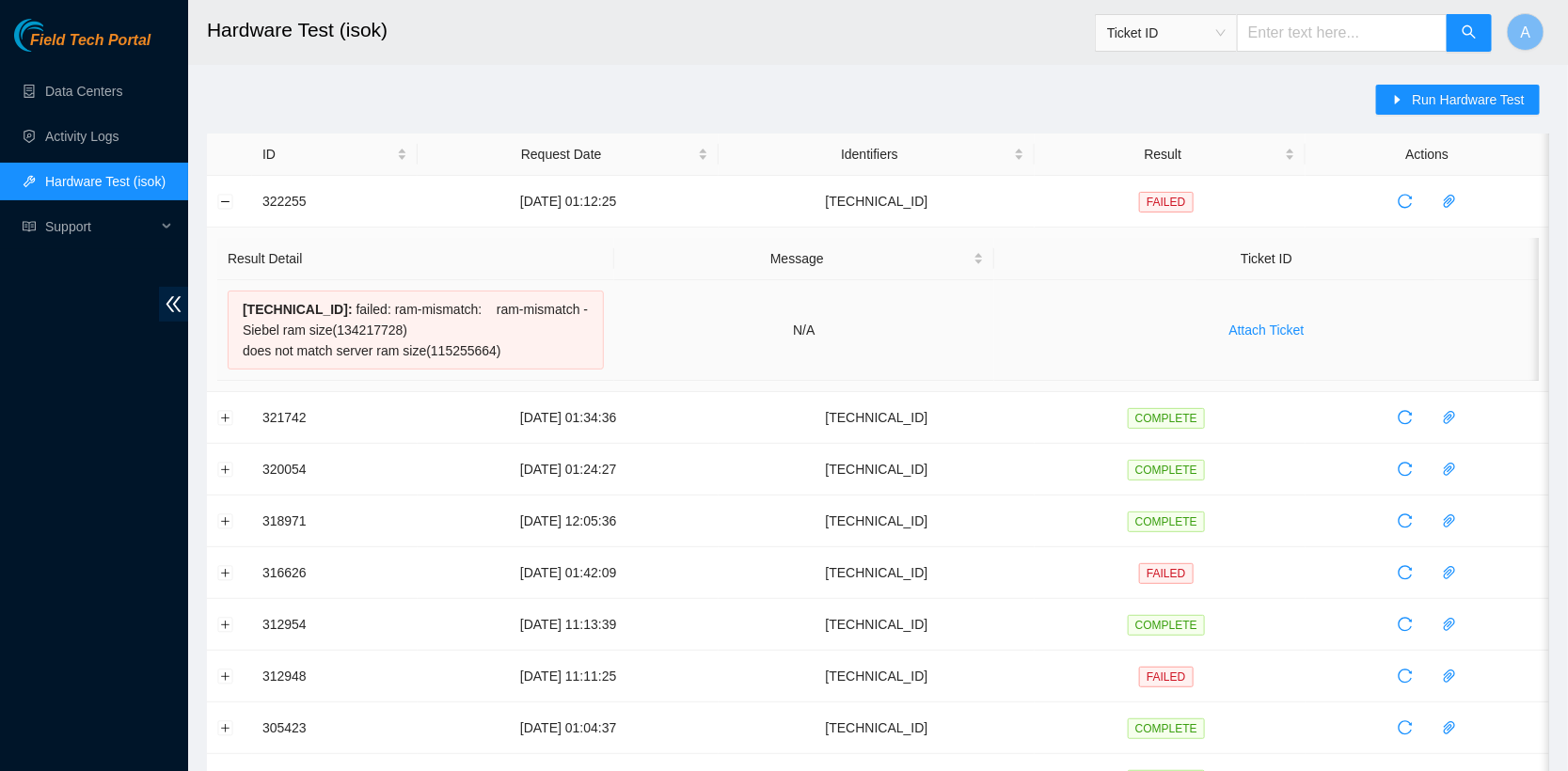
drag, startPoint x: 527, startPoint y: 349, endPoint x: 241, endPoint y: 303, distance: 289.7
click at [241, 303] on div "23.195.80.73 : failed: ram-mismatch: ram-mismatch - Siebel ram size(134217728) …" at bounding box center [415, 330] width 376 height 79
copy div "23.195.80.73 : failed: ram-mismatch: ram-mismatch - Siebel ram size(134217728) …"
click at [87, 88] on link "Data Centers" at bounding box center [83, 91] width 77 height 15
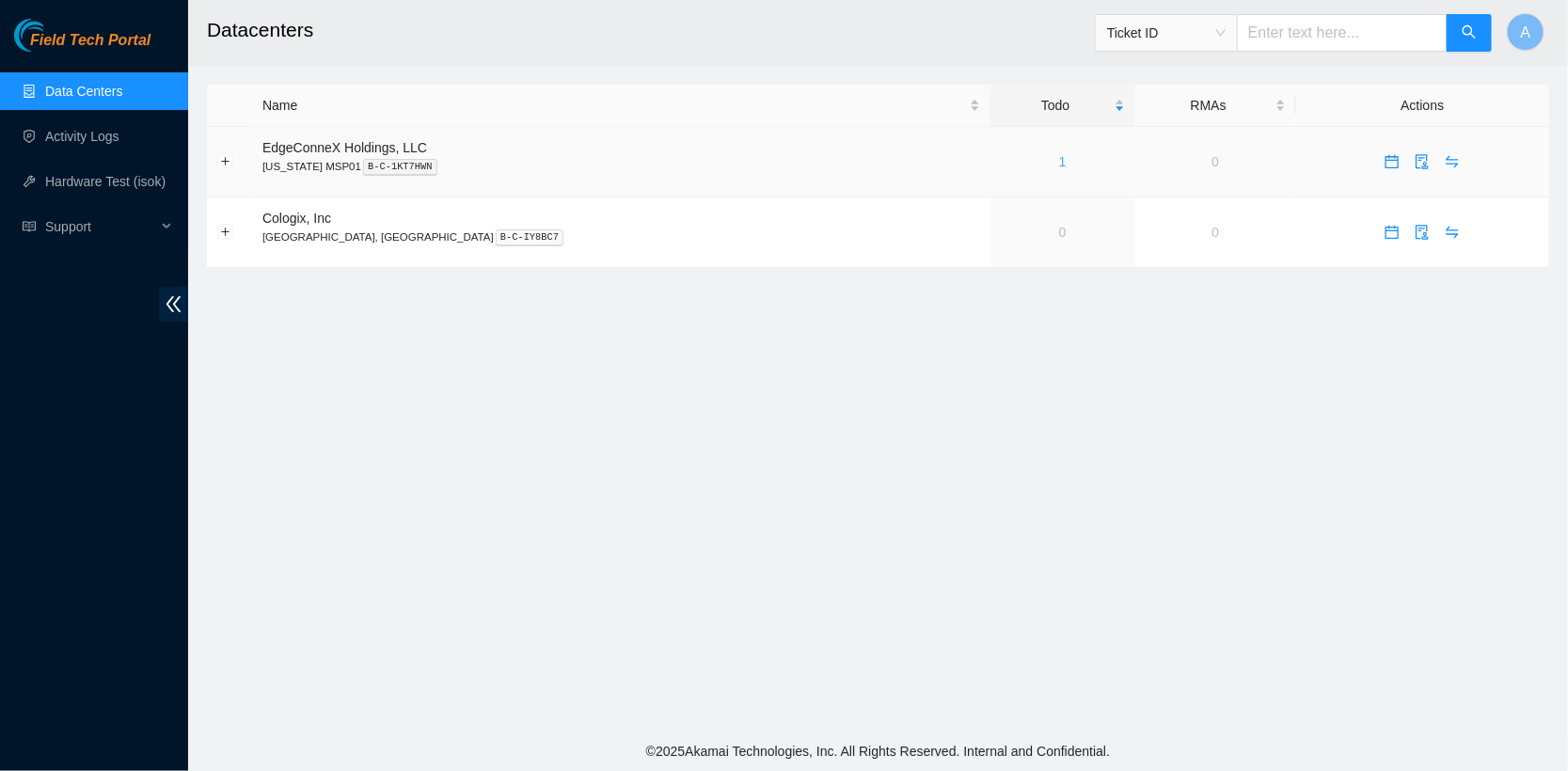
click at [1059, 162] on link "1" at bounding box center [1062, 162] width 8 height 15
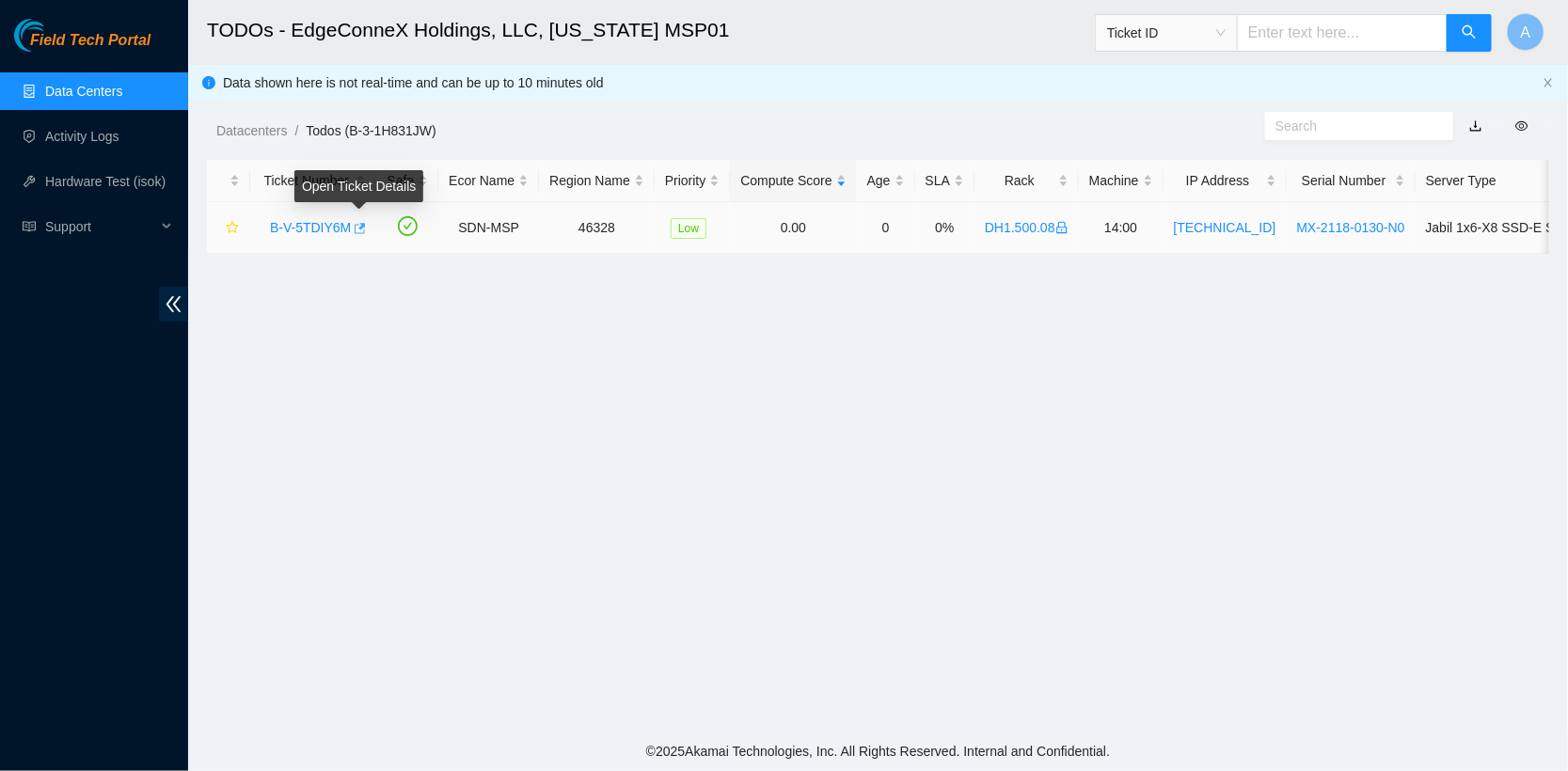
click at [360, 222] on icon "button" at bounding box center [358, 228] width 13 height 13
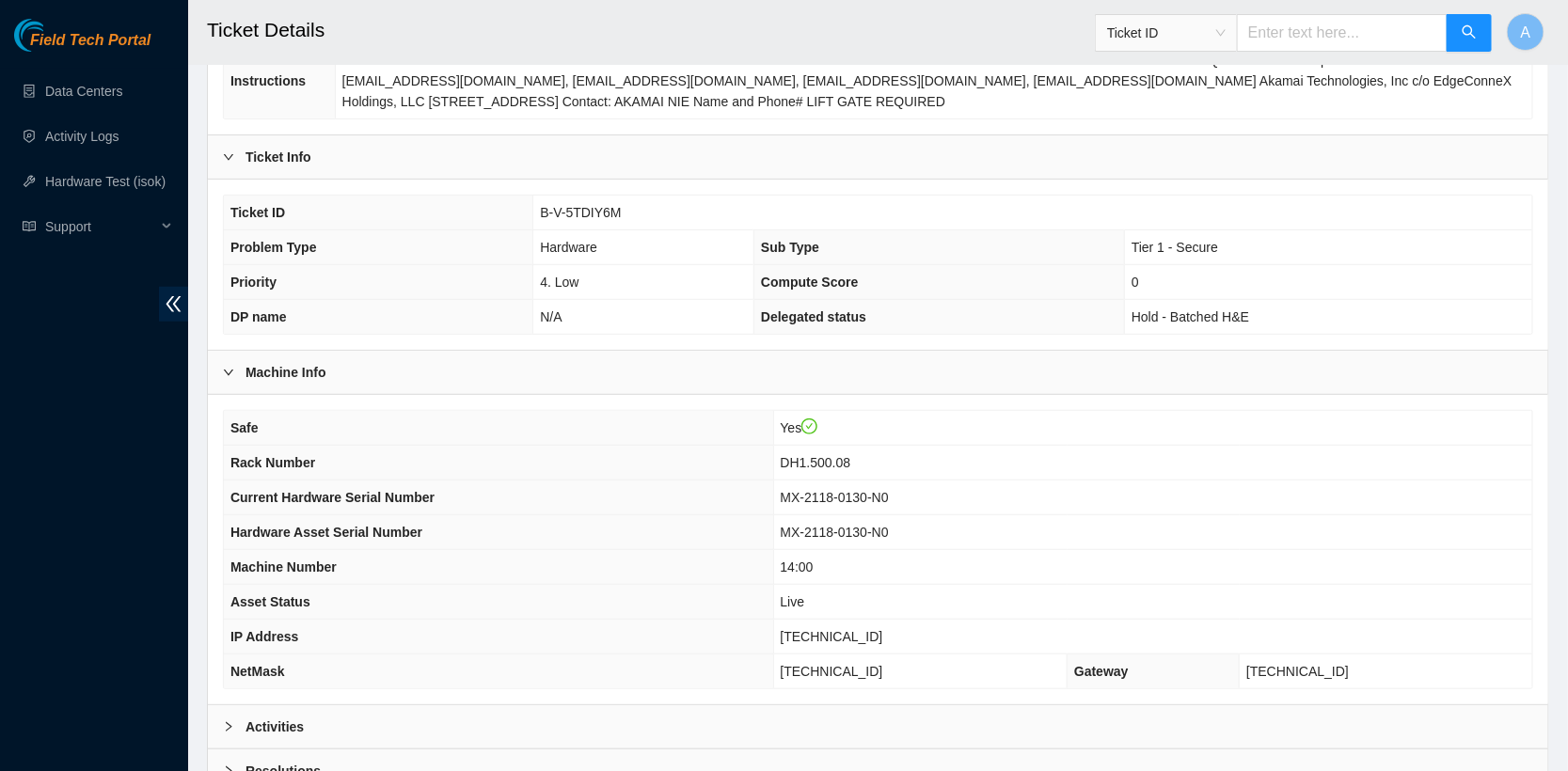
scroll to position [424, 0]
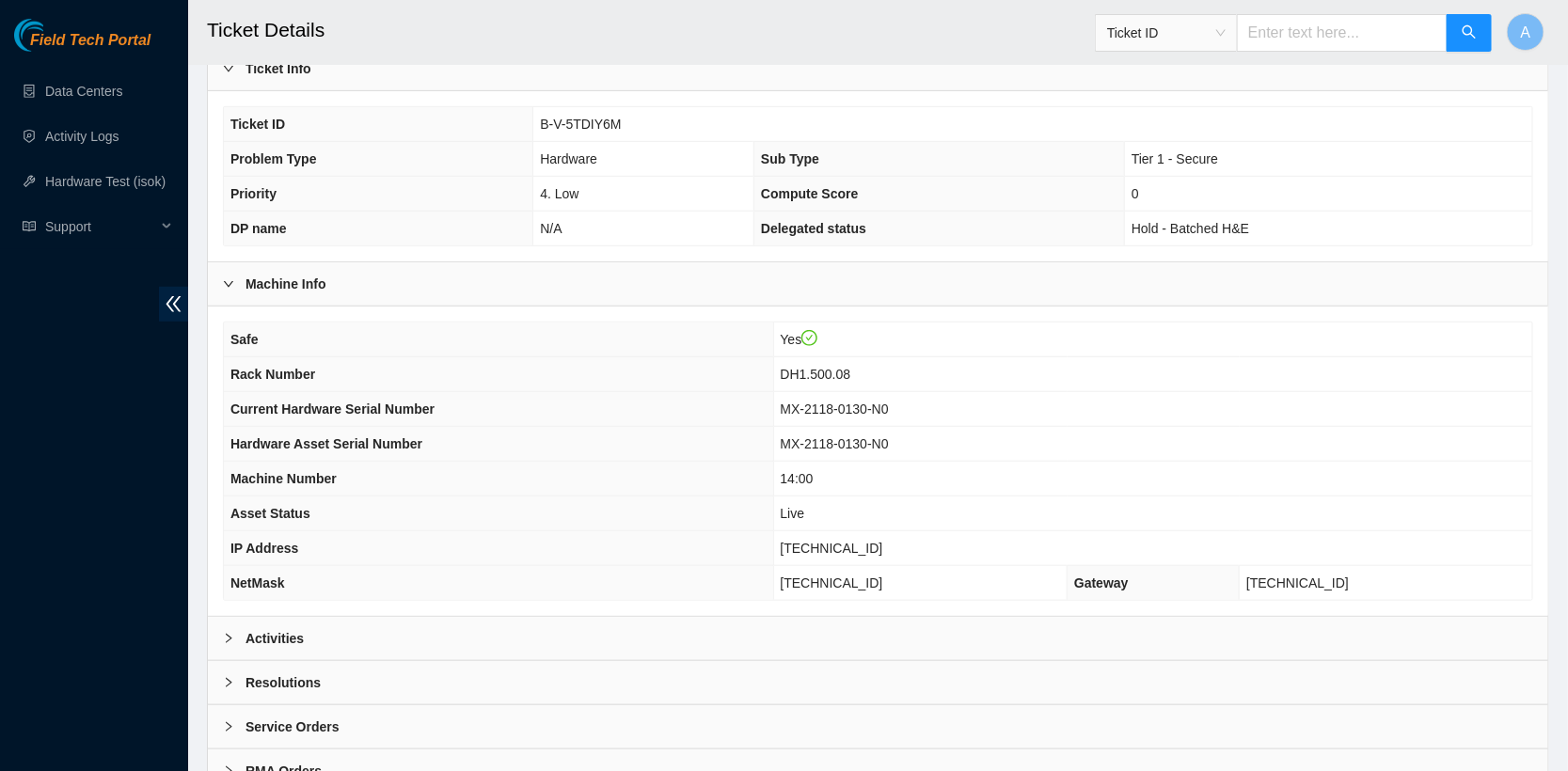
click at [419, 619] on div "Activities" at bounding box center [877, 639] width 1340 height 44
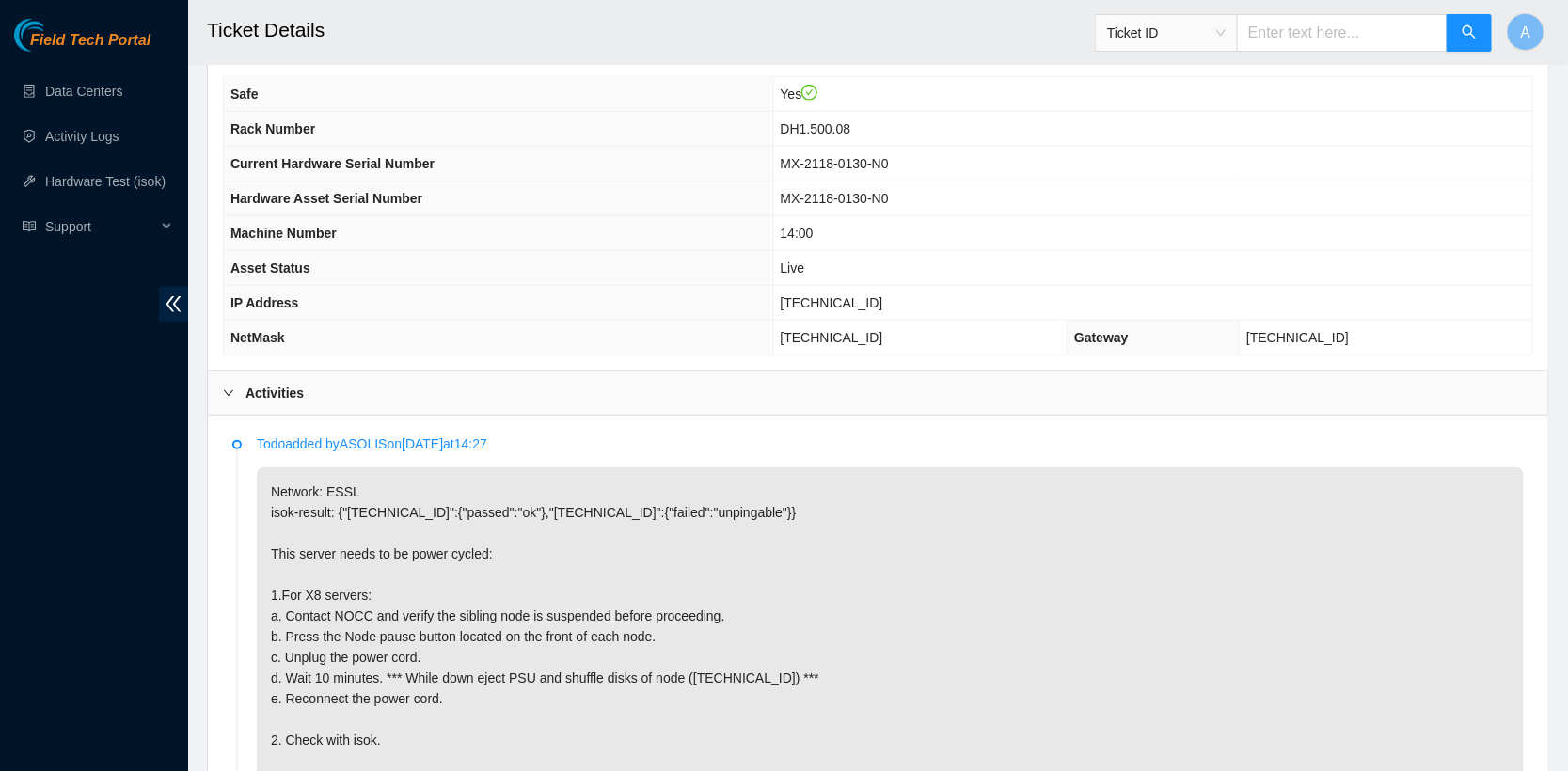
scroll to position [673, 0]
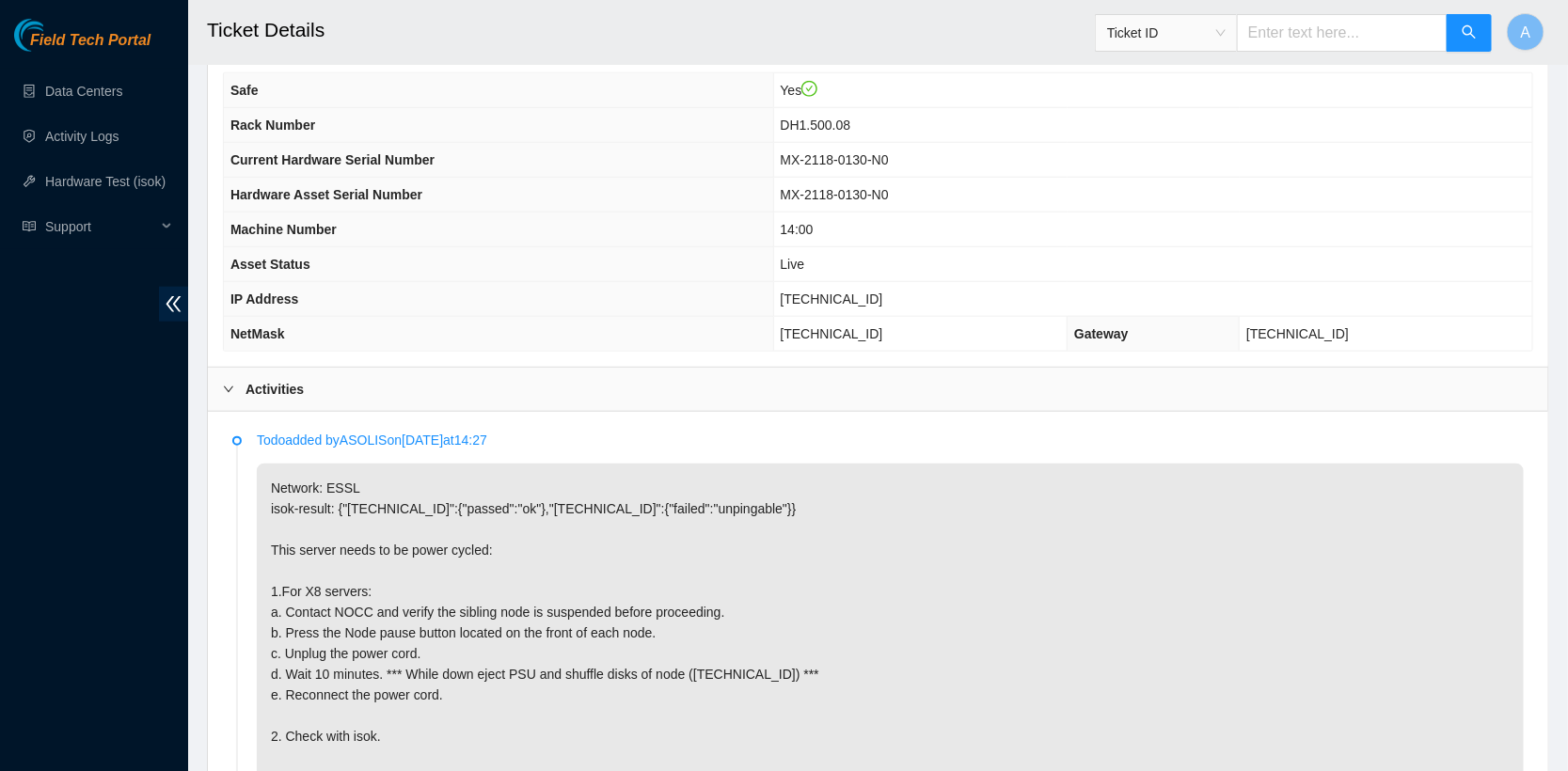
click at [320, 384] on div "Activities" at bounding box center [877, 389] width 1340 height 44
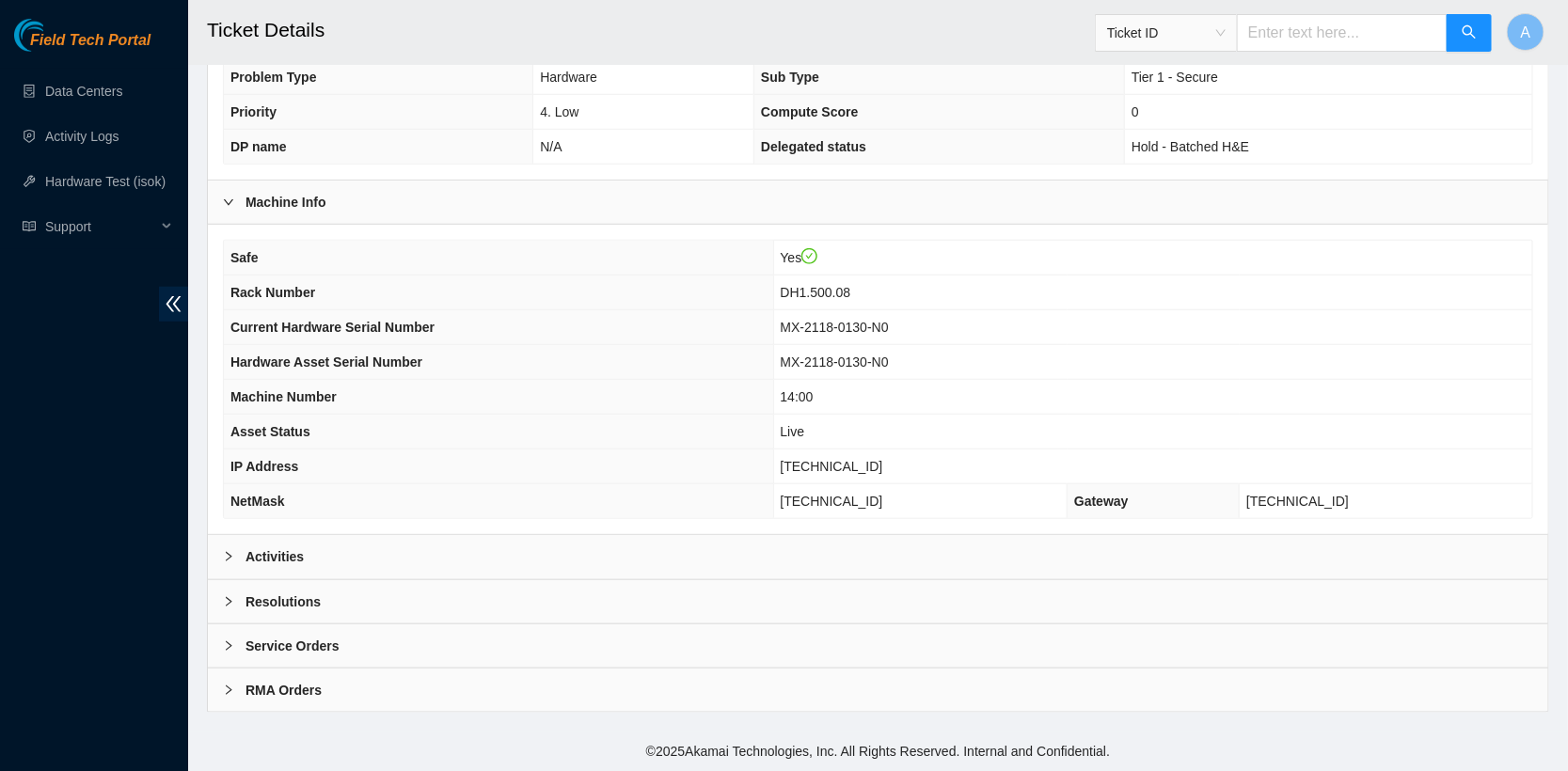
scroll to position [493, 0]
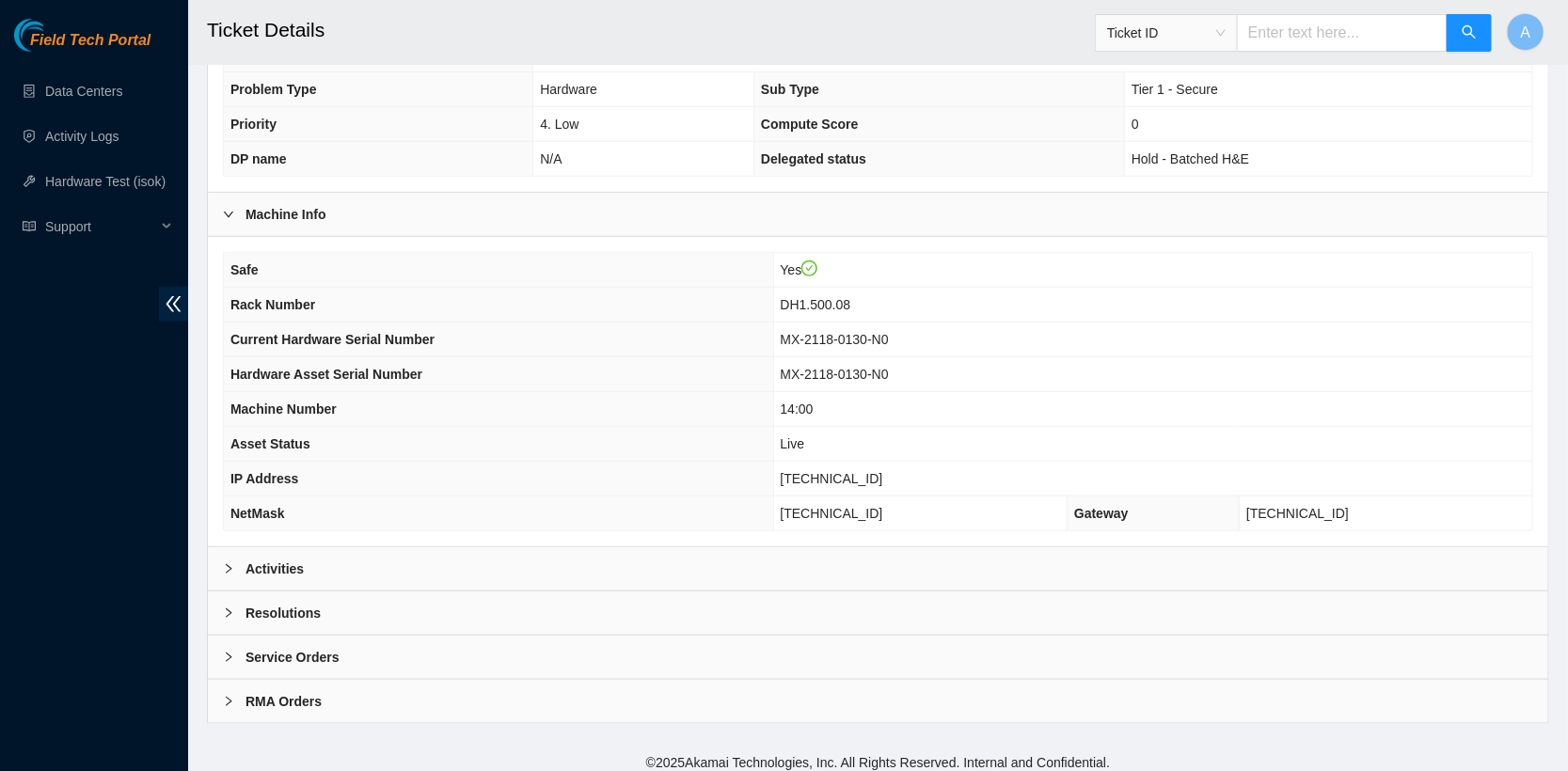
click at [255, 559] on b "Activities" at bounding box center [275, 569] width 59 height 21
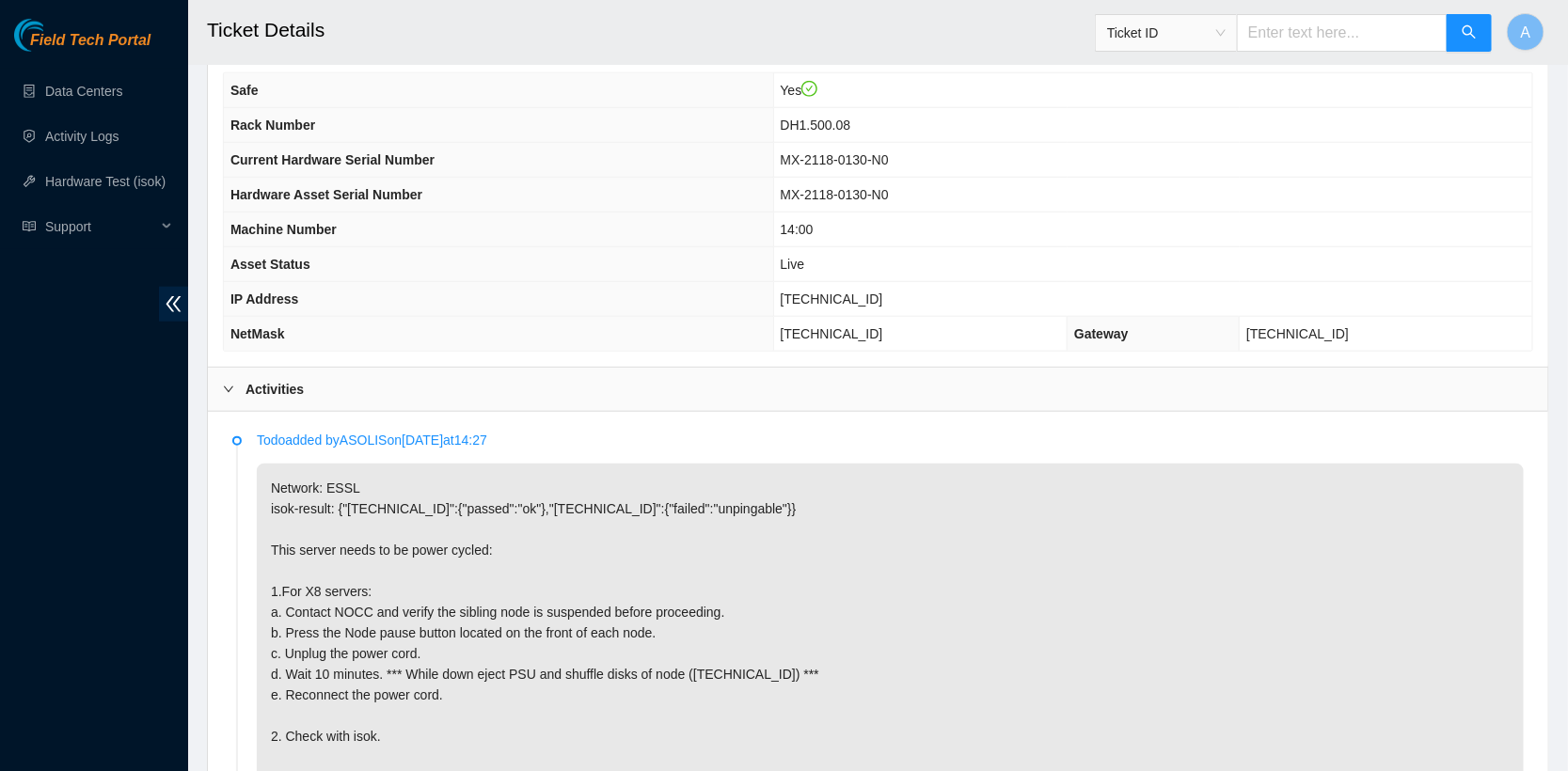
click at [276, 379] on b "Activities" at bounding box center [275, 389] width 59 height 21
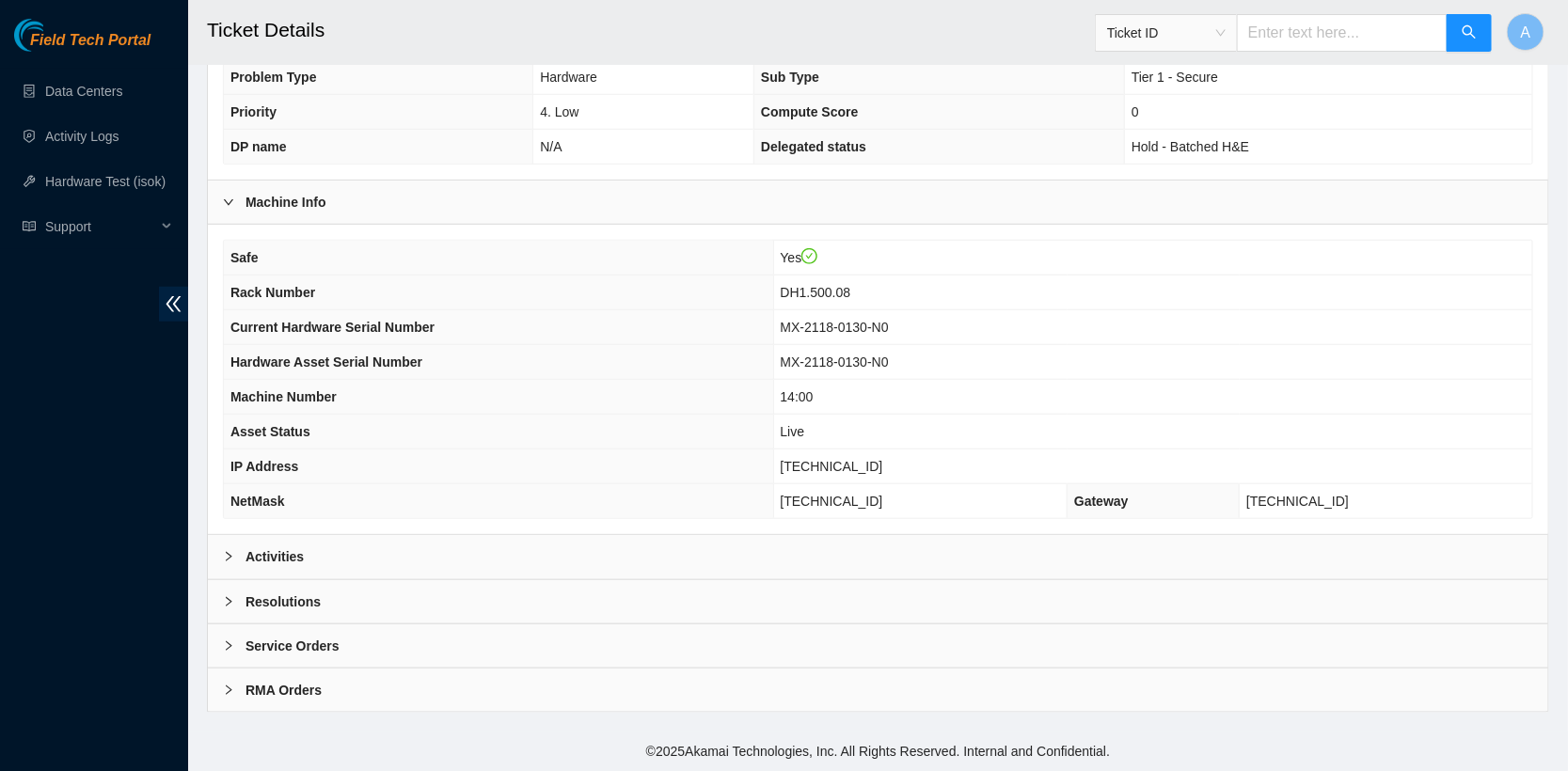
scroll to position [493, 0]
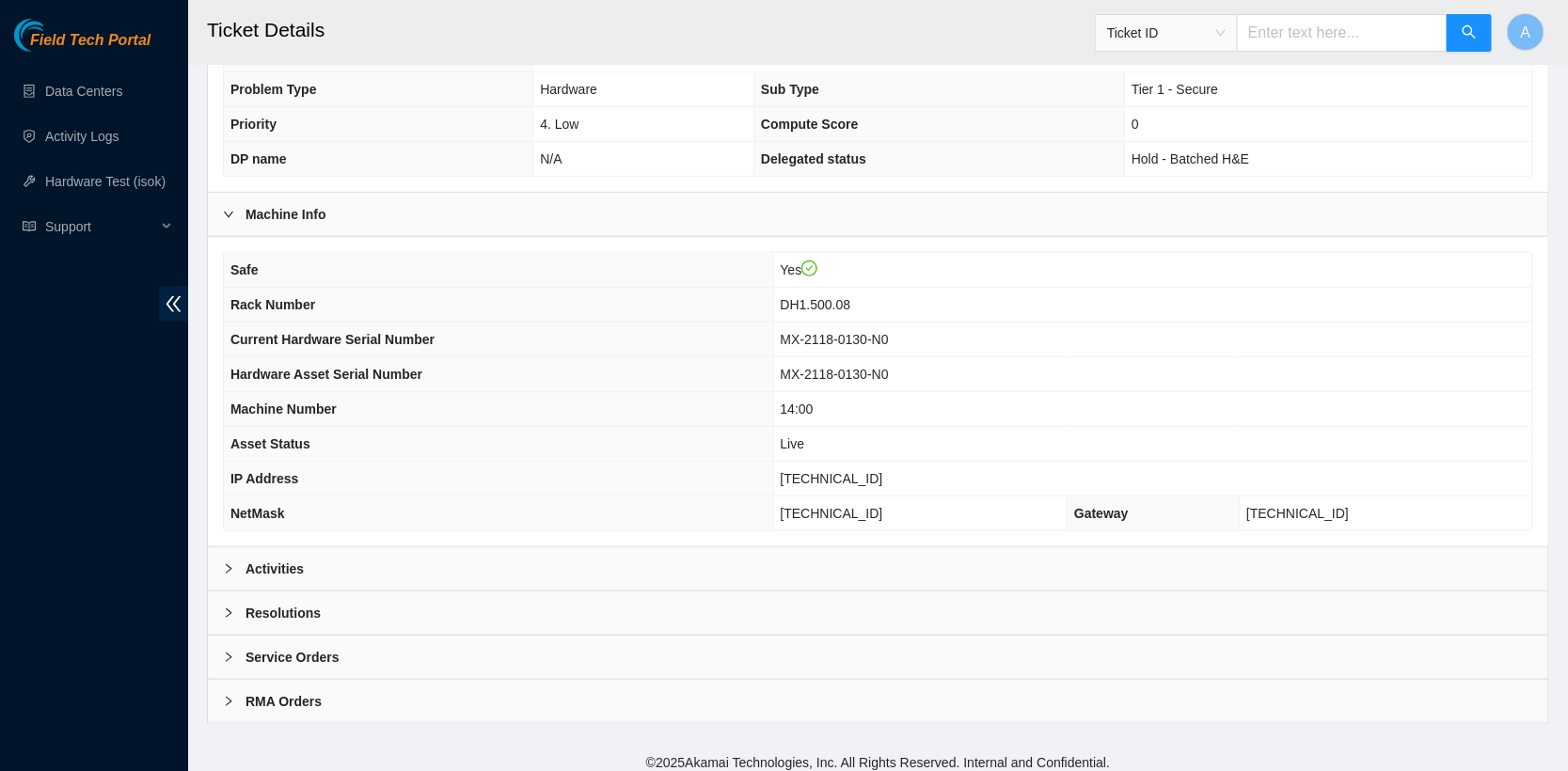
click at [377, 567] on div "Activities" at bounding box center [877, 569] width 1340 height 44
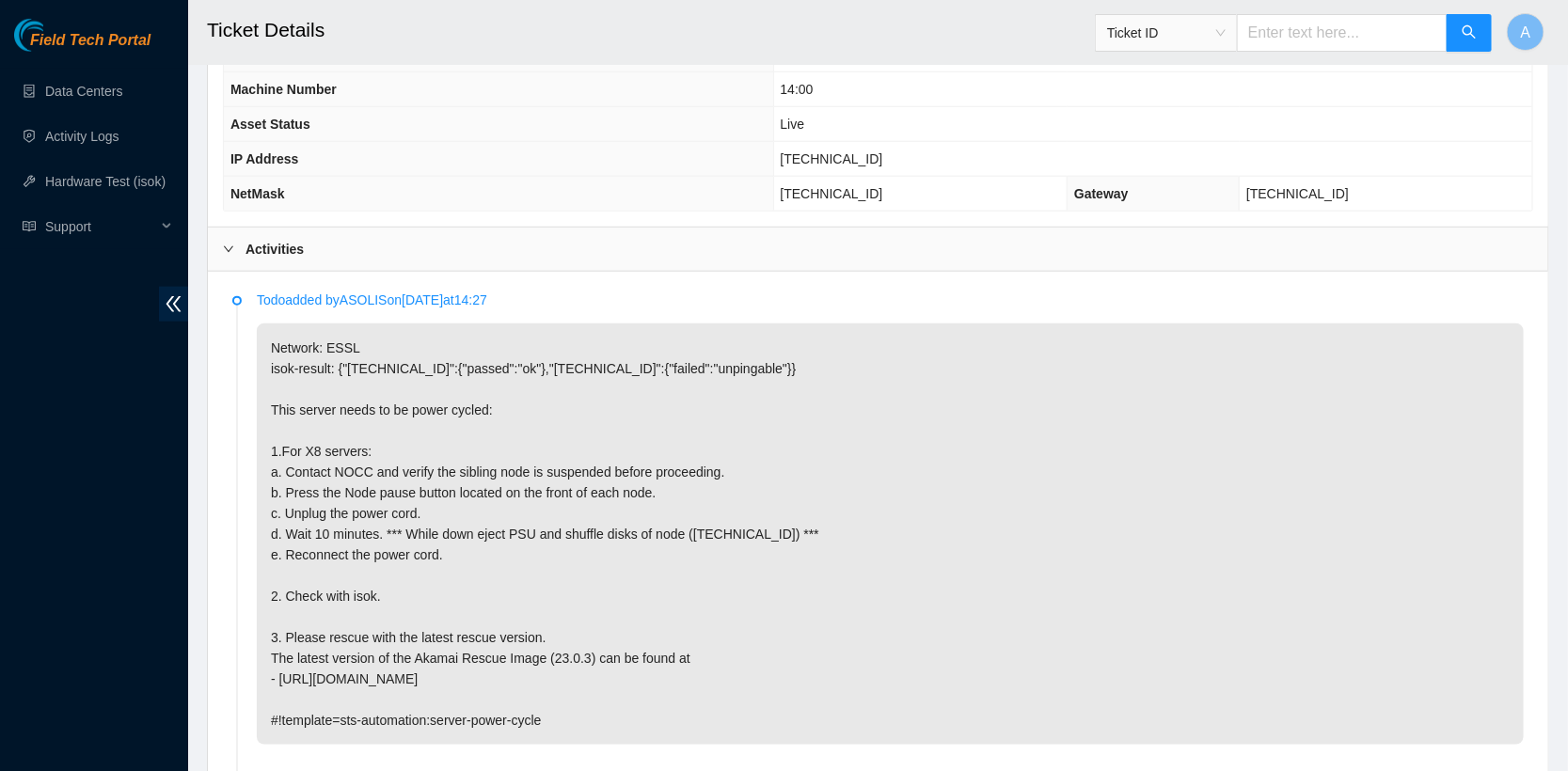
scroll to position [815, 0]
